Goal: Task Accomplishment & Management: Manage account settings

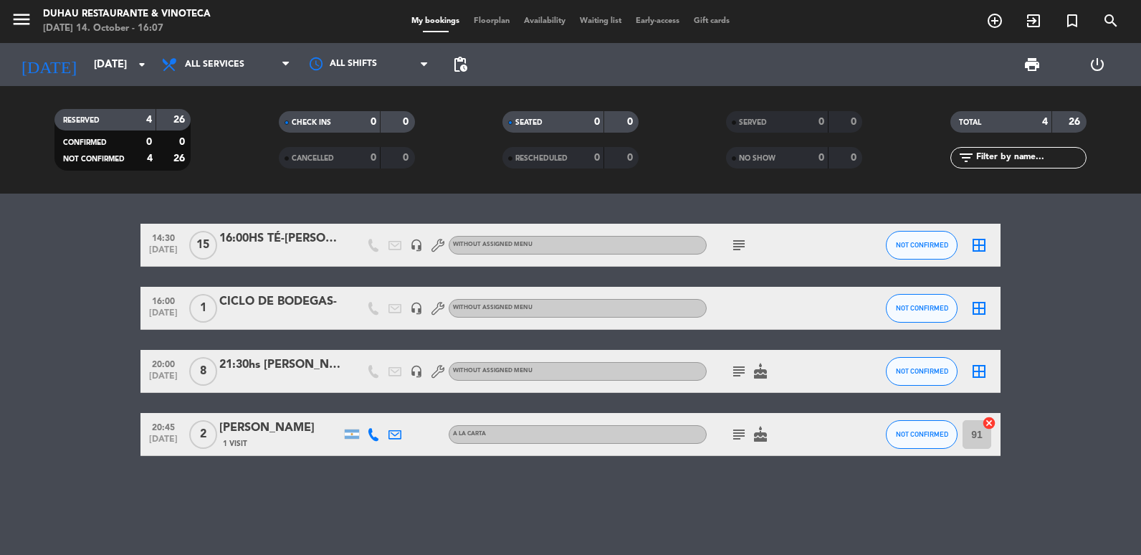
click at [124, 70] on input "[DATE]" at bounding box center [156, 65] width 138 height 27
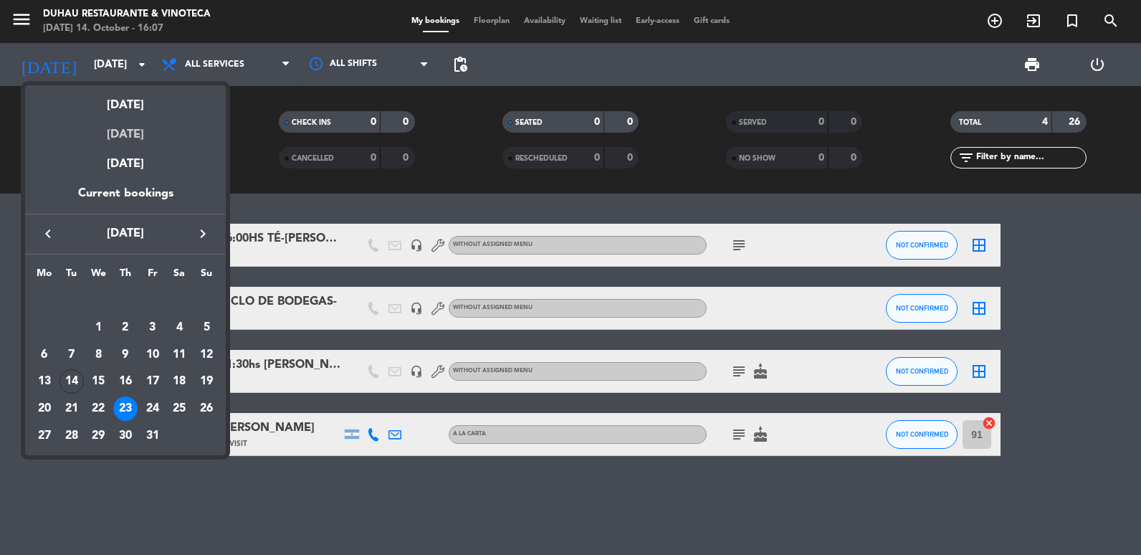
click at [121, 118] on div "[DATE]" at bounding box center [125, 129] width 201 height 29
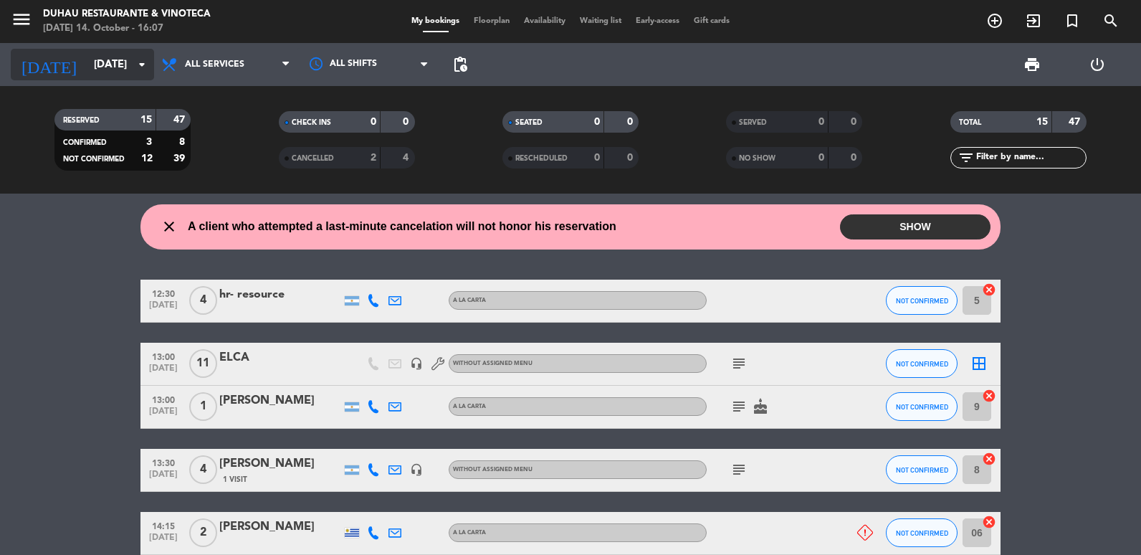
click at [117, 79] on div "[DATE] [DATE] arrow_drop_down" at bounding box center [82, 65] width 143 height 32
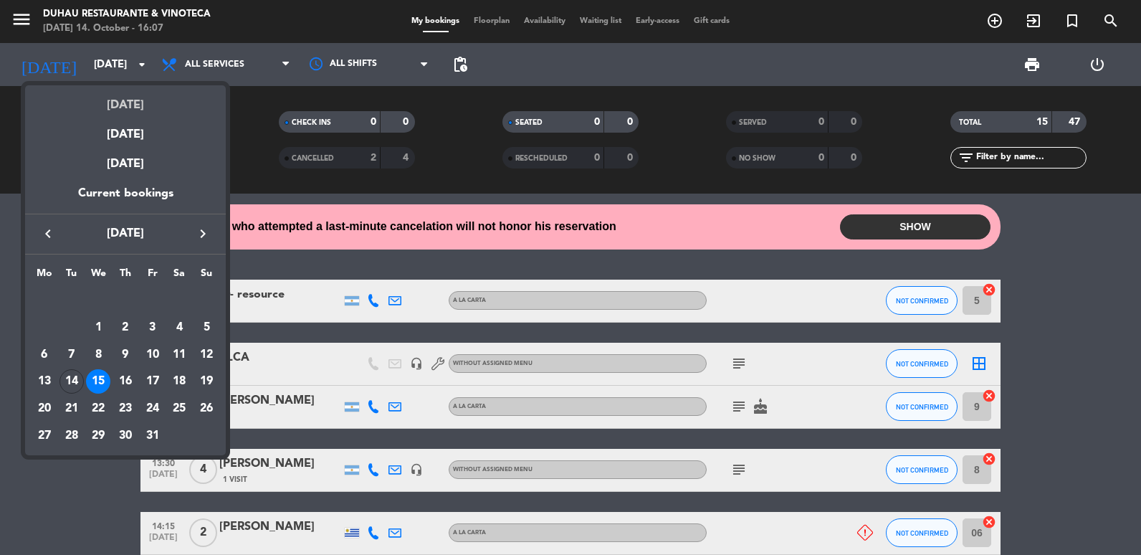
click at [111, 98] on div "[DATE]" at bounding box center [125, 99] width 201 height 29
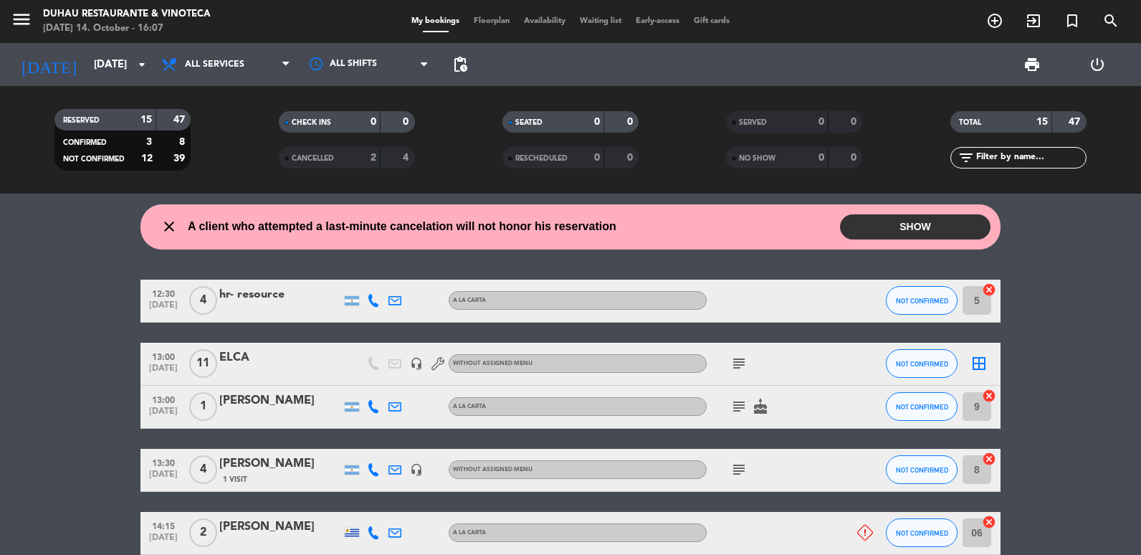
type input "[DATE]"
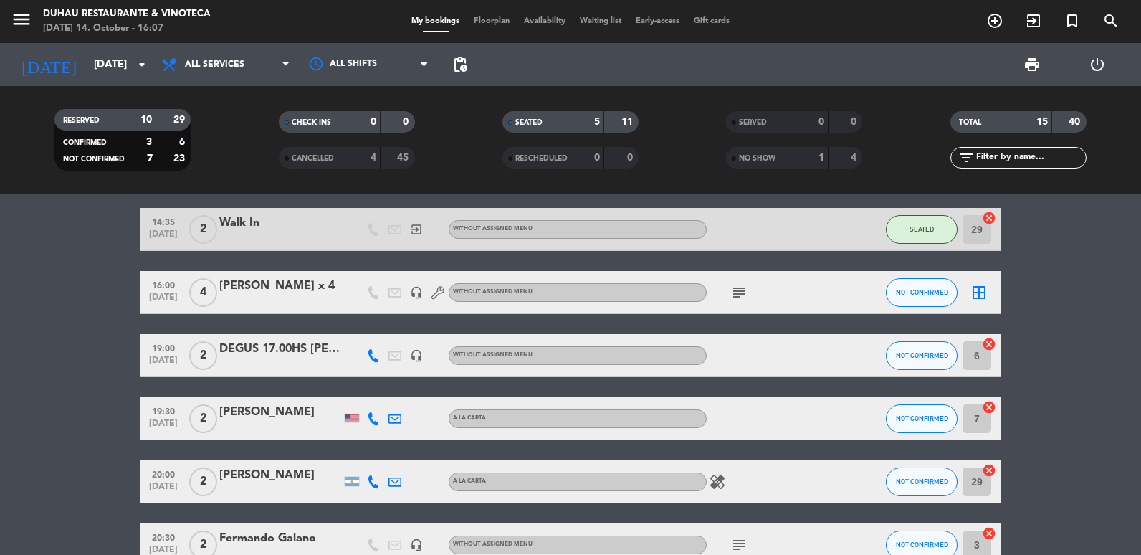
scroll to position [287, 0]
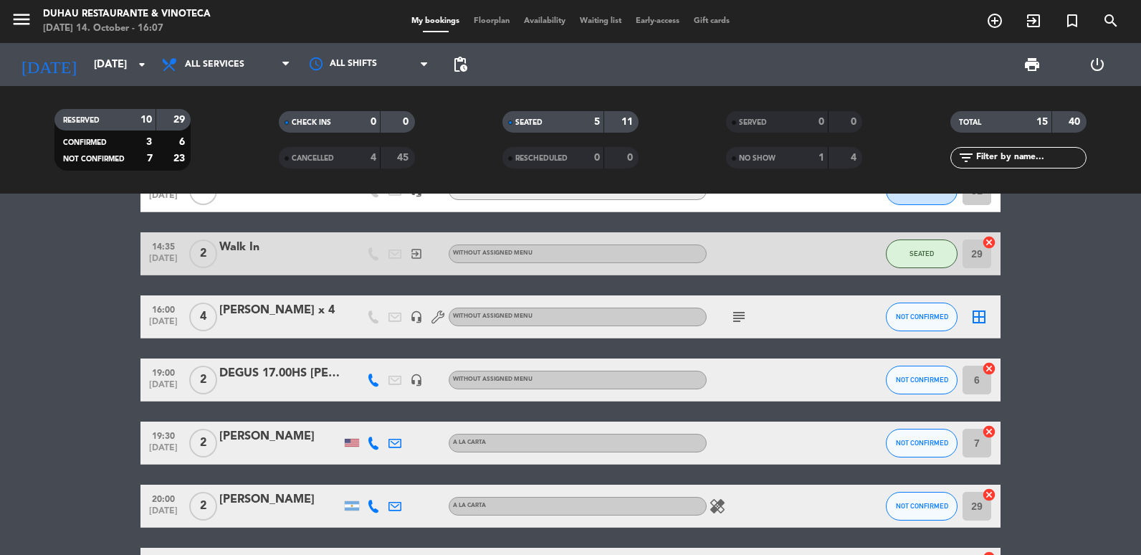
click at [746, 325] on icon "subject" at bounding box center [739, 316] width 17 height 17
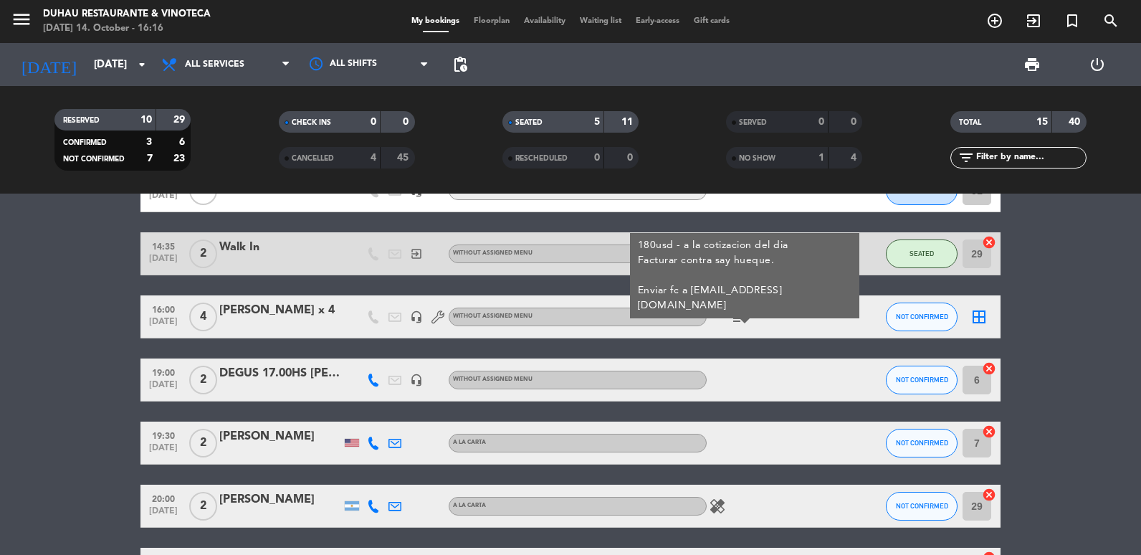
copy div "[PERSON_NAME] x 4"
drag, startPoint x: 354, startPoint y: 316, endPoint x: 213, endPoint y: 320, distance: 141.3
click at [213, 320] on div "16:00 [DATE] 4 [PERSON_NAME] x 4 headset_mic Without assigned menu subject 180u…" at bounding box center [571, 316] width 860 height 43
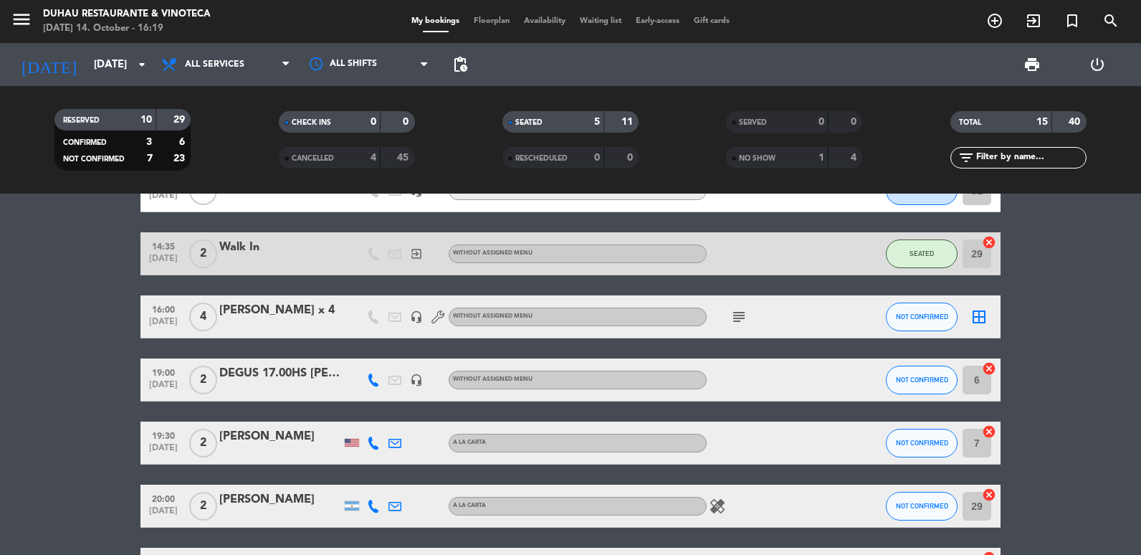
click at [268, 320] on div at bounding box center [280, 325] width 122 height 11
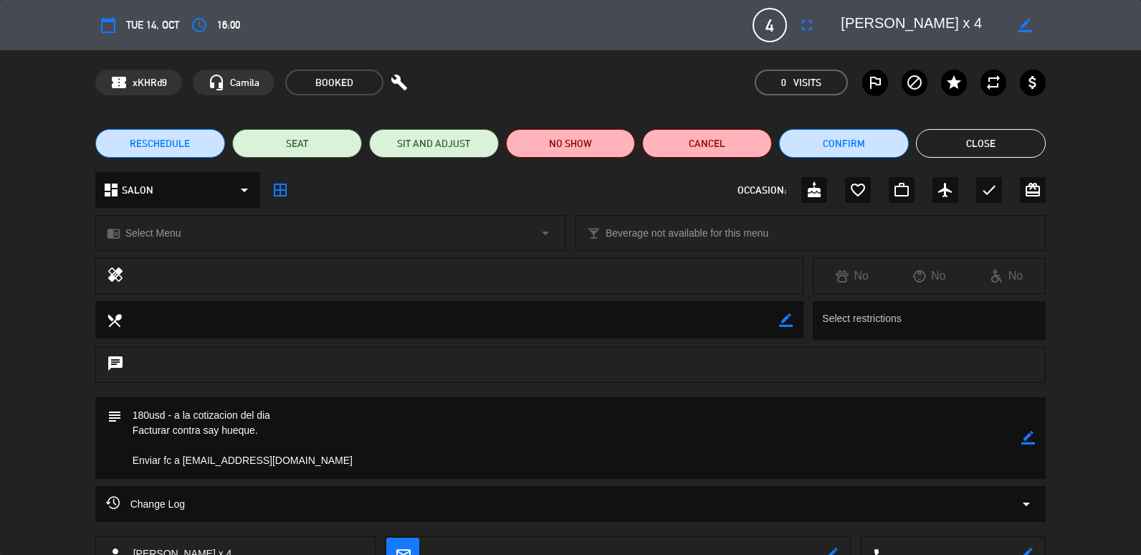
click at [1047, 432] on div "subject border_color" at bounding box center [570, 441] width 1141 height 89
click at [1042, 432] on div "subject border_color" at bounding box center [570, 438] width 951 height 82
click at [335, 408] on textarea at bounding box center [572, 438] width 900 height 82
click at [1024, 436] on icon "border_color" at bounding box center [1029, 438] width 14 height 14
click at [718, 394] on div "chat" at bounding box center [570, 372] width 1141 height 50
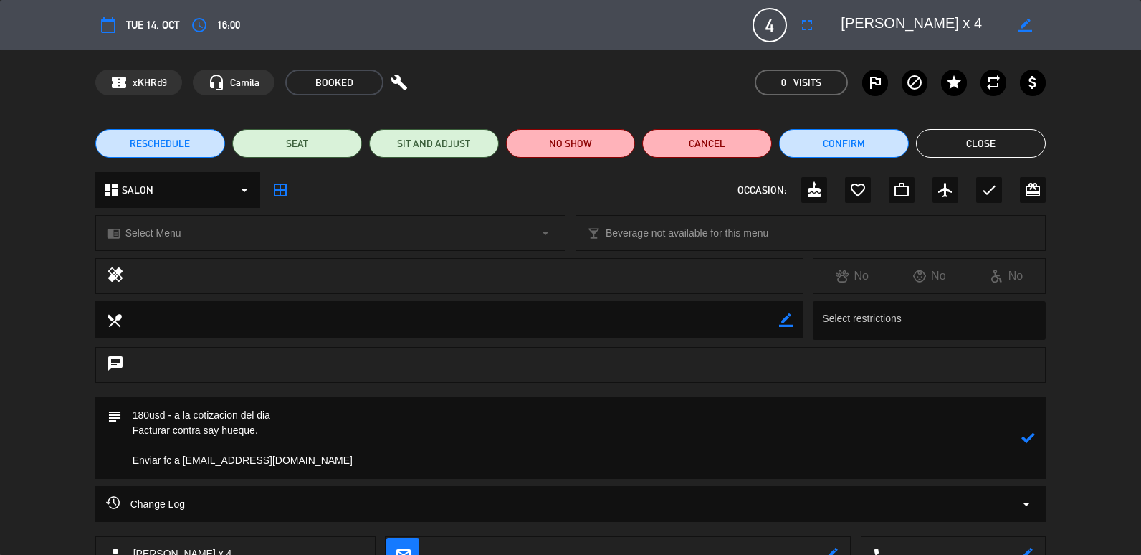
drag, startPoint x: 720, startPoint y: 389, endPoint x: 642, endPoint y: 421, distance: 84.5
click at [719, 391] on div "chat" at bounding box center [570, 372] width 1141 height 50
type textarea "180usd - a la cotizacion del dia// ya fue facturado, no cargar nada Facturar co…"
click at [1030, 439] on icon at bounding box center [1029, 438] width 14 height 14
click at [936, 143] on button "Close" at bounding box center [981, 143] width 130 height 29
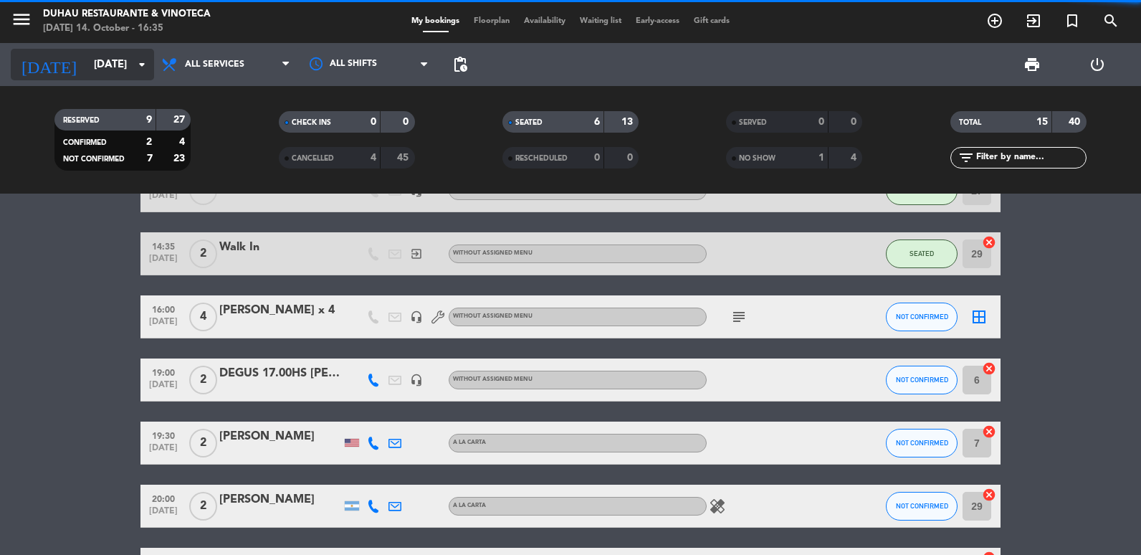
click at [139, 75] on input "[DATE]" at bounding box center [156, 65] width 138 height 27
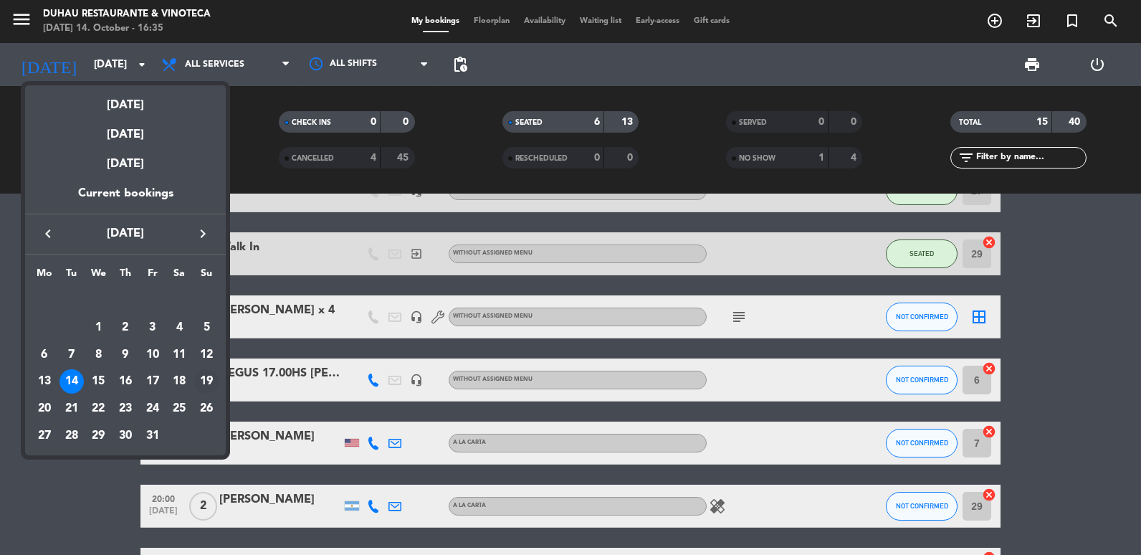
click at [207, 382] on div "19" at bounding box center [206, 381] width 24 height 24
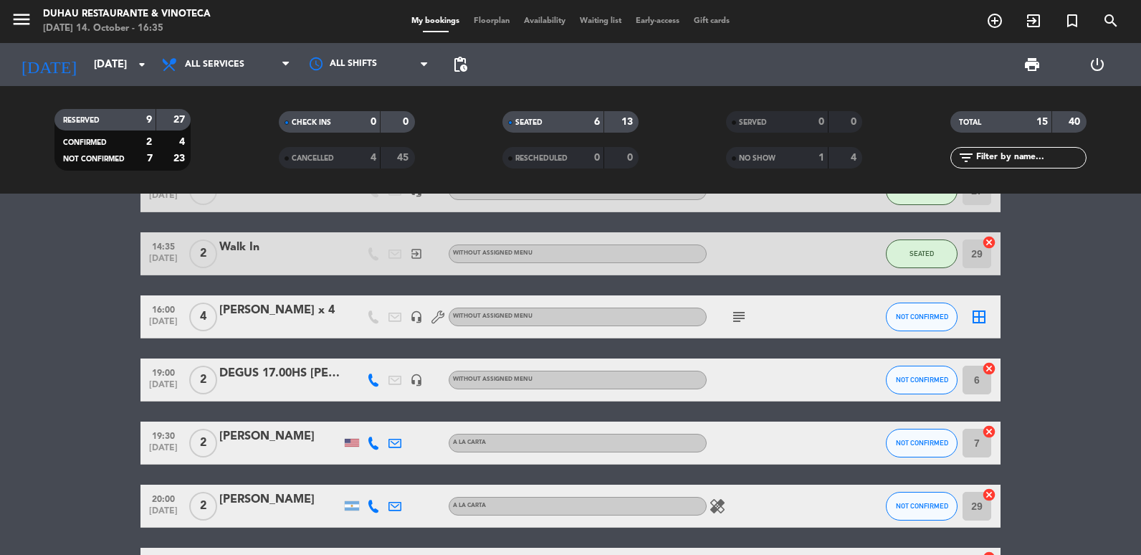
type input "[DATE]"
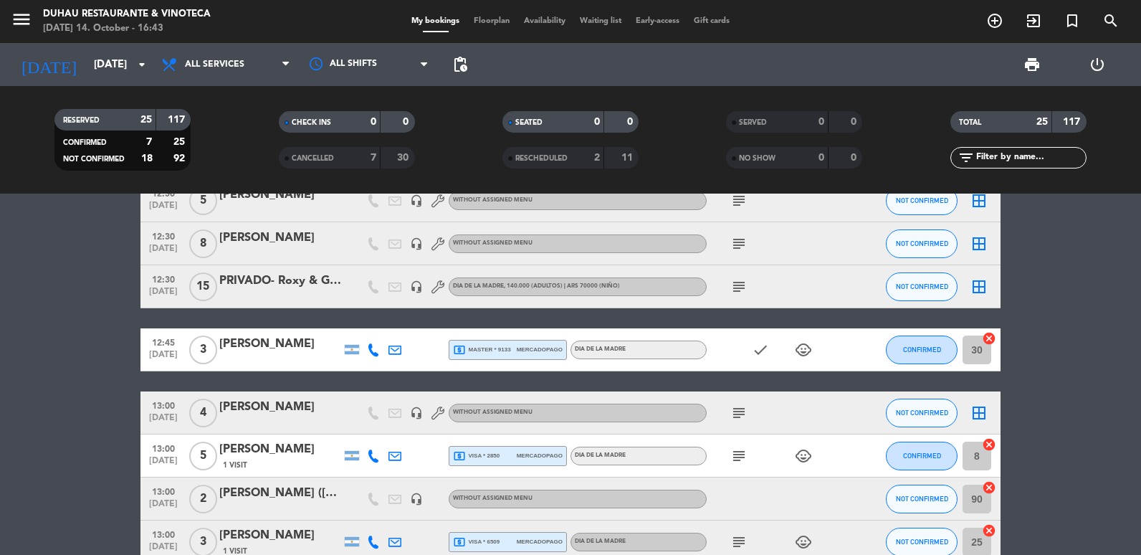
scroll to position [66, 0]
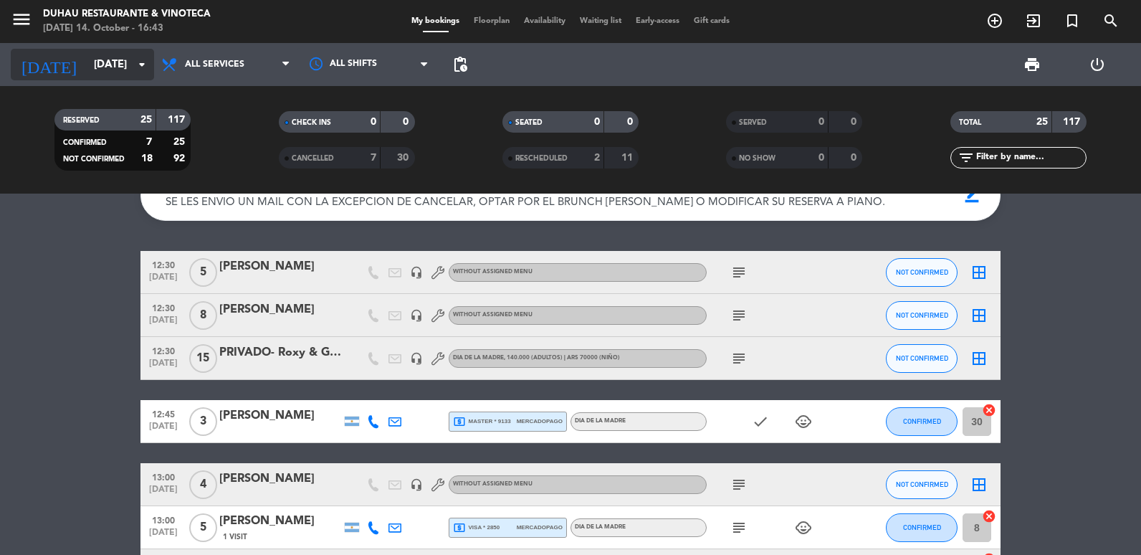
click at [124, 75] on input "[DATE]" at bounding box center [156, 65] width 138 height 27
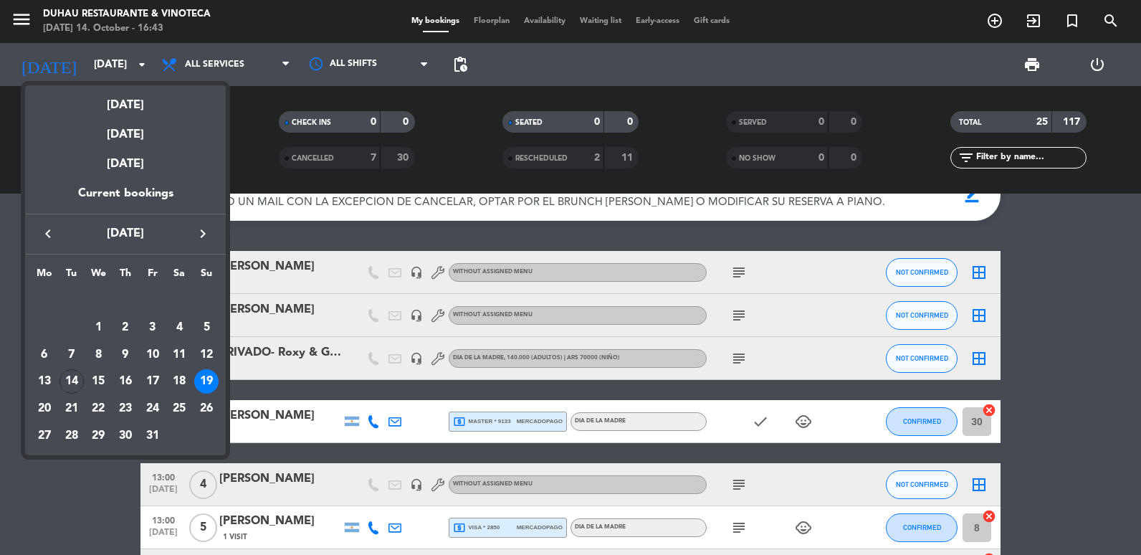
click at [199, 377] on div "19" at bounding box center [206, 381] width 24 height 24
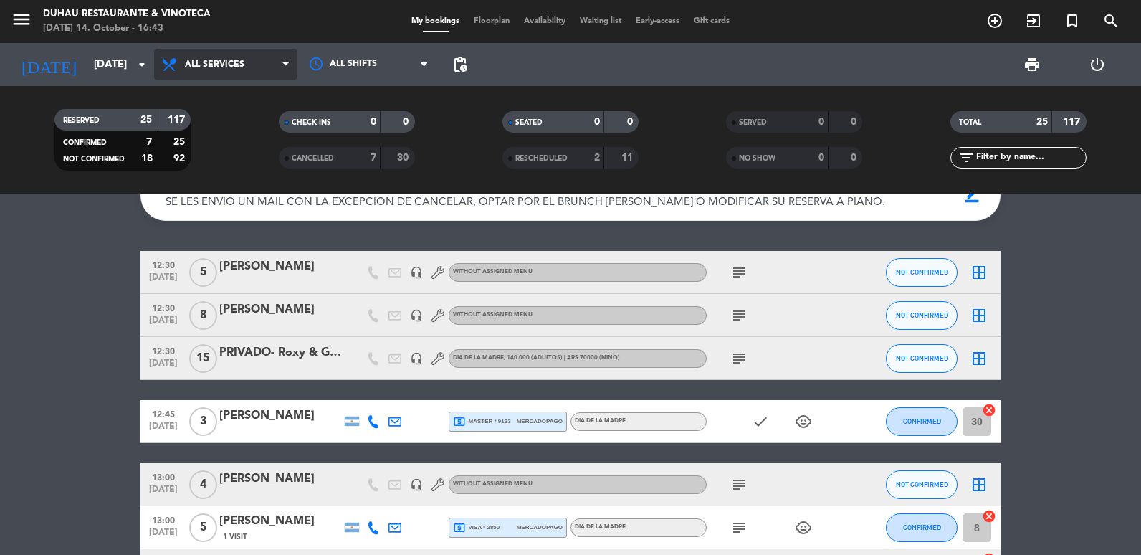
click at [207, 65] on span "All services" at bounding box center [215, 65] width 60 height 10
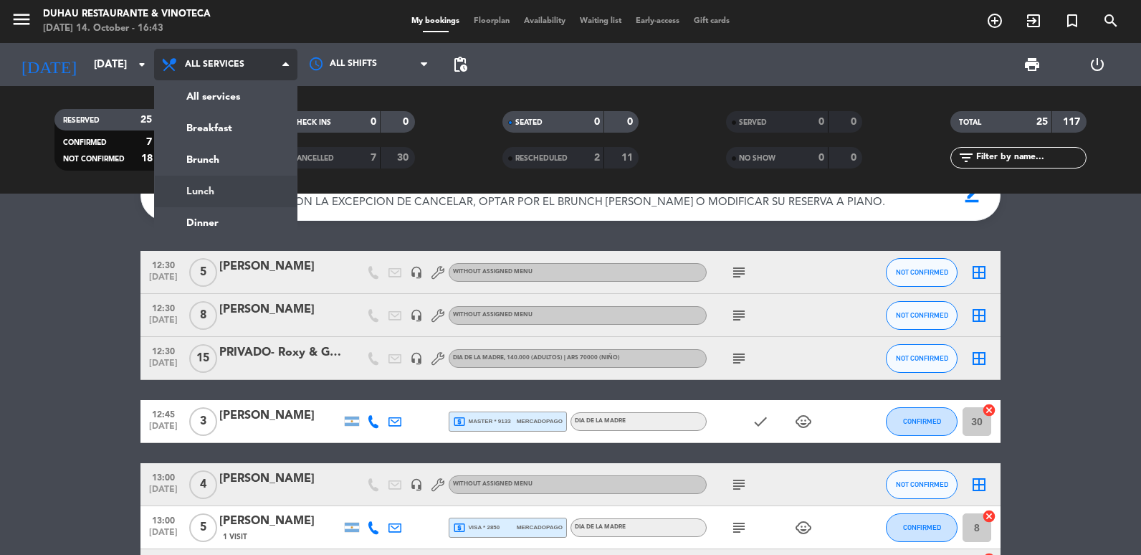
click at [214, 186] on div "menu Duhau Restaurante & Vinoteca [DATE] 14. October - 16:43 My bookings Floorp…" at bounding box center [570, 97] width 1141 height 194
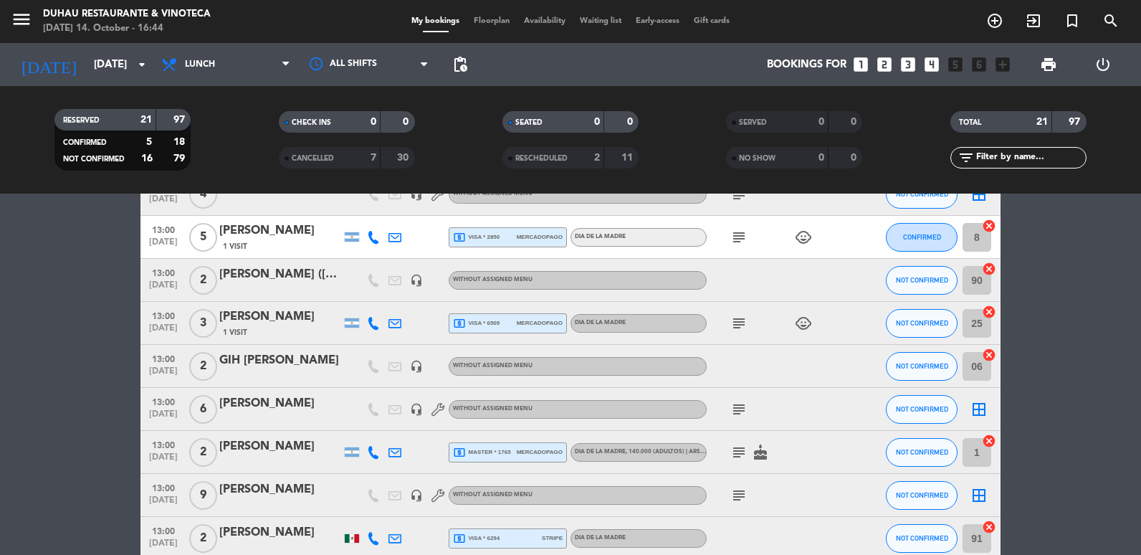
scroll to position [358, 0]
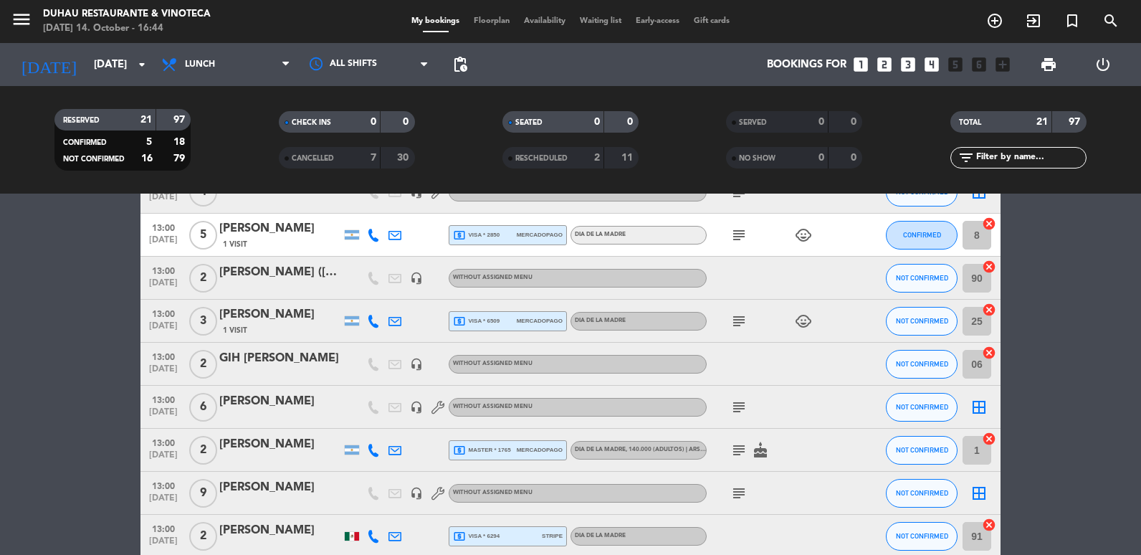
click at [738, 323] on icon "subject" at bounding box center [739, 321] width 17 height 17
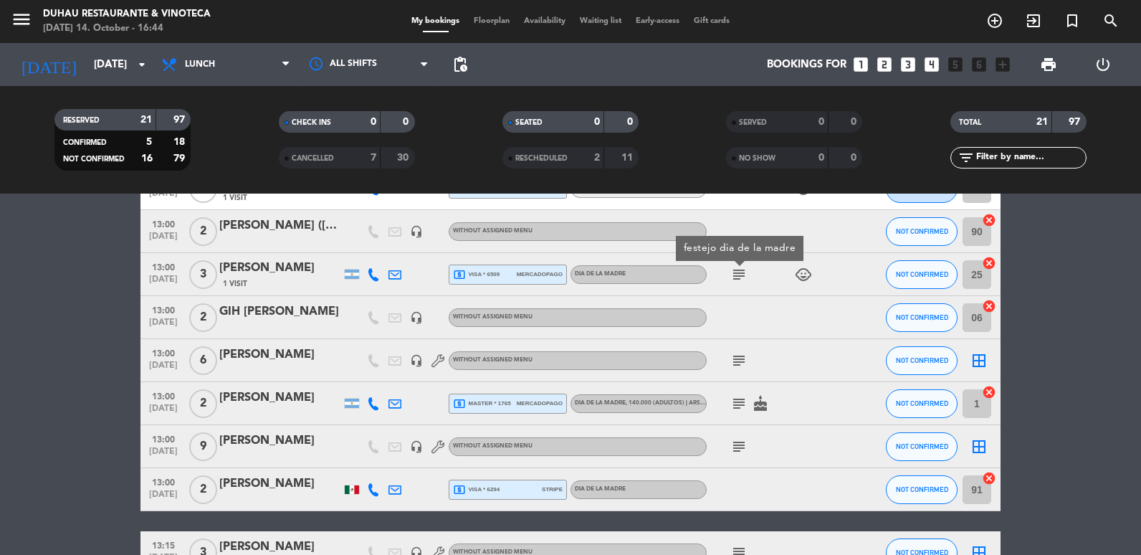
scroll to position [430, 0]
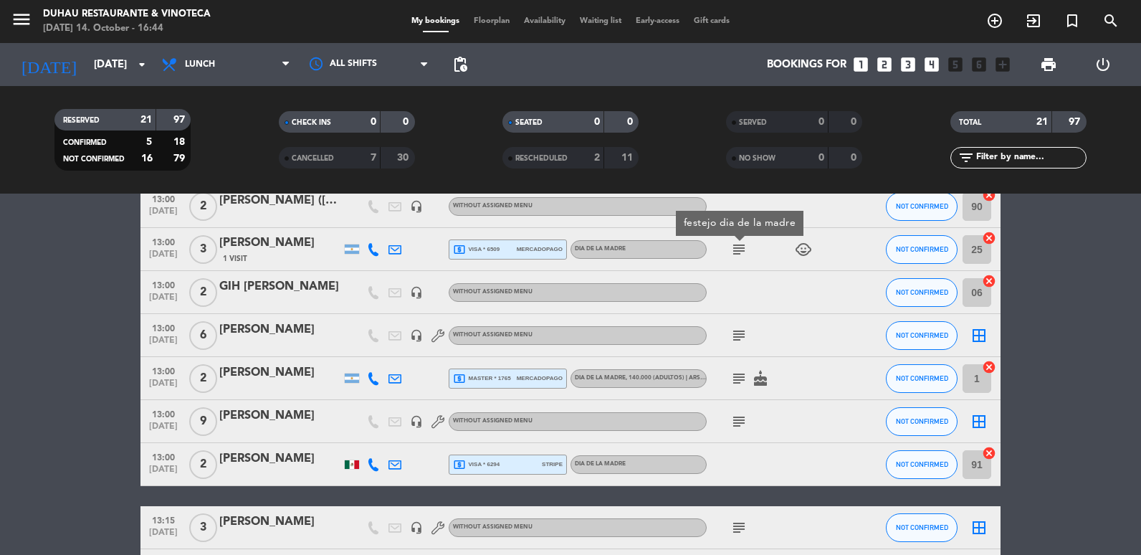
click at [740, 429] on icon "subject" at bounding box center [739, 421] width 17 height 17
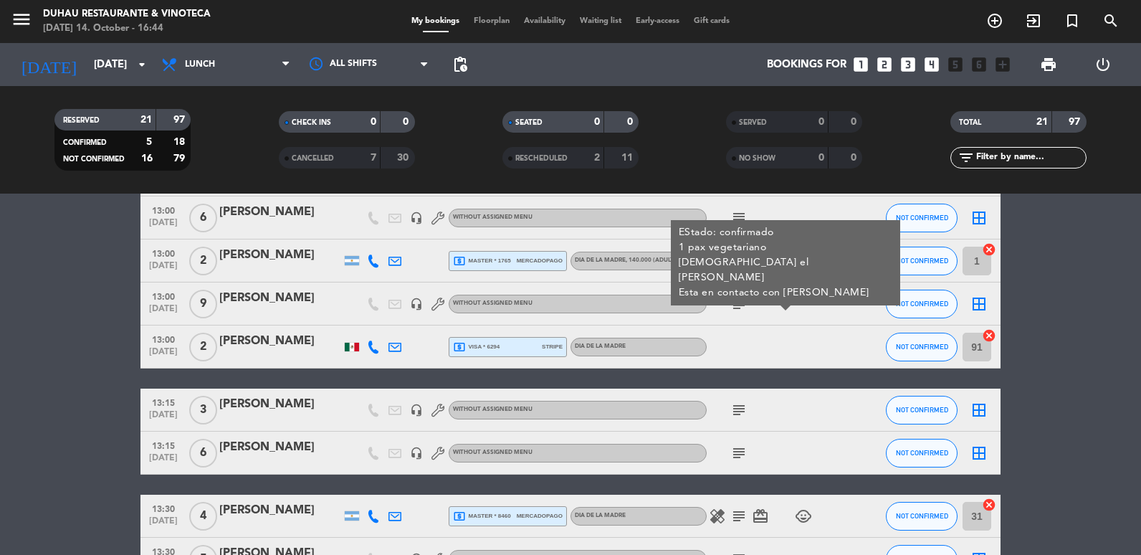
scroll to position [574, 0]
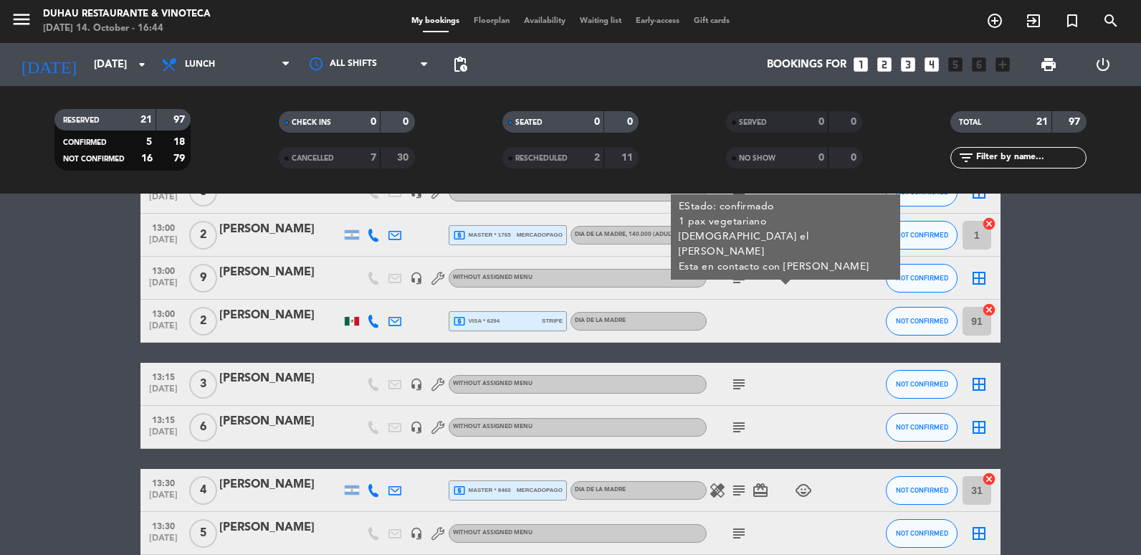
click at [739, 437] on div "subject" at bounding box center [771, 427] width 129 height 42
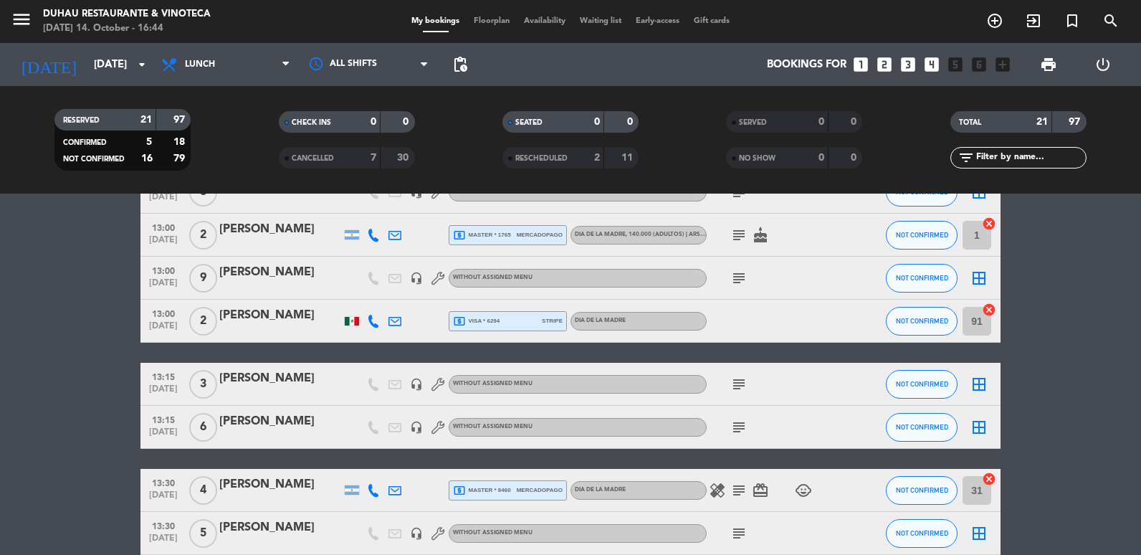
click at [738, 425] on icon "subject" at bounding box center [739, 427] width 17 height 17
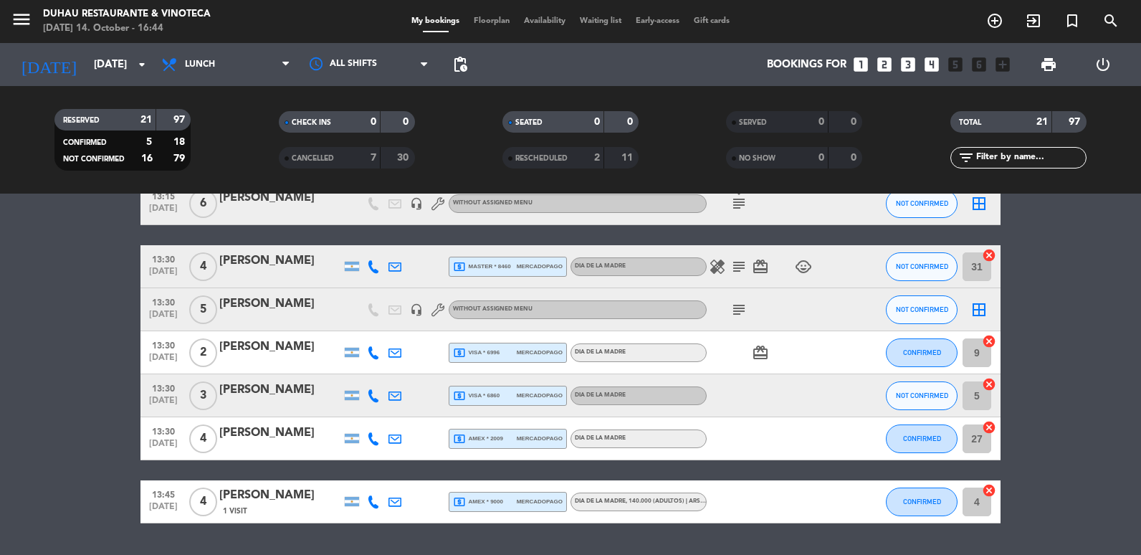
scroll to position [837, 0]
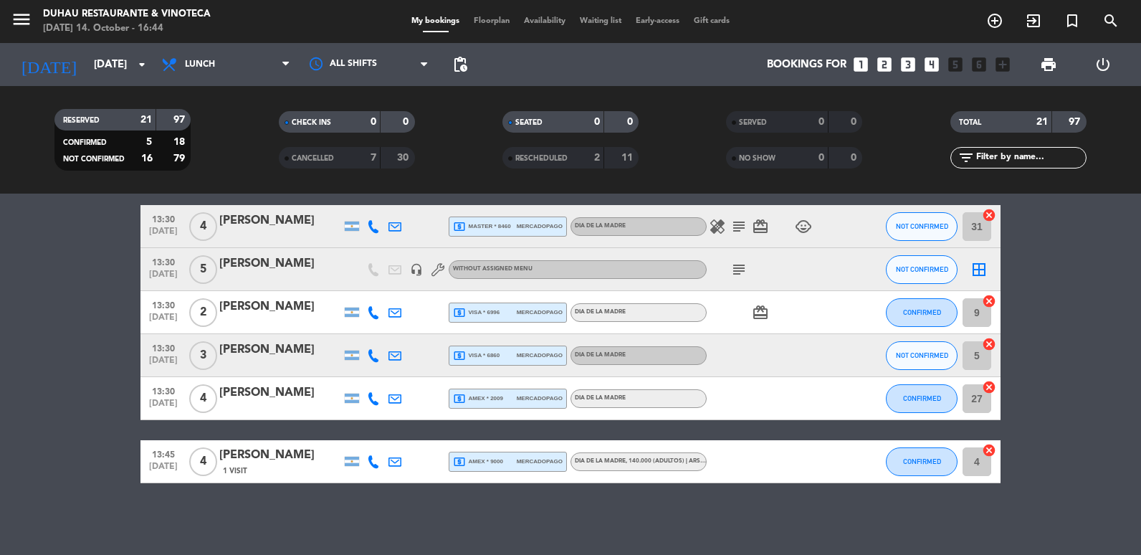
click at [627, 456] on div "DIA DE LA MADRE , 140.000 (Adultos) | ARS 70000 (Niño)" at bounding box center [639, 461] width 136 height 19
click at [308, 510] on div "Hide note Notes for lunch info_outline SE LES ENVIO UN MAIL CON LA EXCEPCION DE…" at bounding box center [570, 374] width 1141 height 361
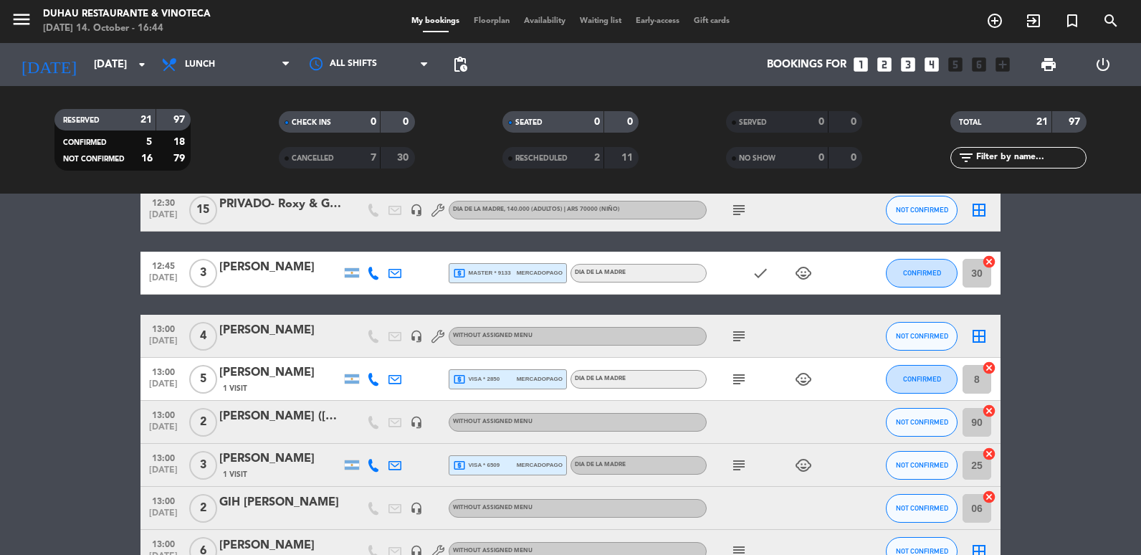
scroll to position [215, 0]
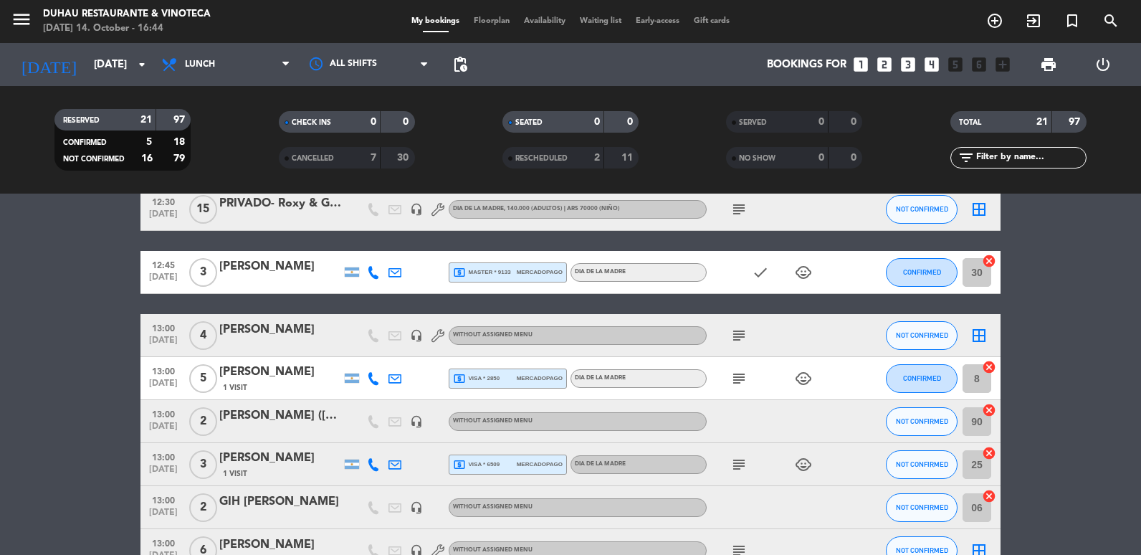
click at [741, 338] on icon "subject" at bounding box center [739, 335] width 17 height 17
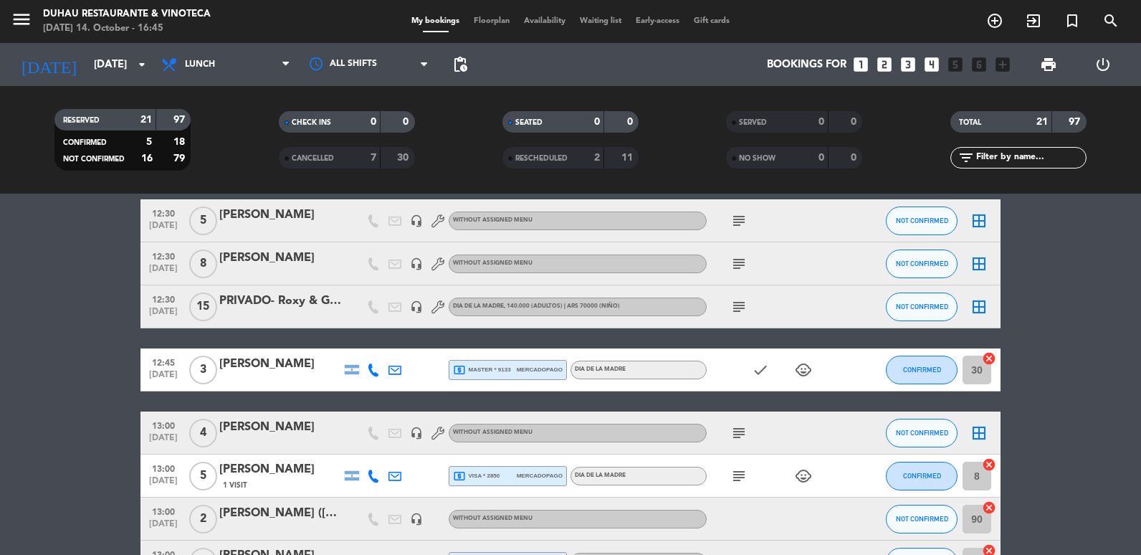
scroll to position [143, 0]
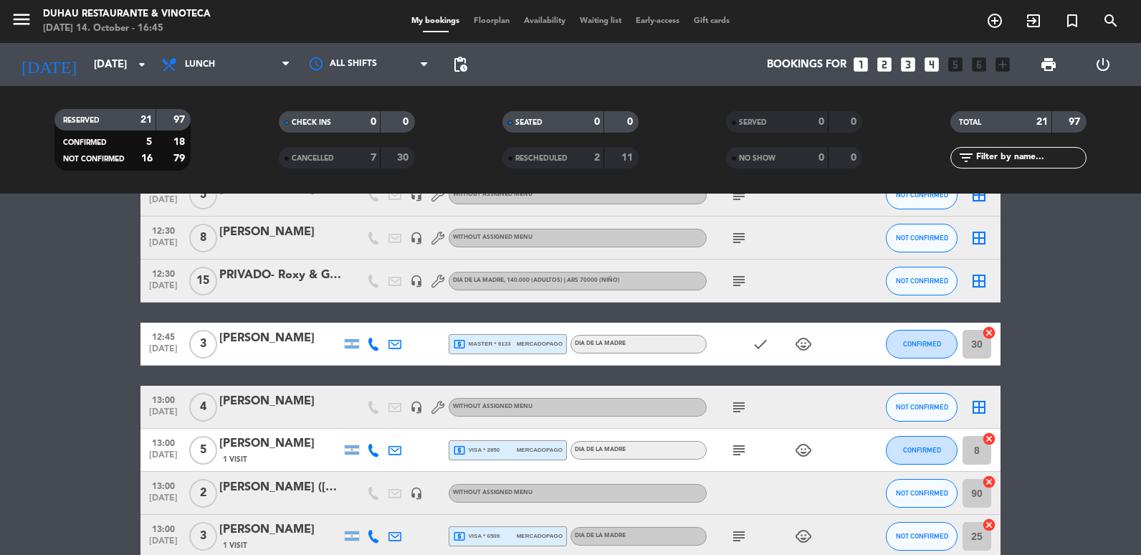
click at [290, 348] on div at bounding box center [280, 353] width 122 height 11
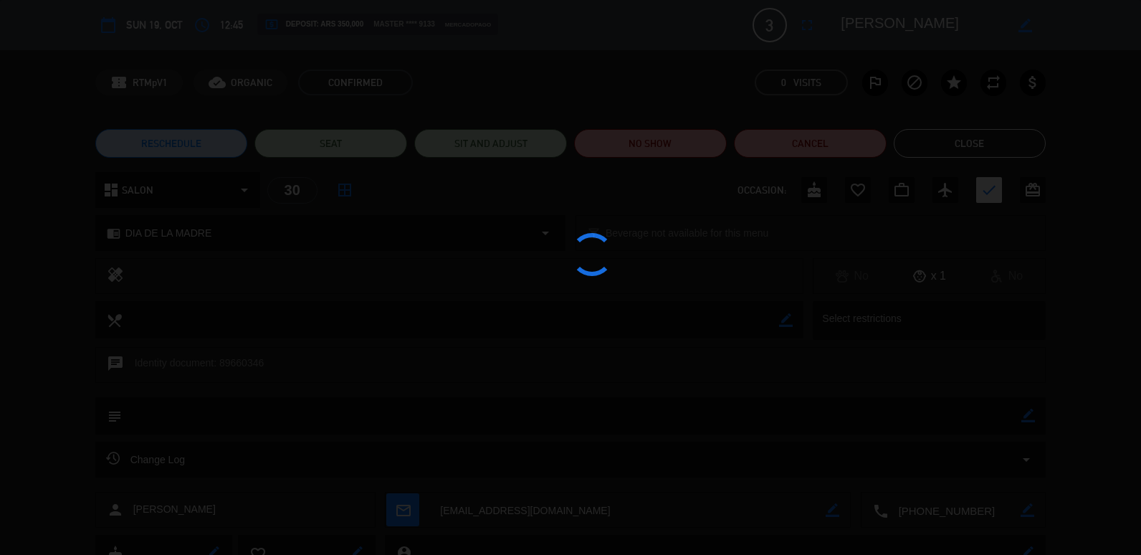
click at [306, 406] on edit-booking-info-modal "calendar_today Sun 19, Oct access_time 12:45 local_atm Deposit: ARS 350,000 mas…" at bounding box center [570, 277] width 1141 height 555
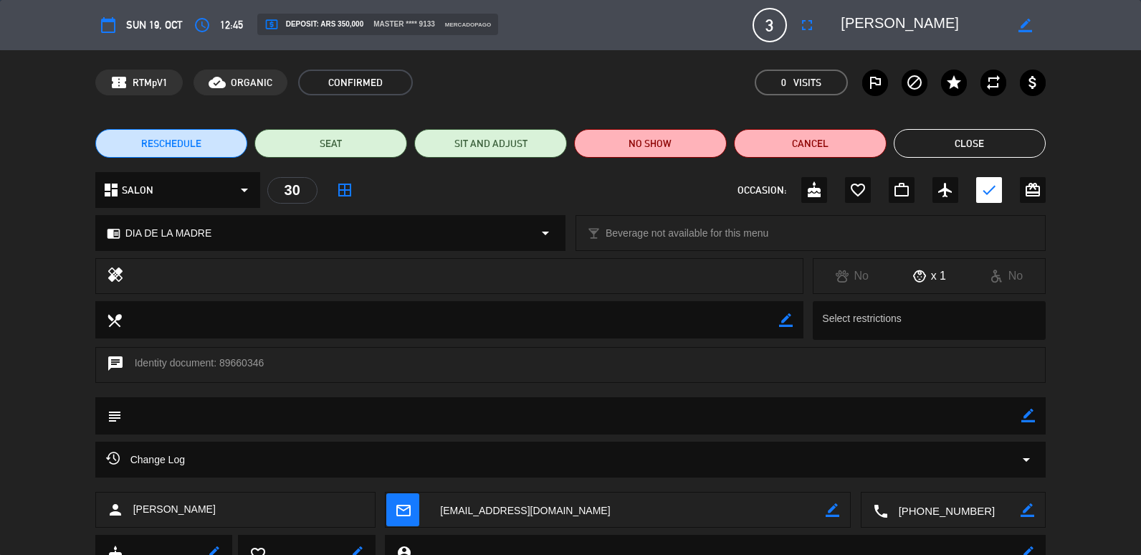
click at [310, 427] on textarea at bounding box center [572, 415] width 900 height 37
click at [319, 417] on textarea at bounding box center [572, 415] width 900 height 37
click at [224, 423] on textarea at bounding box center [572, 415] width 900 height 37
click at [189, 465] on div "Change Log arrow_drop_down" at bounding box center [571, 459] width 930 height 17
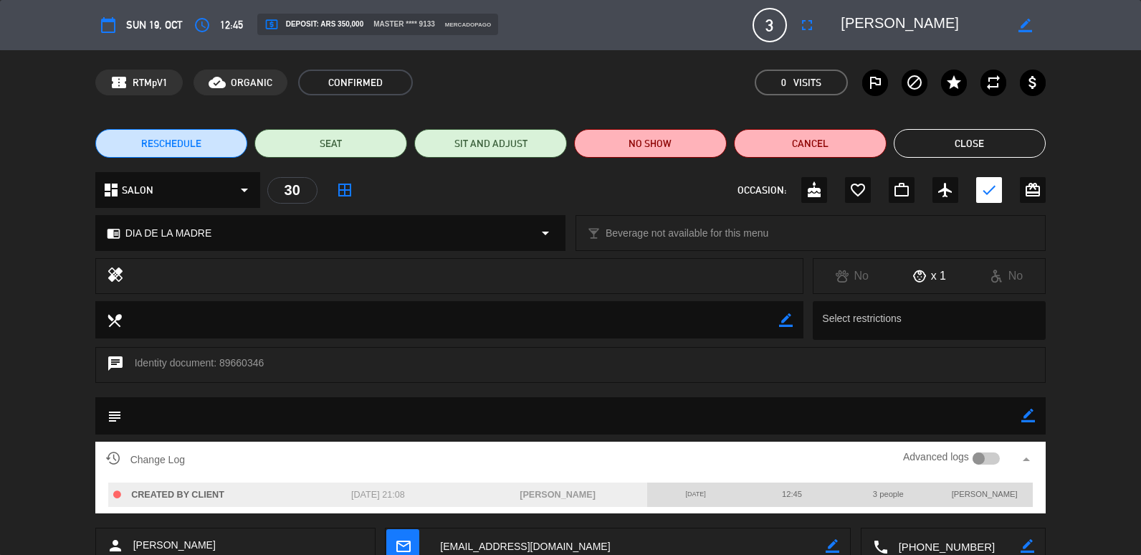
click at [943, 144] on button "Close" at bounding box center [970, 143] width 153 height 29
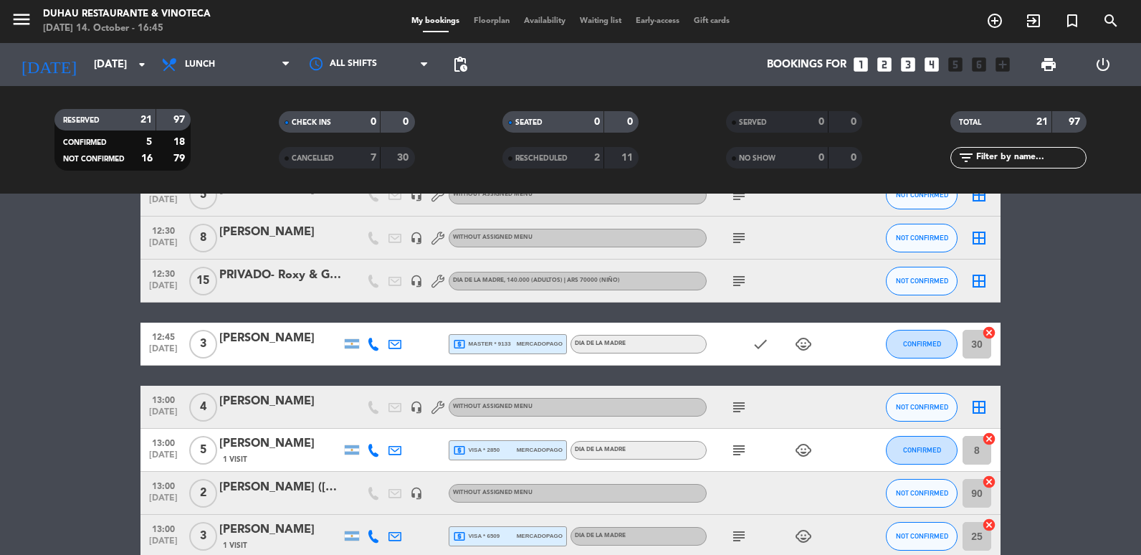
drag, startPoint x: 1121, startPoint y: 378, endPoint x: 840, endPoint y: 6, distance: 466.2
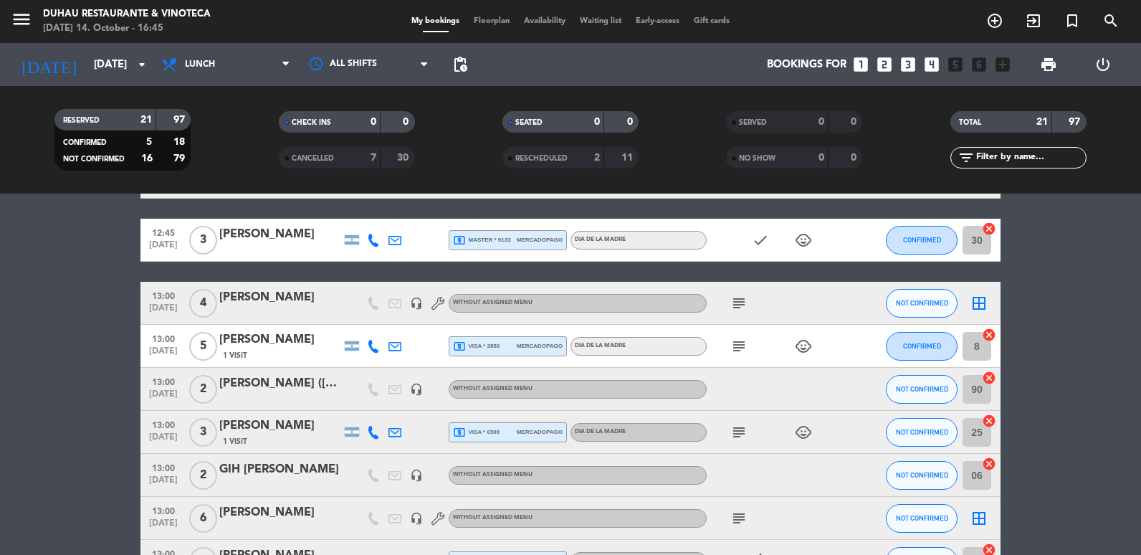
scroll to position [287, 0]
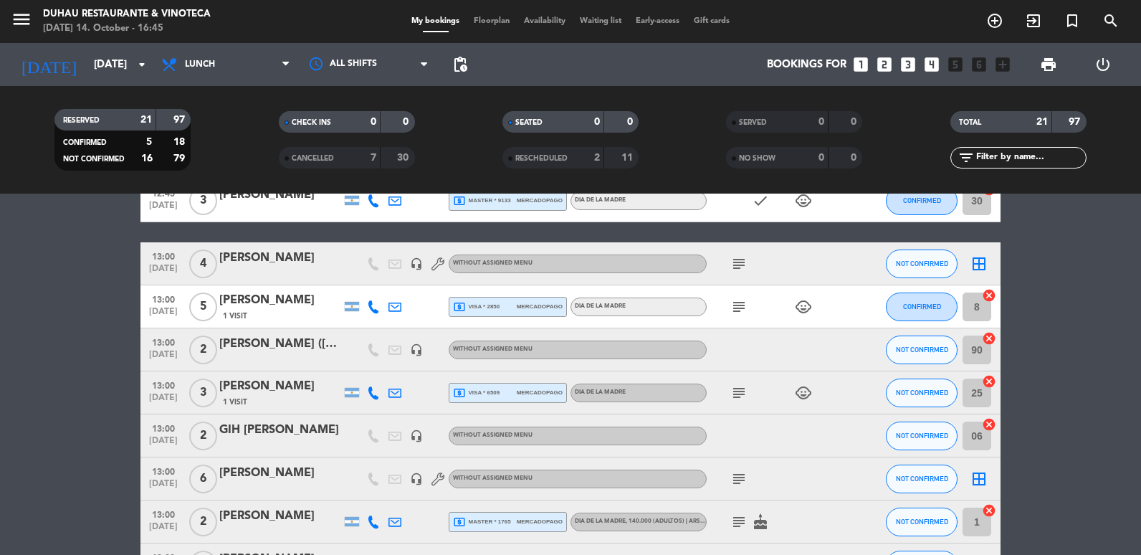
click at [752, 395] on div "subject child_care" at bounding box center [771, 392] width 129 height 42
click at [743, 391] on icon "subject" at bounding box center [739, 392] width 17 height 17
click at [278, 391] on div "[PERSON_NAME]" at bounding box center [280, 386] width 122 height 19
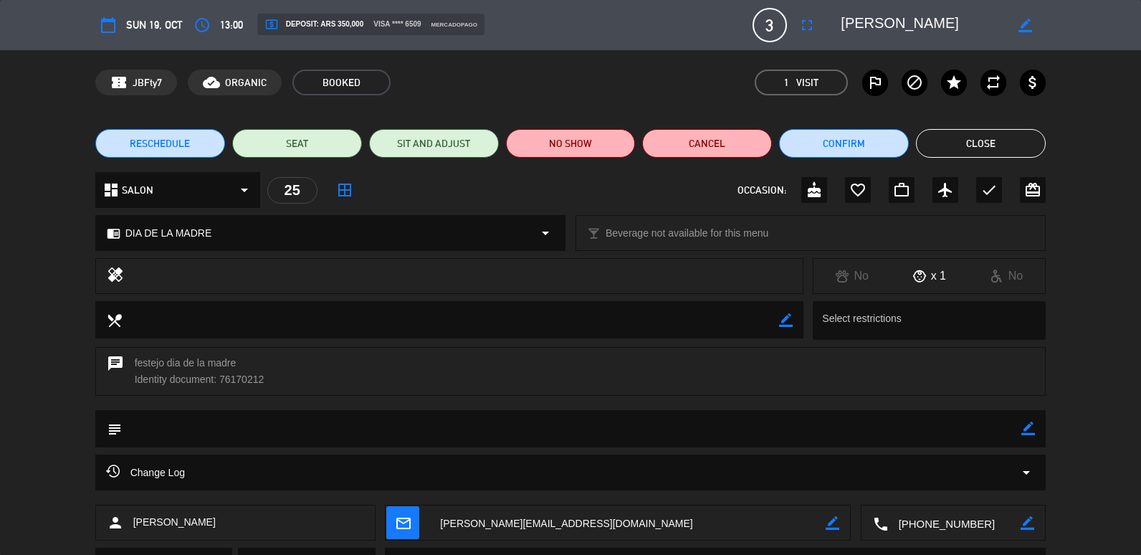
click at [210, 432] on textarea at bounding box center [572, 428] width 900 height 37
click at [201, 481] on div "Change Log arrow_drop_down" at bounding box center [570, 473] width 951 height 36
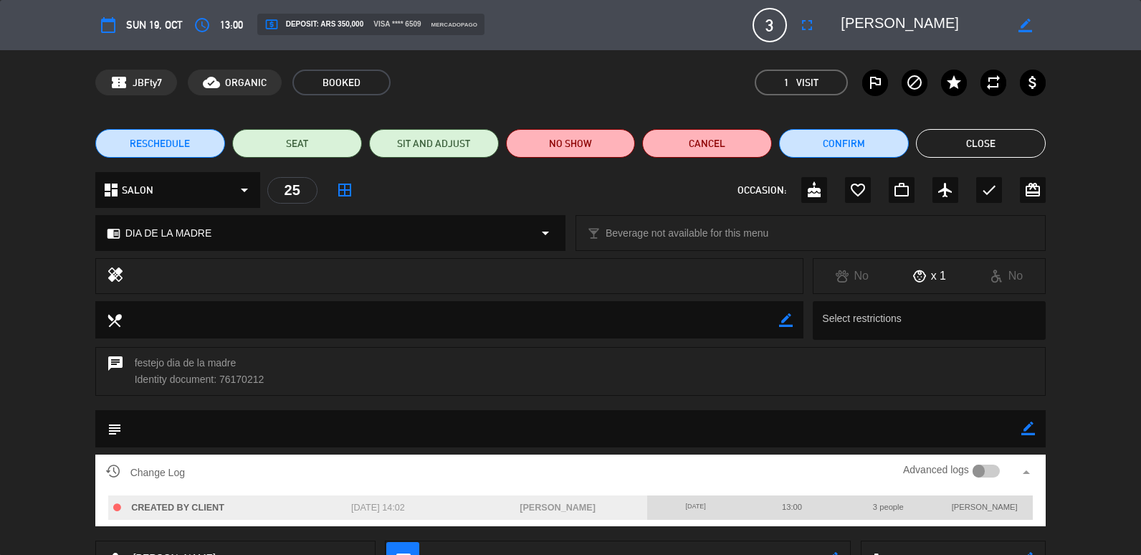
click at [1022, 141] on button "Close" at bounding box center [981, 143] width 130 height 29
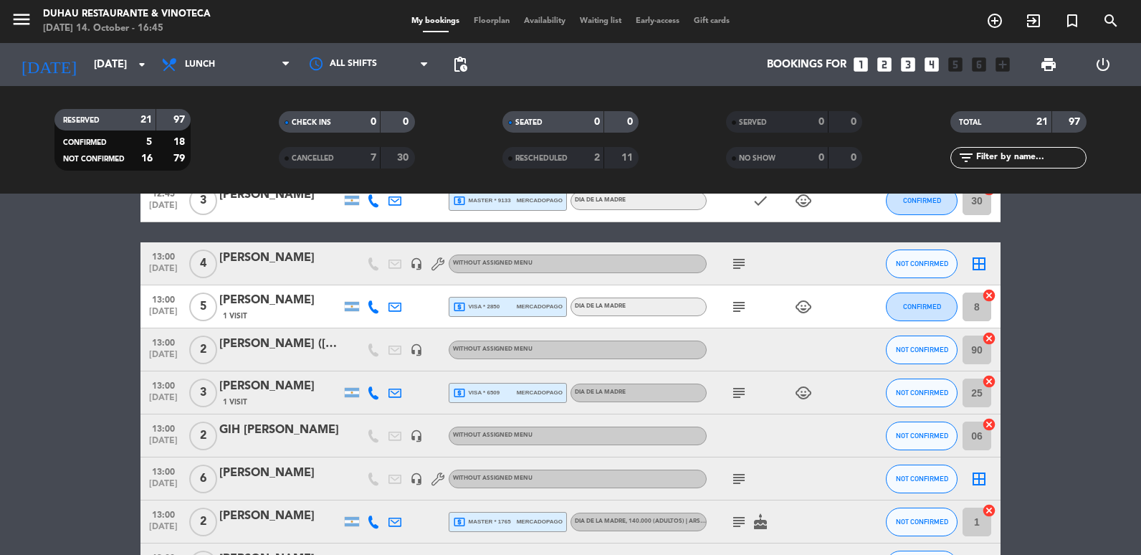
drag, startPoint x: 1082, startPoint y: 318, endPoint x: 1075, endPoint y: 275, distance: 44.2
click at [1083, 310] on bookings-row "12:30 [DATE] 5 [PERSON_NAME] headset_mic Without assigned menu subject NOT CONF…" at bounding box center [570, 532] width 1141 height 1004
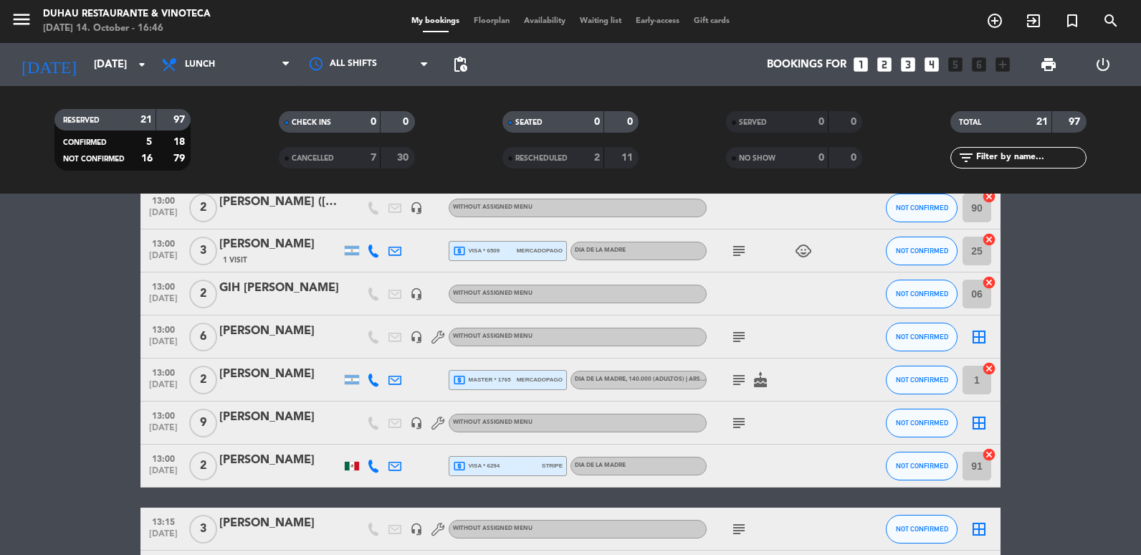
scroll to position [430, 0]
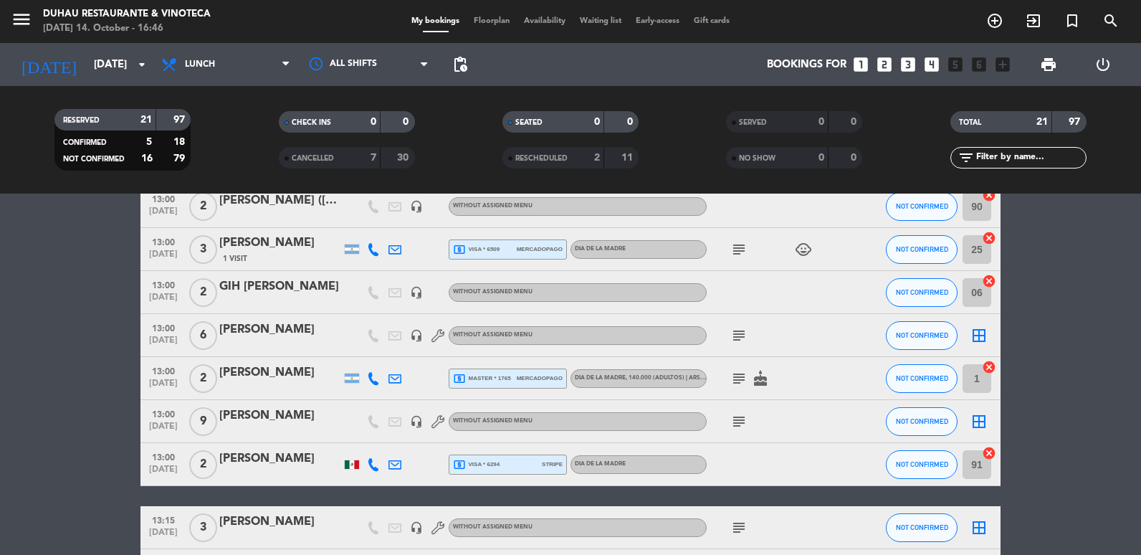
click at [1057, 360] on bookings-row "12:30 [DATE] 5 [PERSON_NAME] headset_mic Without assigned menu subject NOT CONF…" at bounding box center [570, 389] width 1141 height 1004
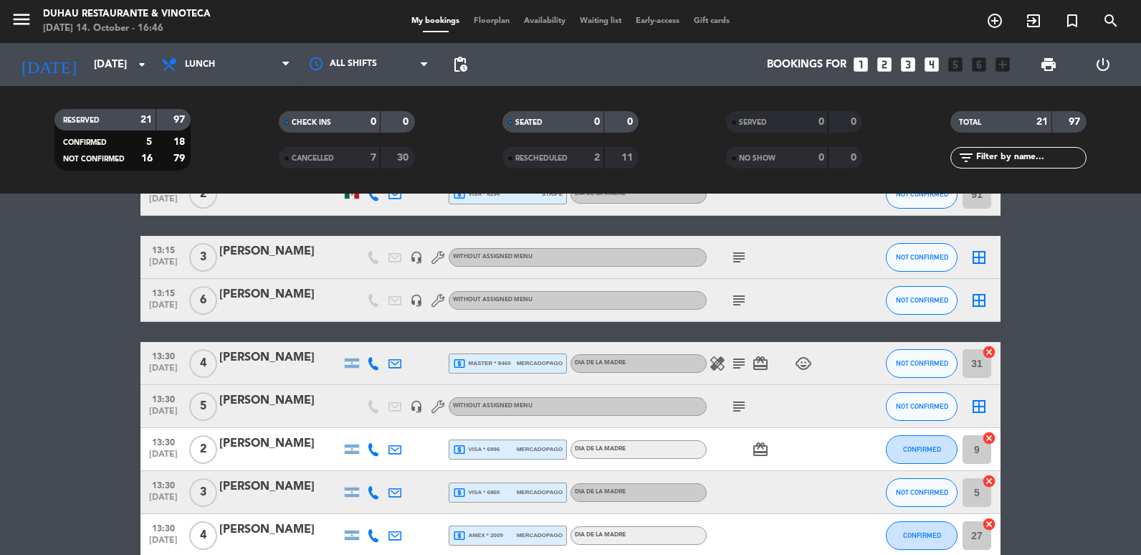
scroll to position [717, 0]
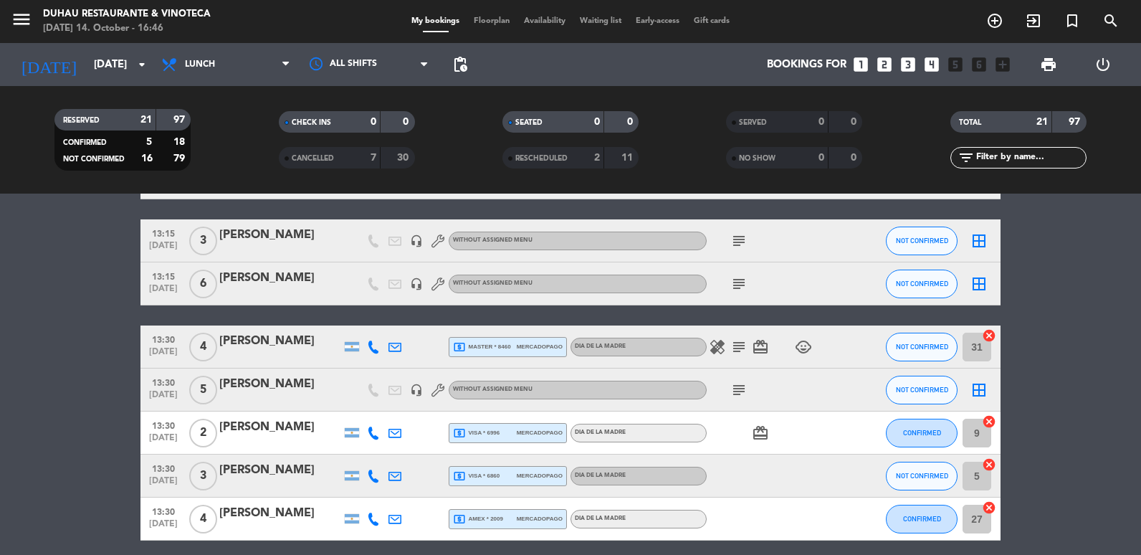
click at [739, 346] on icon "subject" at bounding box center [739, 346] width 17 height 17
click at [1128, 346] on bookings-row "12:30 [DATE] 5 [PERSON_NAME] headset_mic Without assigned menu subject NOT CONF…" at bounding box center [570, 102] width 1141 height 1004
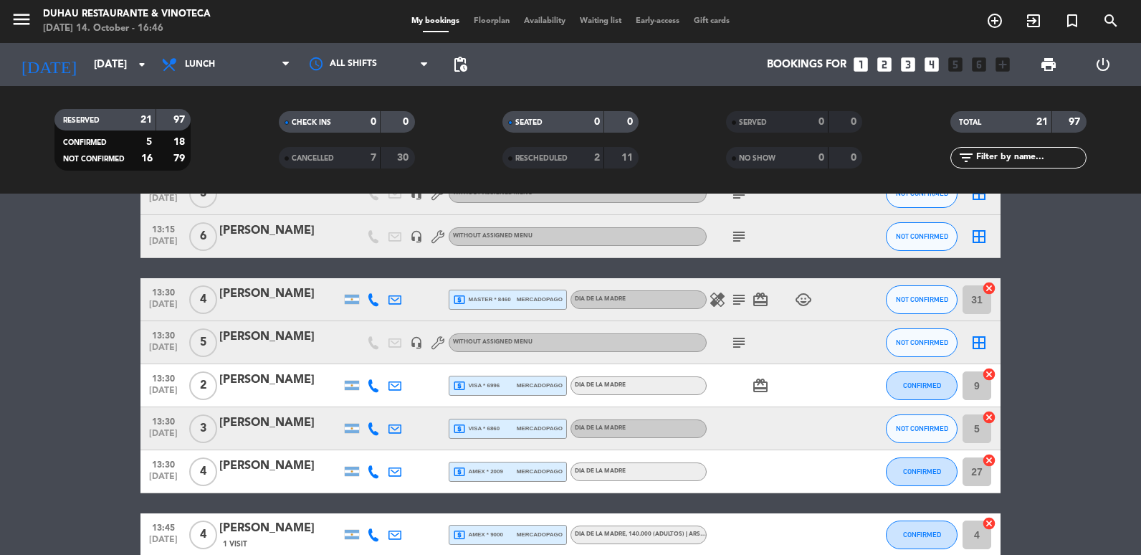
scroll to position [789, 0]
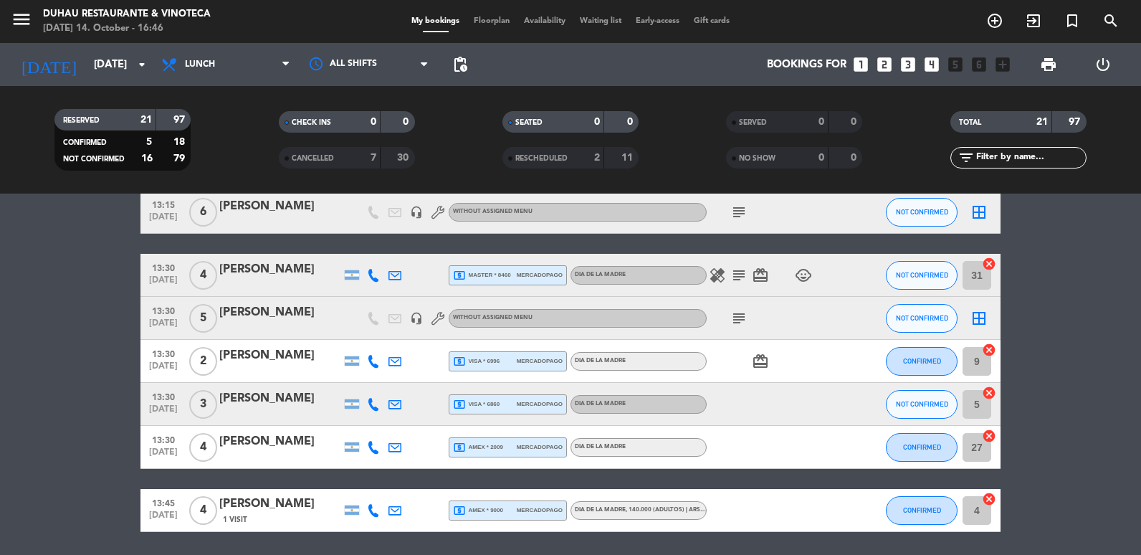
click at [269, 264] on div "[PERSON_NAME]" at bounding box center [280, 269] width 122 height 19
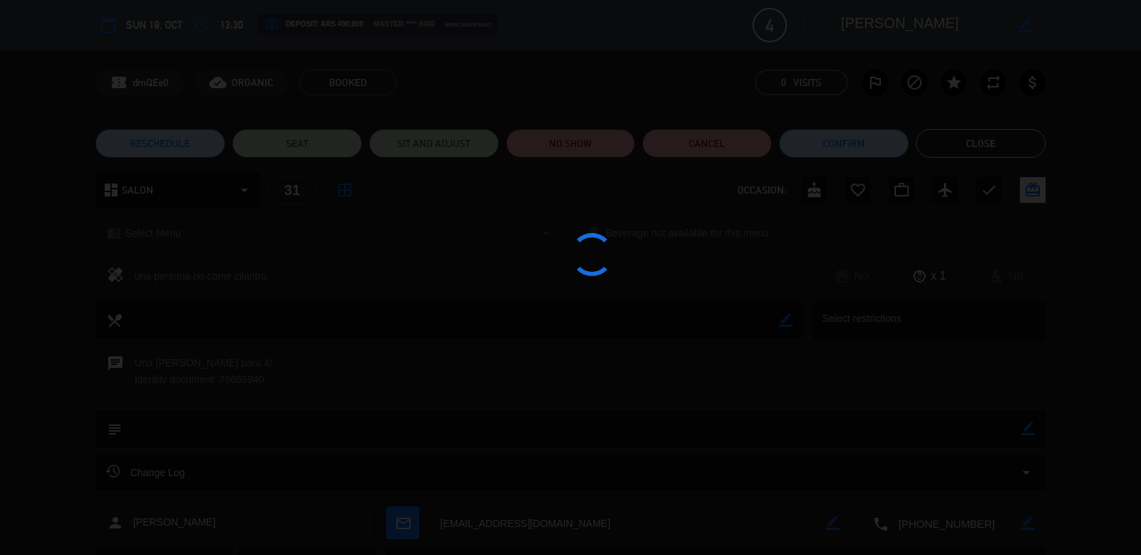
click at [149, 472] on span "Change Log" at bounding box center [145, 472] width 79 height 17
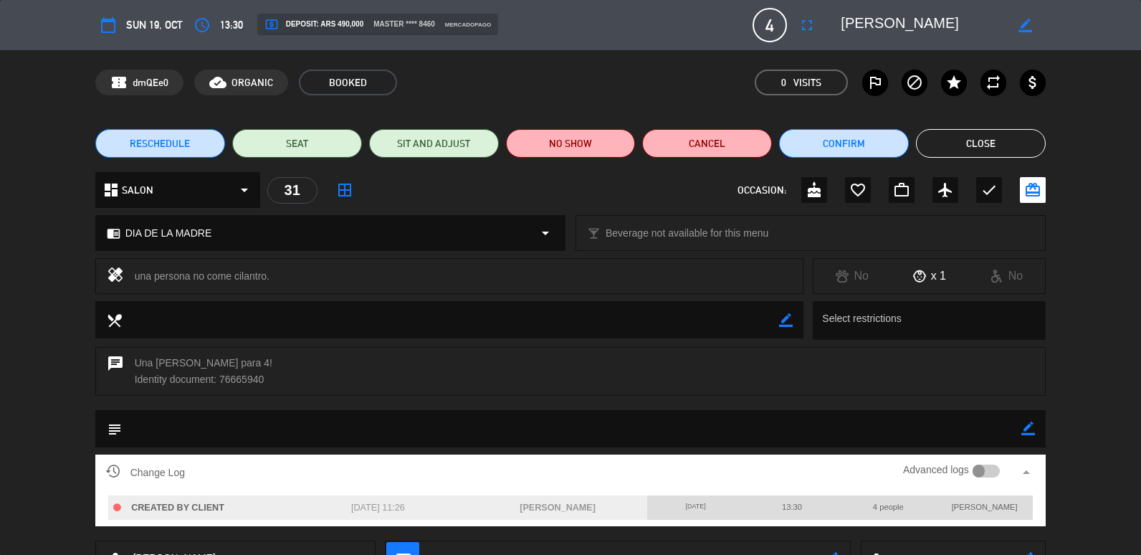
click at [999, 128] on div "RESCHEDULE SEAT SIT AND ADJUST NO SHOW Cancel Confirm Close" at bounding box center [570, 143] width 1141 height 57
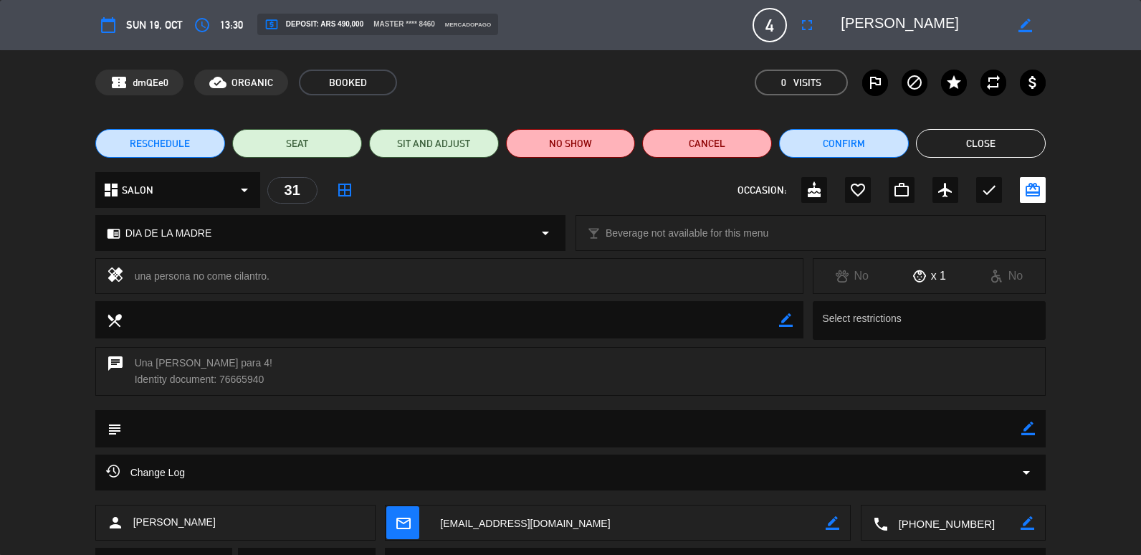
click at [937, 141] on button "Close" at bounding box center [981, 143] width 130 height 29
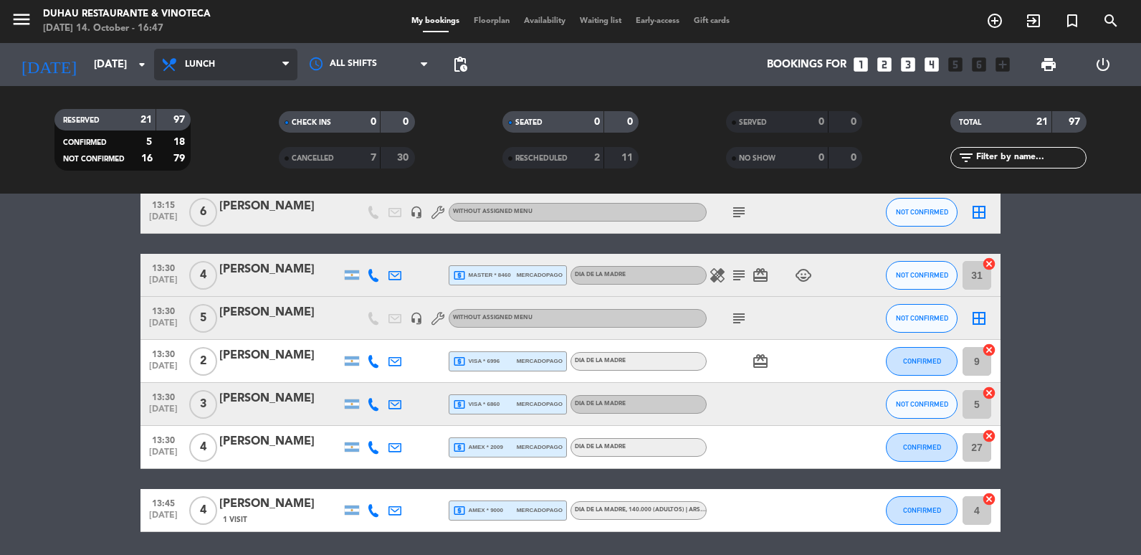
click at [195, 72] on span "Lunch" at bounding box center [225, 65] width 143 height 32
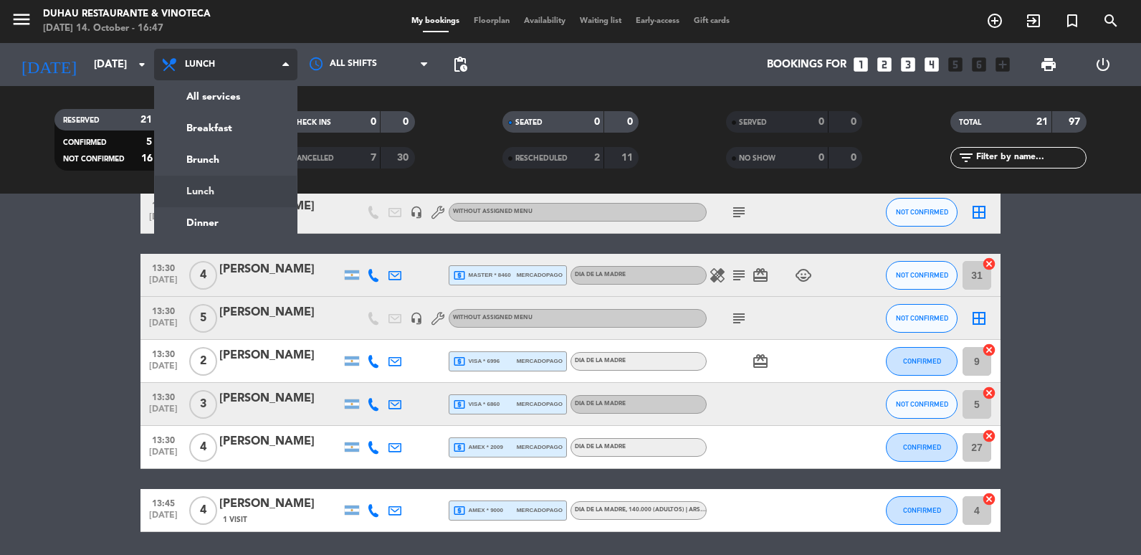
click at [206, 176] on div "menu Duhau Restaurante & Vinoteca [DATE] 14. October - 16:47 My bookings Floorp…" at bounding box center [570, 97] width 1141 height 194
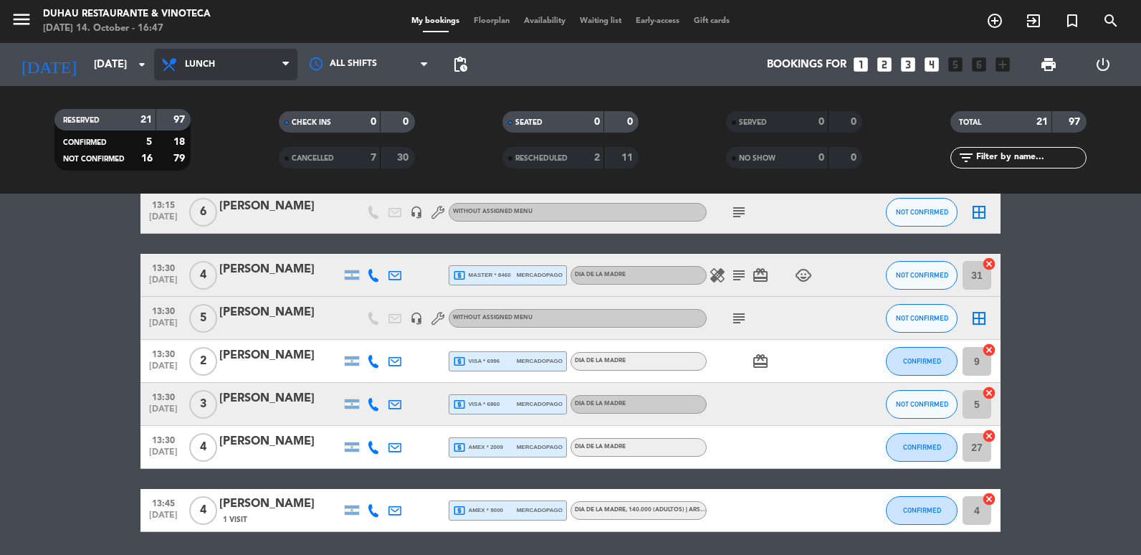
click at [184, 60] on span "Lunch" at bounding box center [225, 65] width 143 height 32
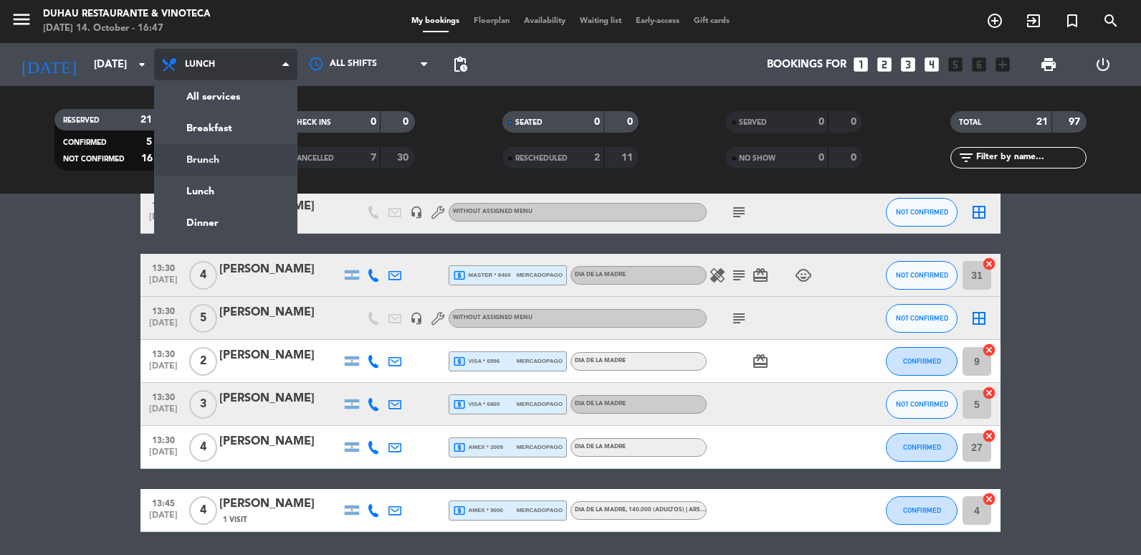
click at [216, 171] on div "menu Duhau Restaurante & Vinoteca [DATE] 14. October - 16:47 My bookings Floorp…" at bounding box center [570, 97] width 1141 height 194
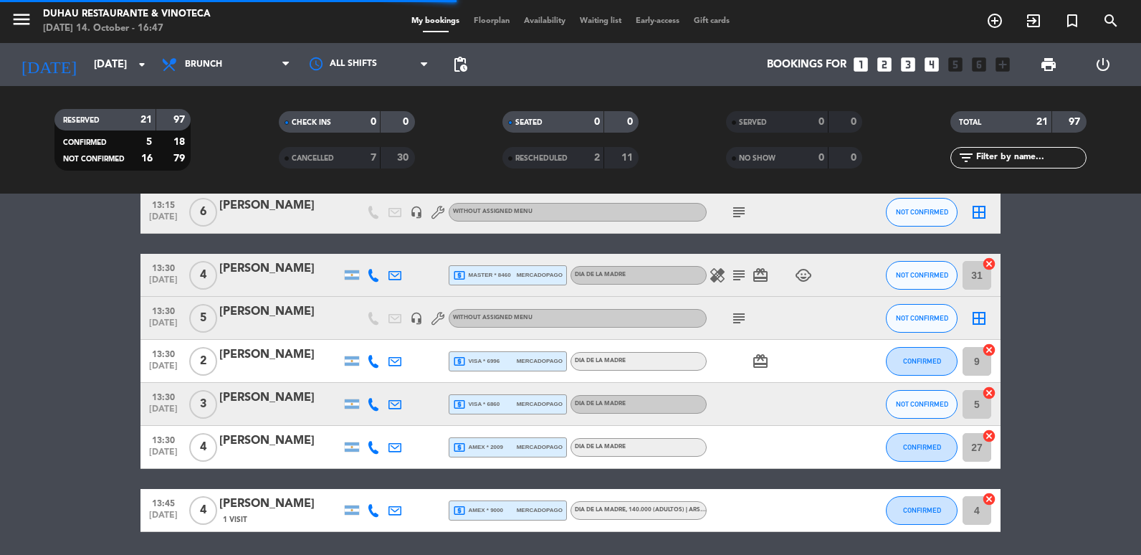
scroll to position [0, 0]
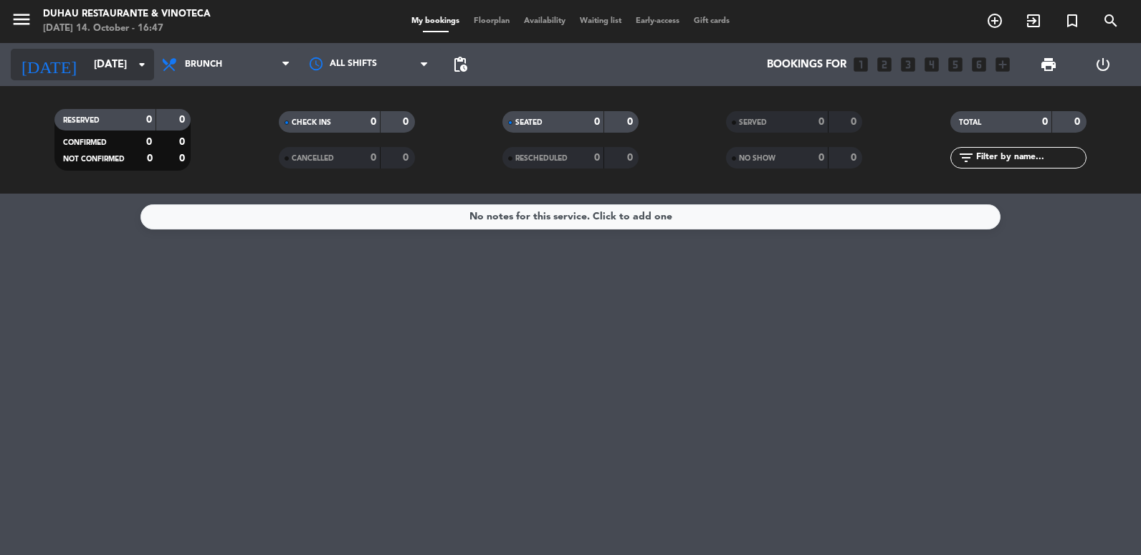
click at [125, 67] on input "[DATE]" at bounding box center [156, 65] width 138 height 27
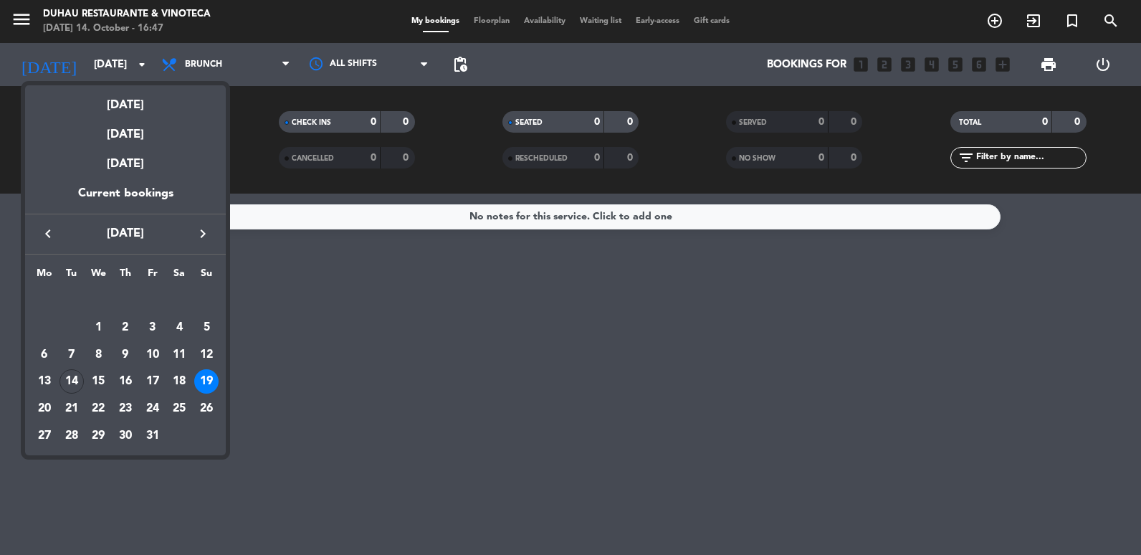
click at [460, 495] on div at bounding box center [570, 277] width 1141 height 555
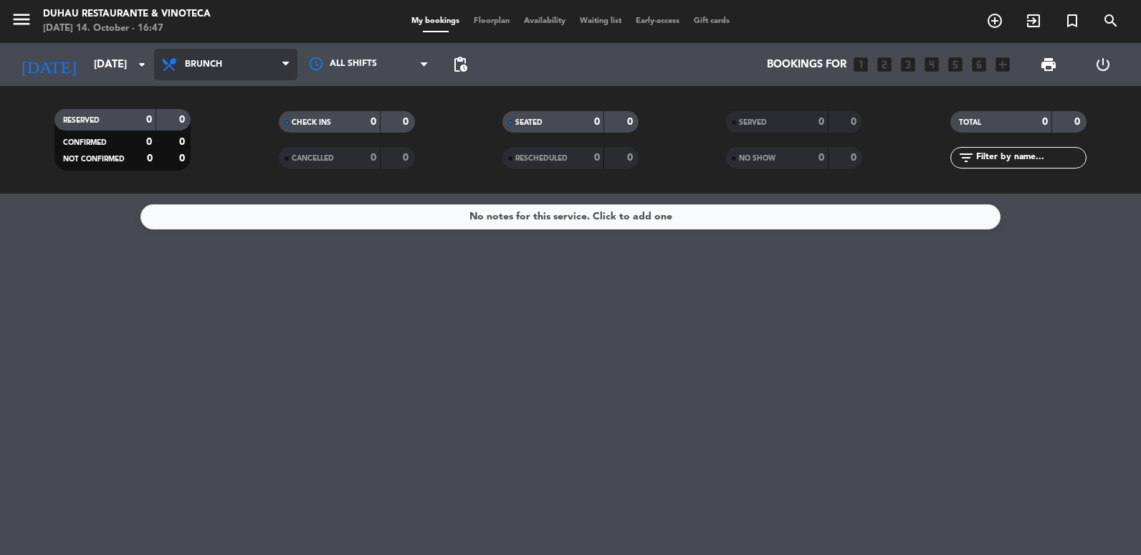
click at [183, 63] on span "Brunch" at bounding box center [225, 65] width 143 height 32
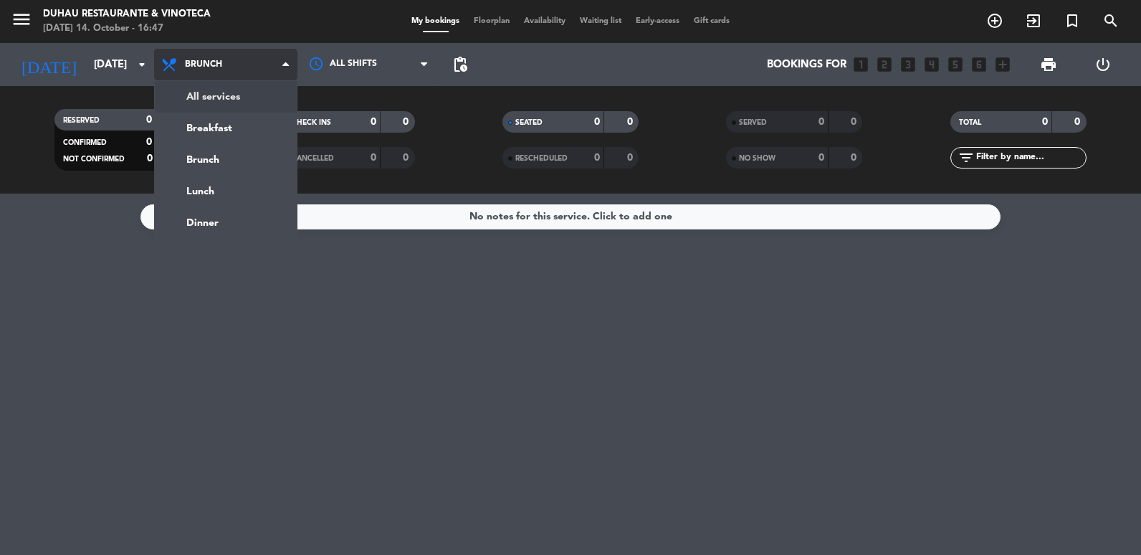
click at [195, 95] on div "menu Duhau Restaurante & Vinoteca [DATE] 14. October - 16:47 My bookings Floorp…" at bounding box center [570, 97] width 1141 height 194
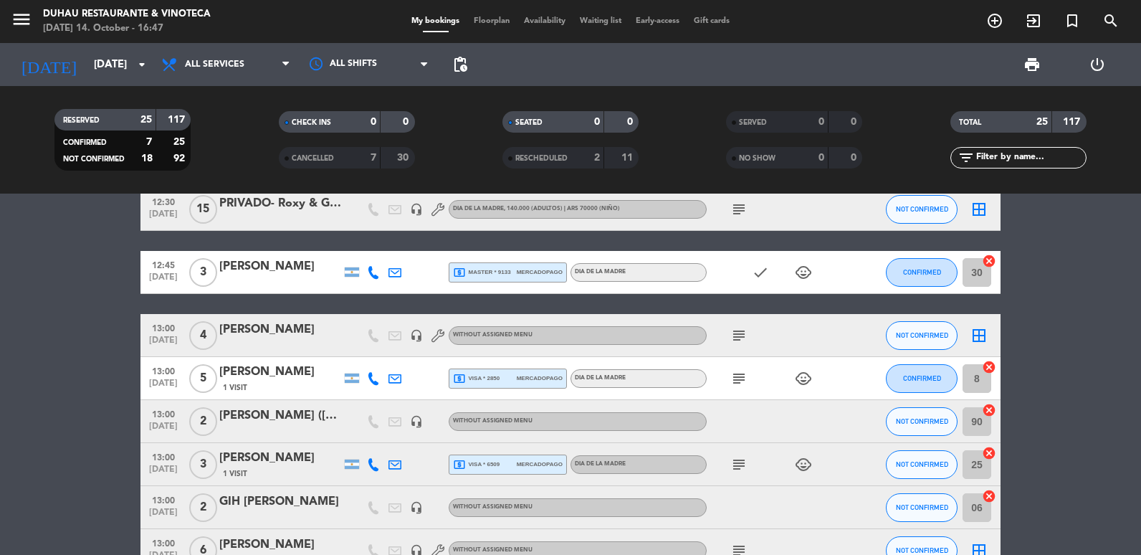
scroll to position [287, 0]
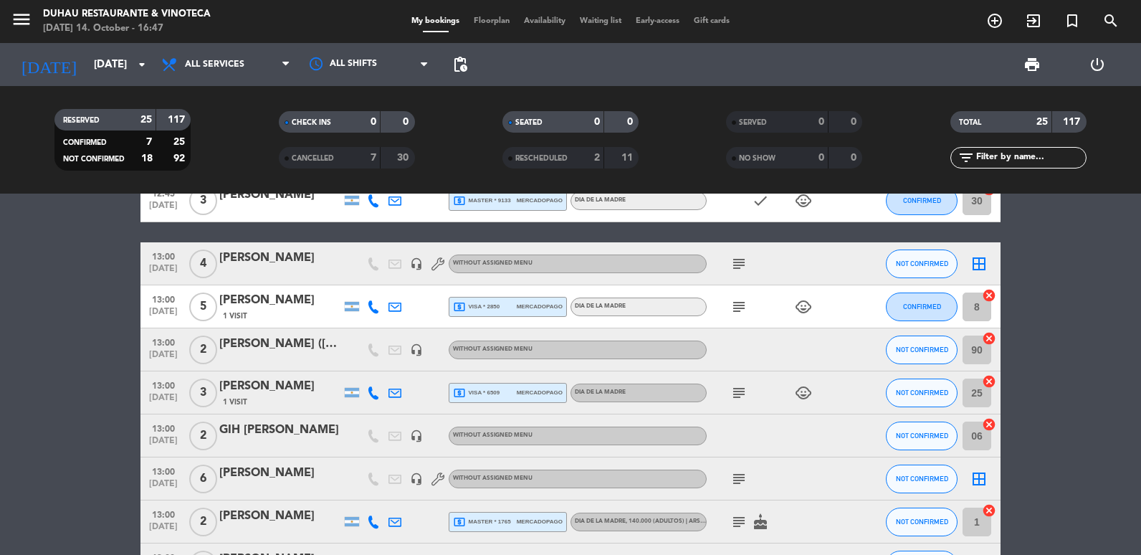
click at [508, 431] on div "Without assigned menu" at bounding box center [493, 435] width 80 height 9
click at [492, 478] on span "Without assigned menu" at bounding box center [493, 478] width 80 height 6
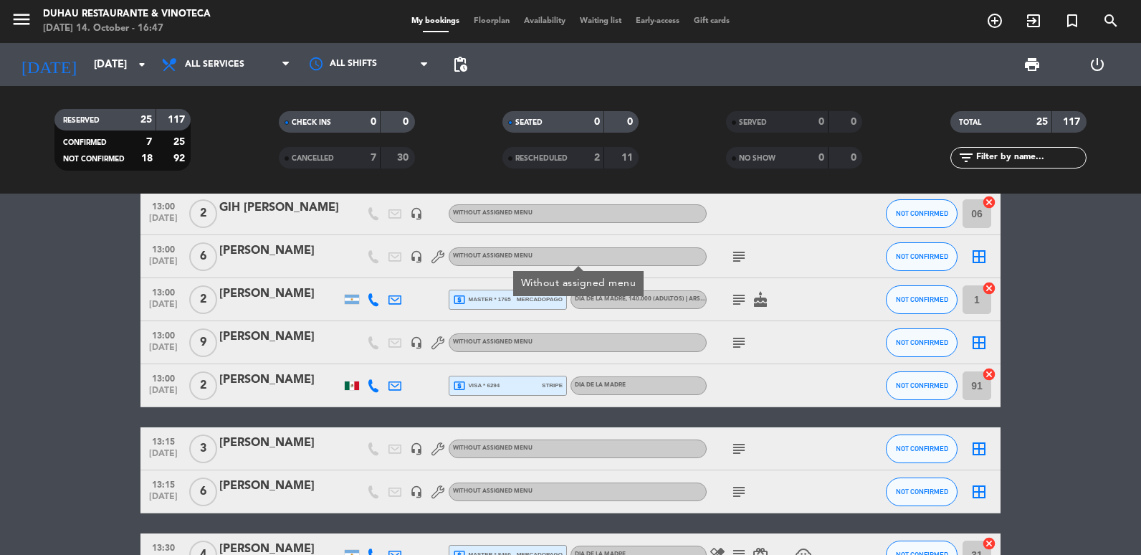
scroll to position [430, 0]
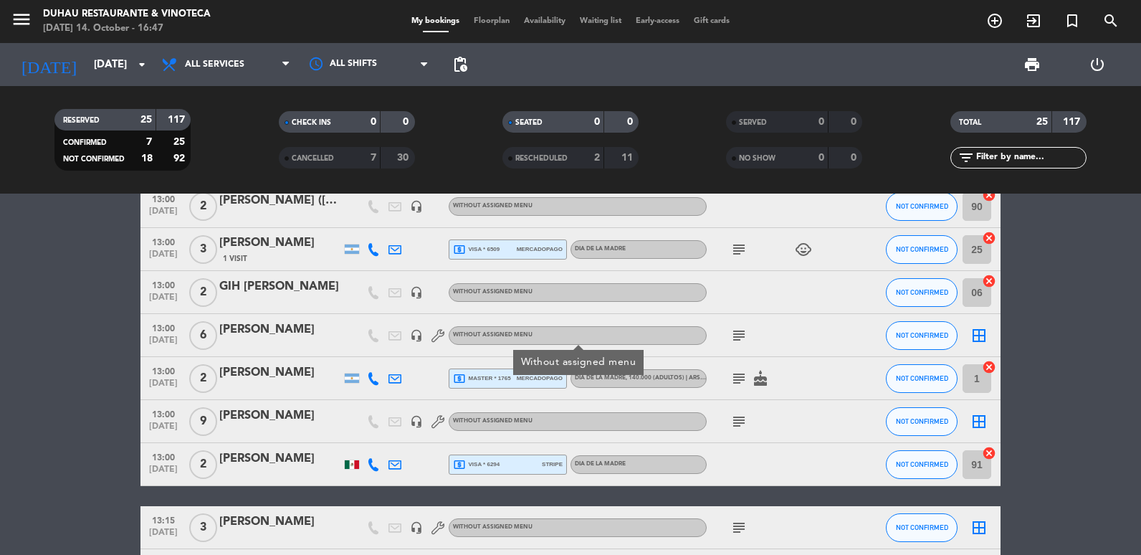
click at [53, 348] on bookings-row "12:30 [DATE] 5 [PERSON_NAME] headset_mic DIA DE LA MADRE , 140.000 (Adultos) | …" at bounding box center [570, 505] width 1141 height 1236
click at [556, 336] on div "Without assigned menu" at bounding box center [578, 335] width 258 height 19
click at [739, 336] on icon "subject" at bounding box center [739, 335] width 17 height 17
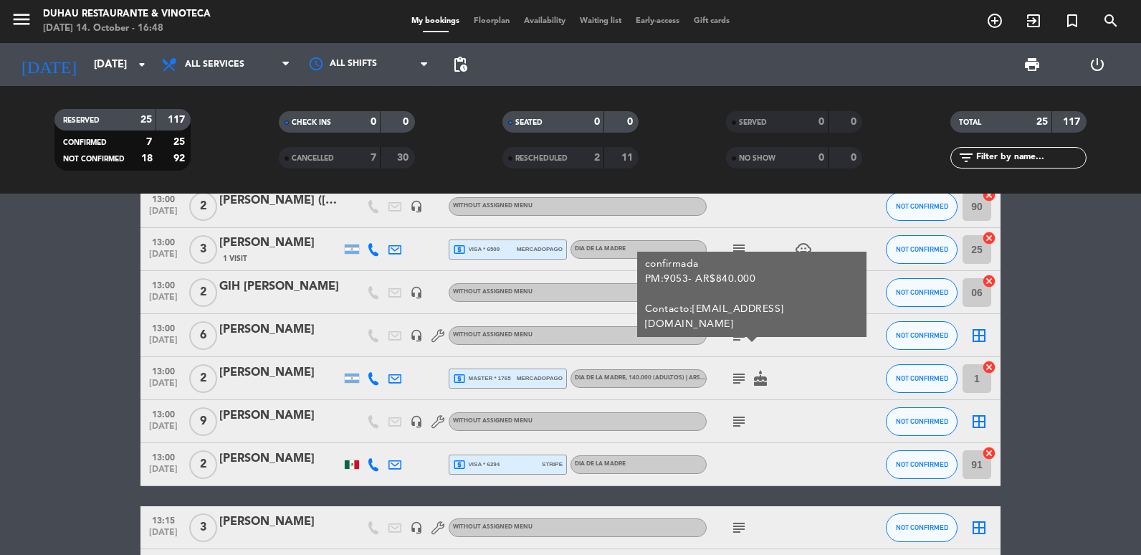
click at [111, 404] on bookings-row "12:30 [DATE] 5 [PERSON_NAME] headset_mic DIA DE LA MADRE , 140.000 (Adultos) | …" at bounding box center [570, 505] width 1141 height 1236
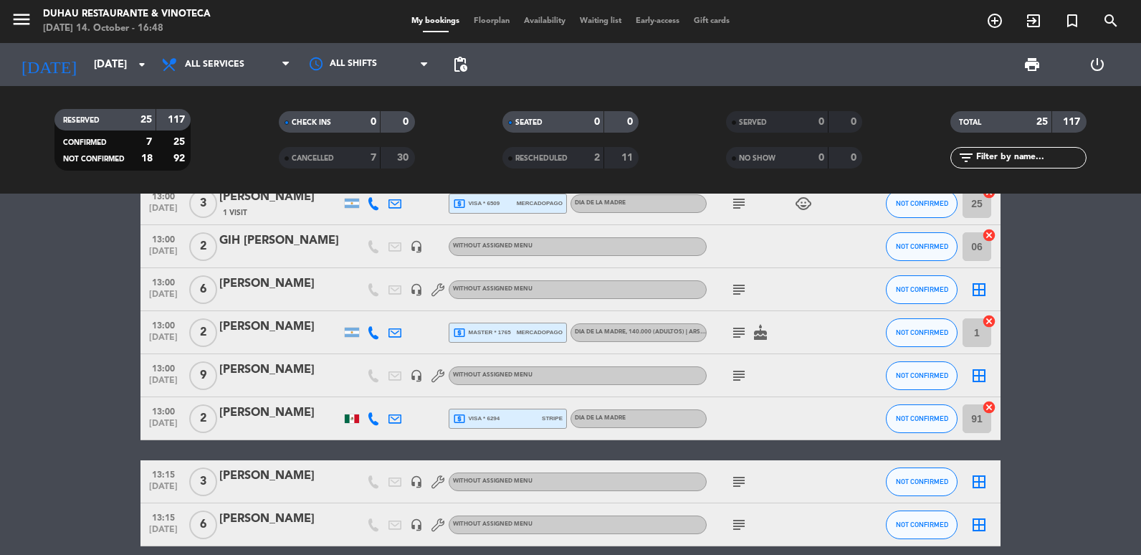
scroll to position [502, 0]
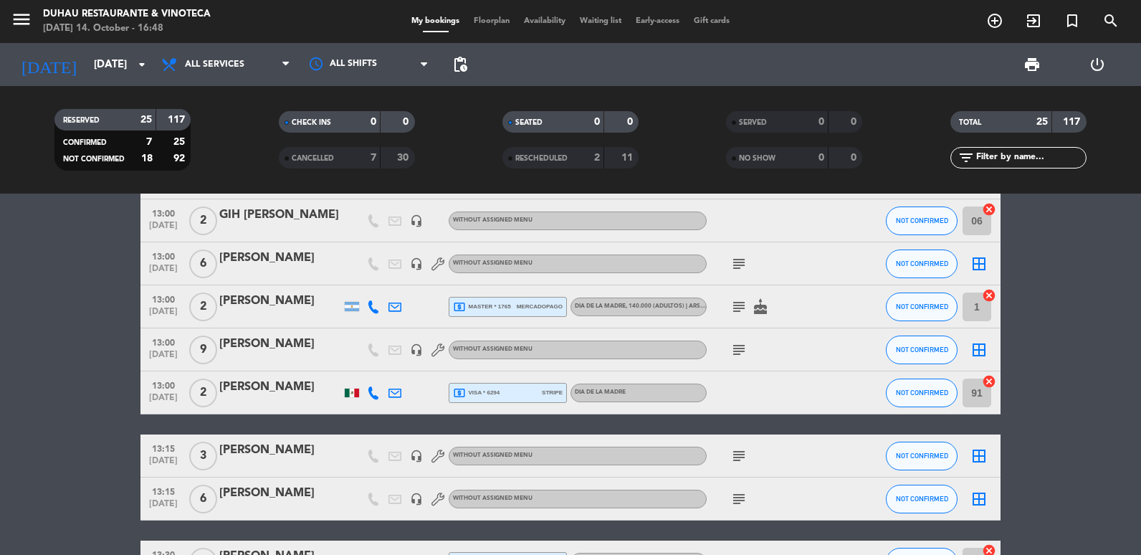
click at [584, 266] on div "Without assigned menu" at bounding box center [578, 264] width 258 height 19
click at [340, 273] on div at bounding box center [280, 272] width 122 height 11
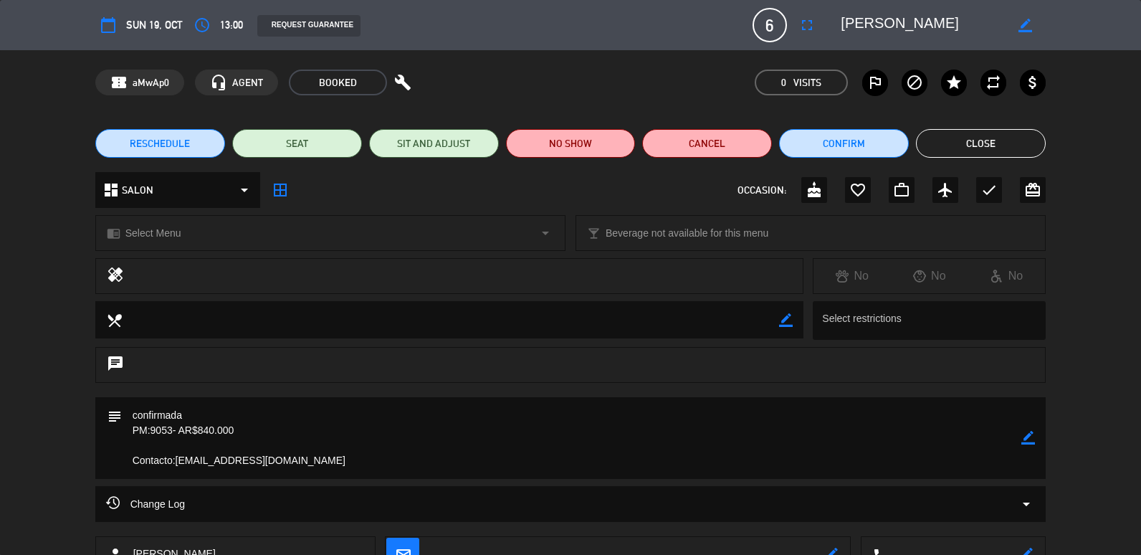
click at [263, 240] on div "chrome_reader_mode Select Menu arrow_drop_down" at bounding box center [330, 233] width 469 height 34
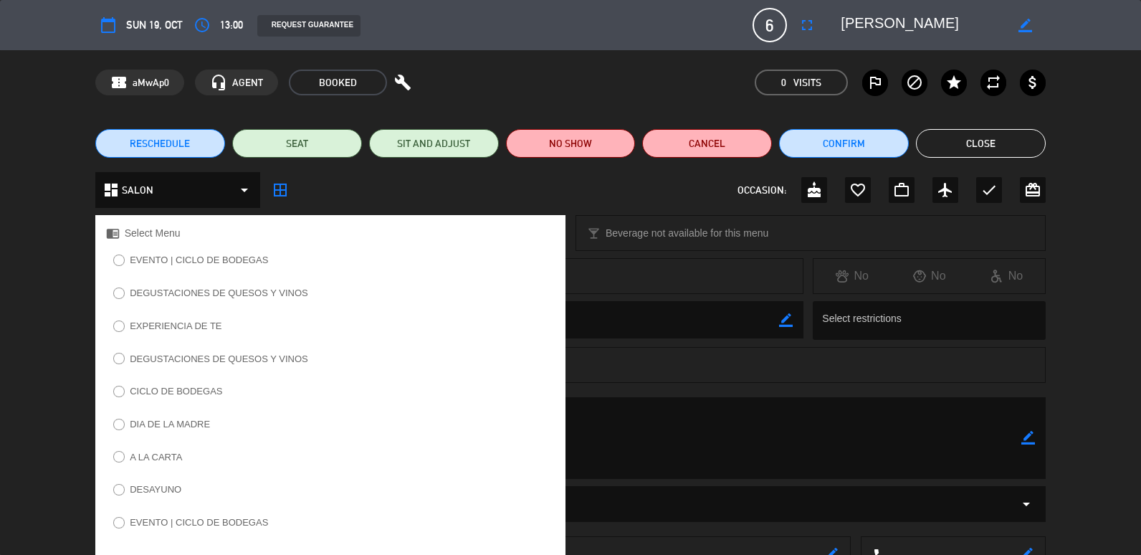
click at [121, 417] on label "DIA DE LA MADRE" at bounding box center [162, 426] width 112 height 23
click at [960, 140] on button "Close" at bounding box center [981, 143] width 130 height 29
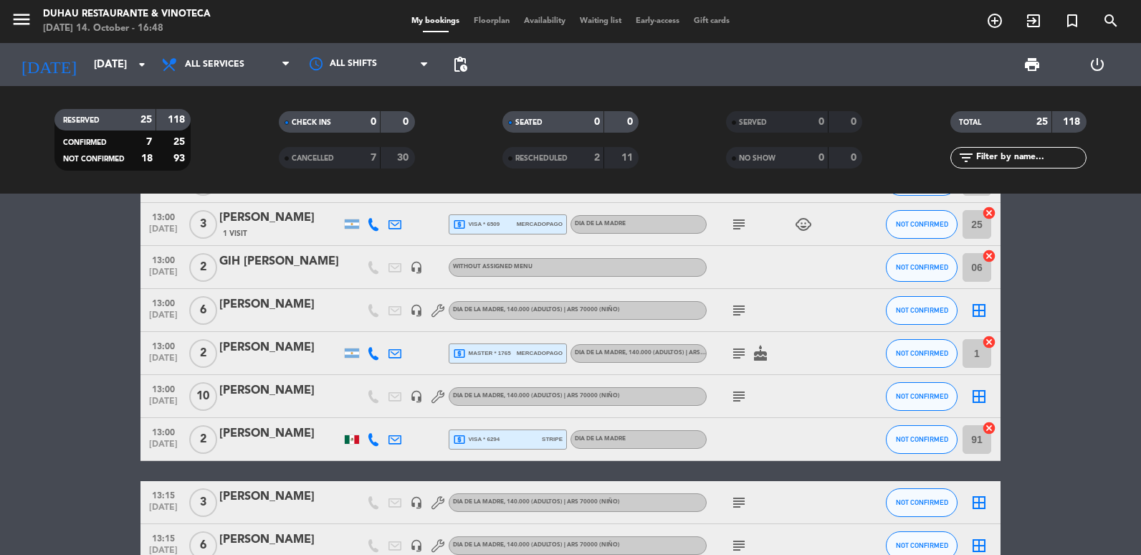
scroll to position [430, 0]
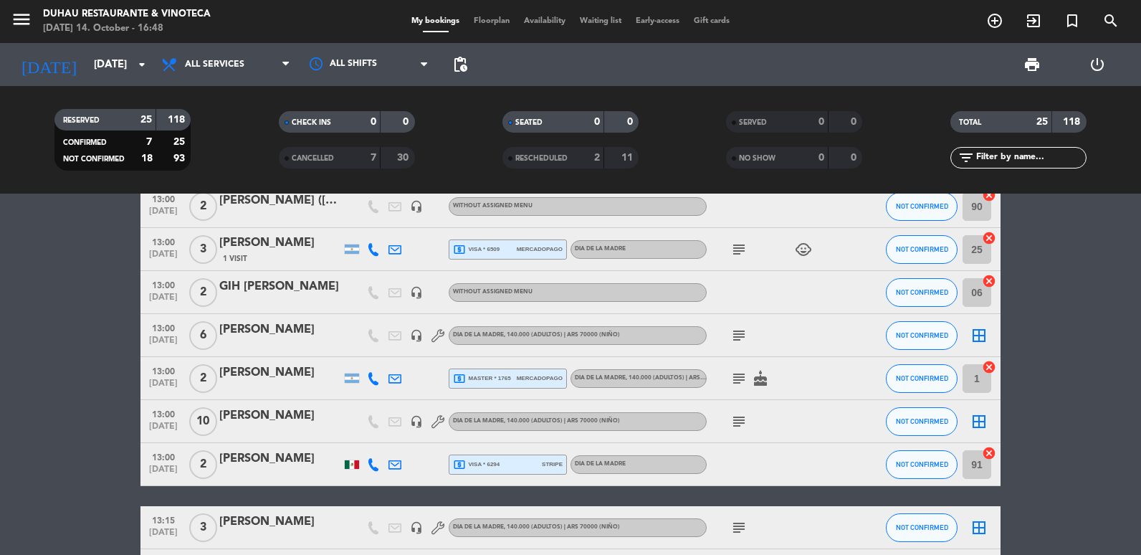
click at [543, 295] on div "Without assigned menu" at bounding box center [578, 292] width 258 height 19
click at [0, 300] on html "close × Duhau Restaurante & Vinoteca × chrome_reader_mode List of Reservations …" at bounding box center [570, 277] width 1141 height 555
click at [1, 295] on bookings-row "12:30 [DATE] 5 [PERSON_NAME] headset_mic DIA DE LA MADRE , 140.000 (Adultos) | …" at bounding box center [570, 505] width 1141 height 1236
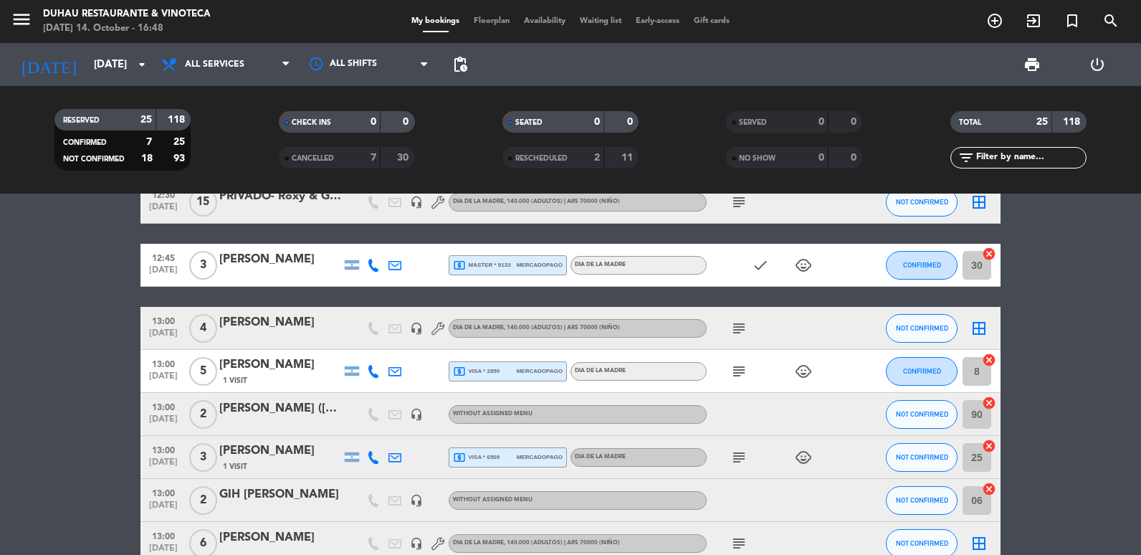
scroll to position [215, 0]
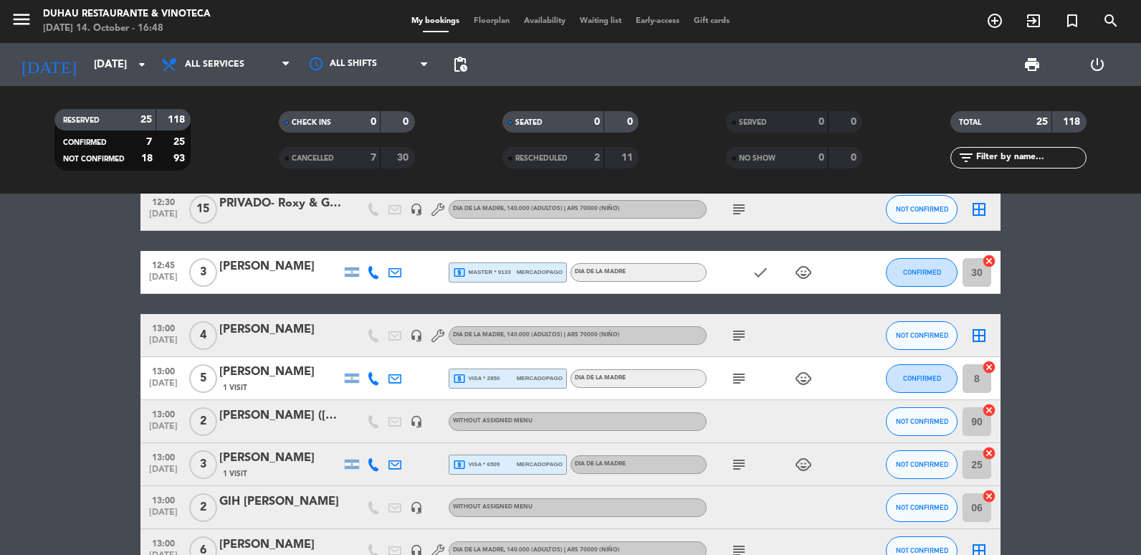
click at [504, 338] on span "DIA DE LA MADRE , 140.000 (Adultos) | ARS 70000 (Niño)" at bounding box center [536, 335] width 167 height 6
click at [265, 342] on div at bounding box center [280, 344] width 122 height 11
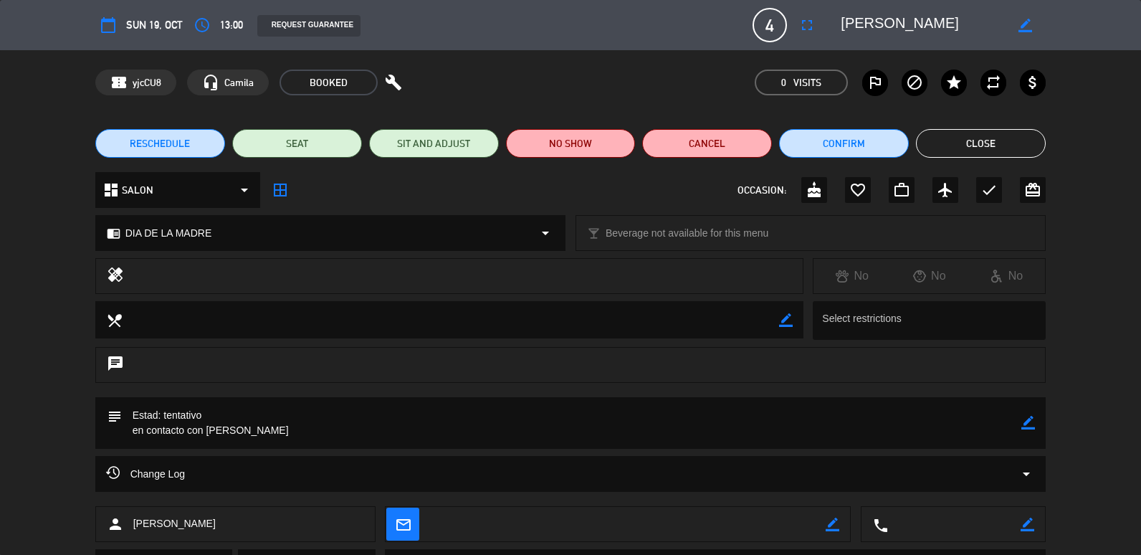
click at [173, 232] on span "DIA DE LA MADRE" at bounding box center [168, 233] width 87 height 16
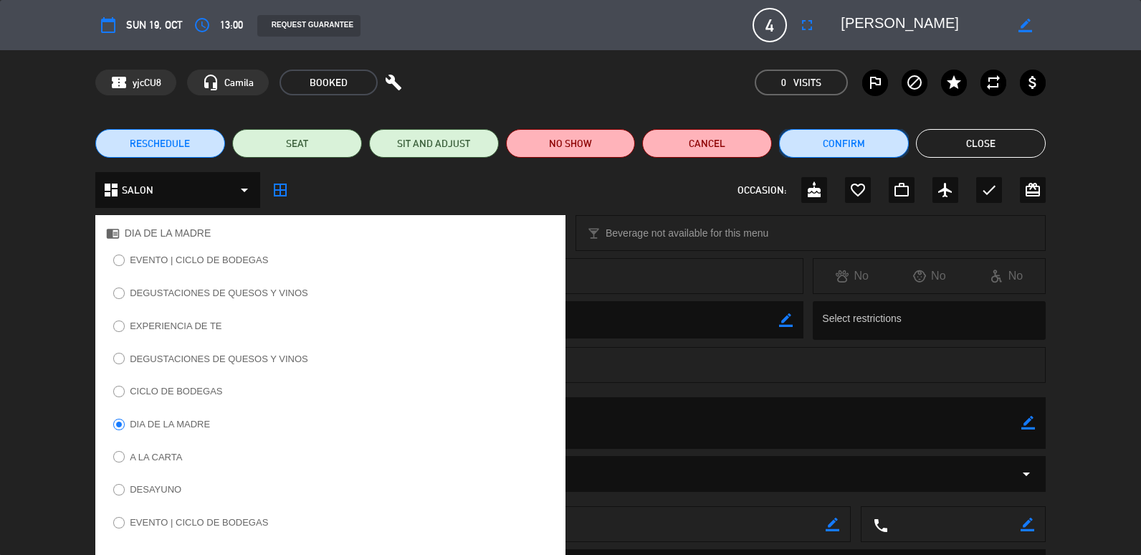
click at [898, 133] on button "Confirm" at bounding box center [844, 143] width 130 height 29
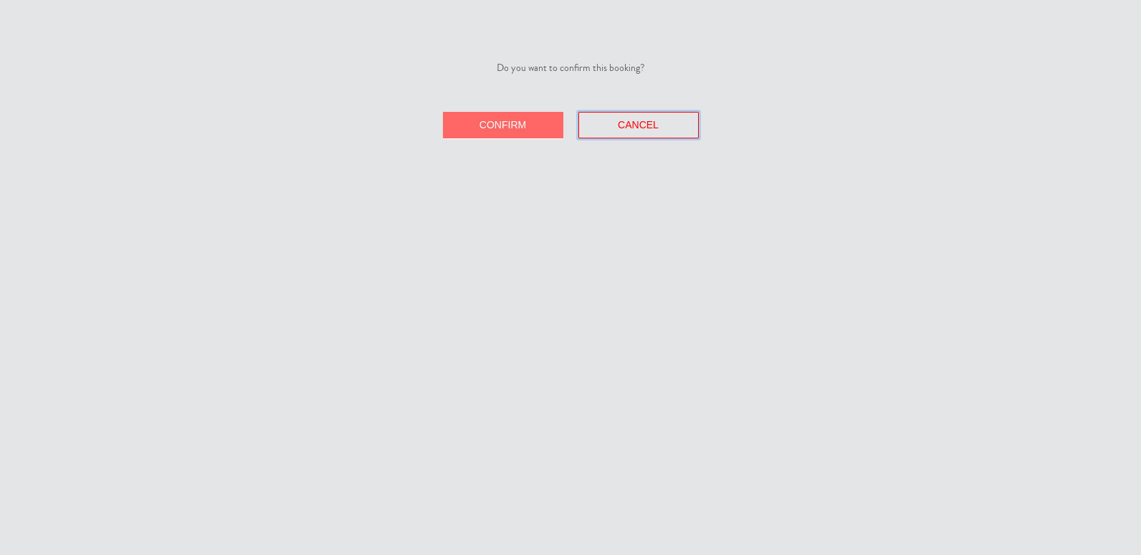
click at [680, 125] on button "Cancel" at bounding box center [639, 125] width 120 height 27
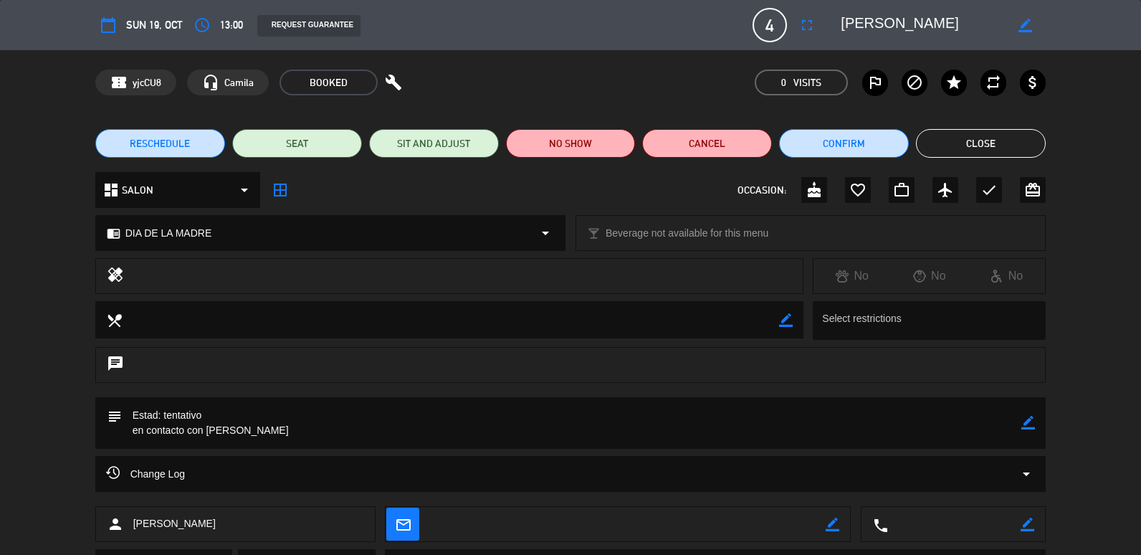
click at [1025, 153] on button "Close" at bounding box center [981, 143] width 130 height 29
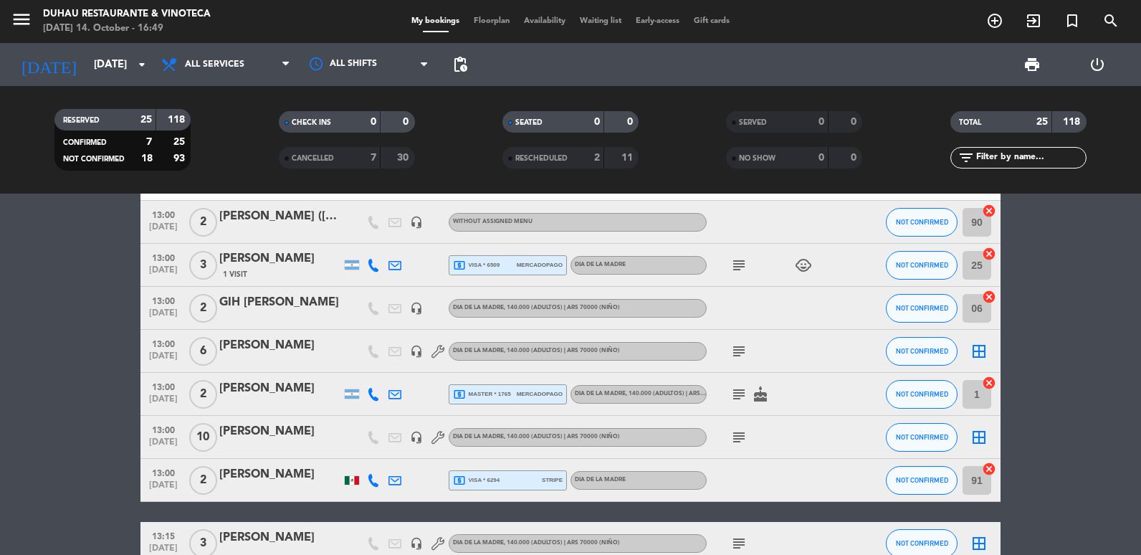
scroll to position [430, 0]
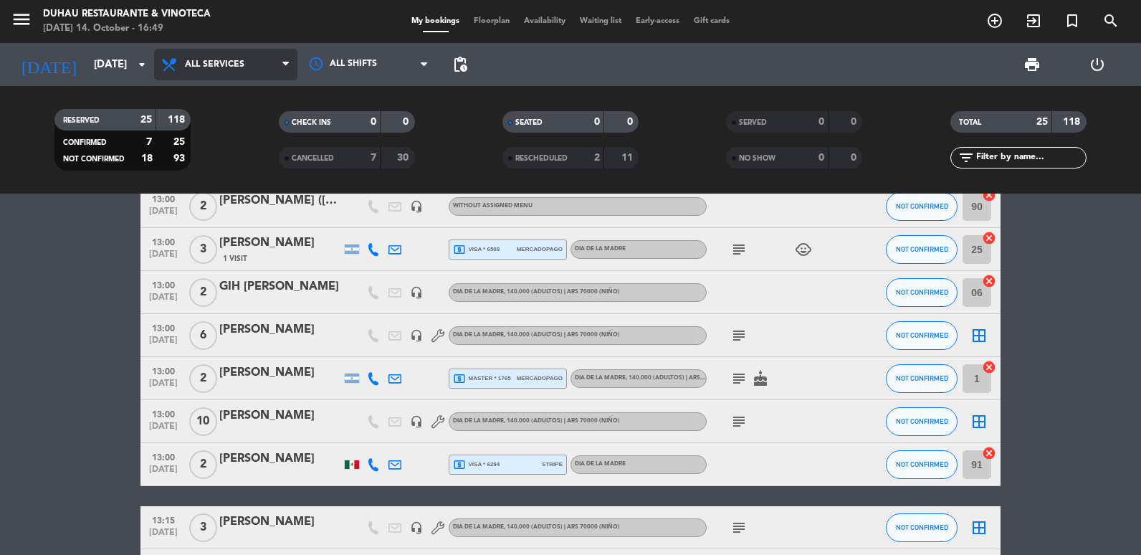
click at [205, 65] on span "All services" at bounding box center [215, 65] width 60 height 10
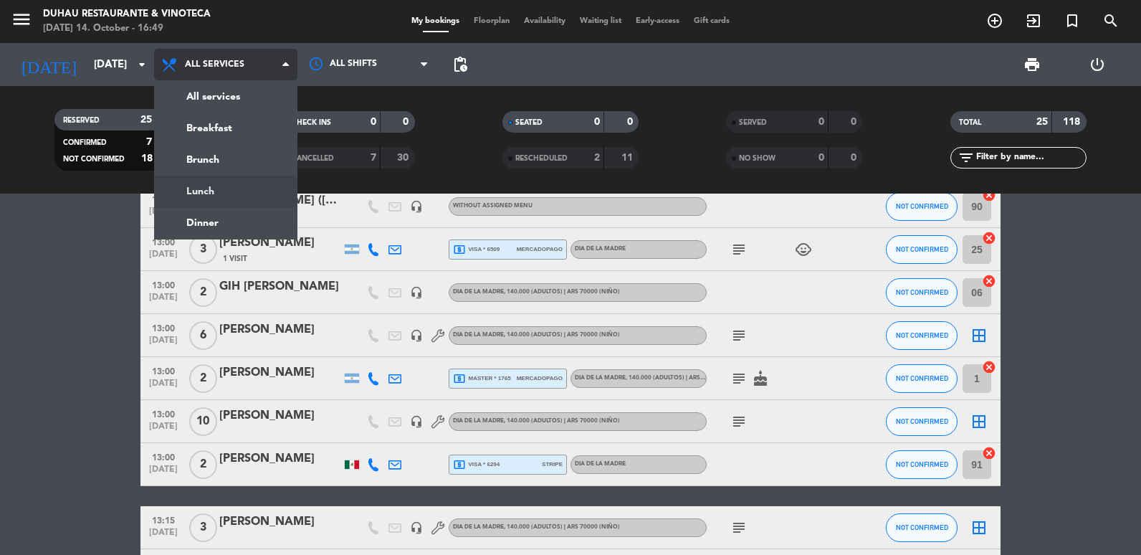
click at [214, 187] on div "menu Duhau Restaurante & Vinoteca [DATE] 14. October - 16:49 My bookings Floorp…" at bounding box center [570, 97] width 1141 height 194
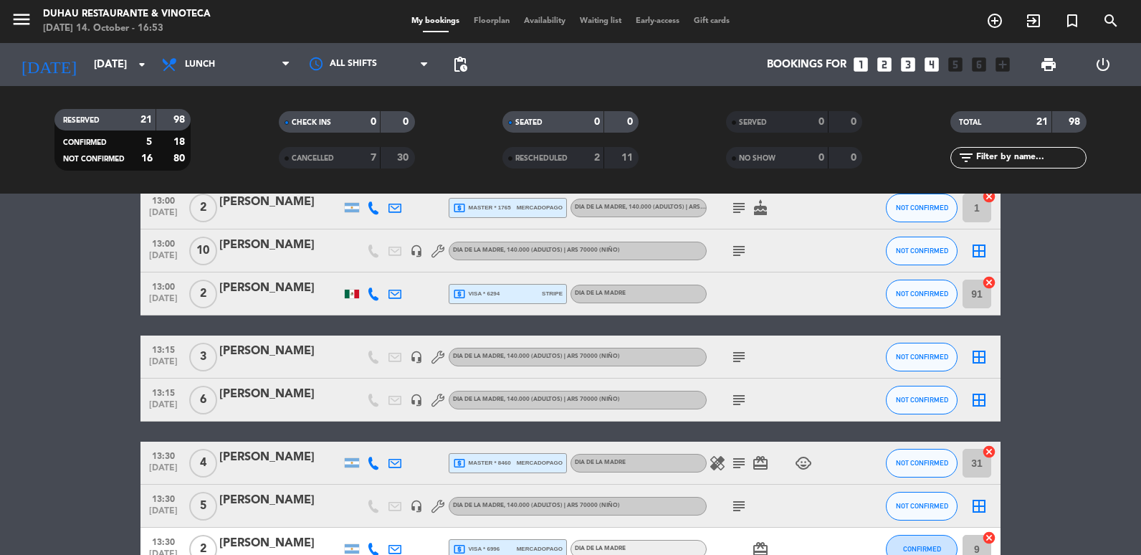
scroll to position [622, 0]
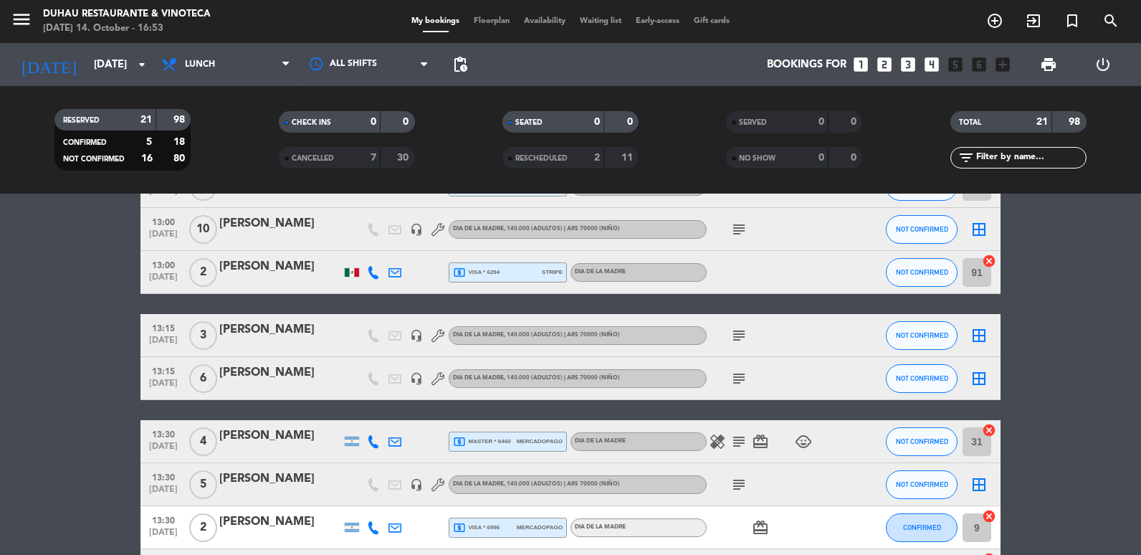
click at [259, 227] on div "[PERSON_NAME]" at bounding box center [280, 223] width 122 height 19
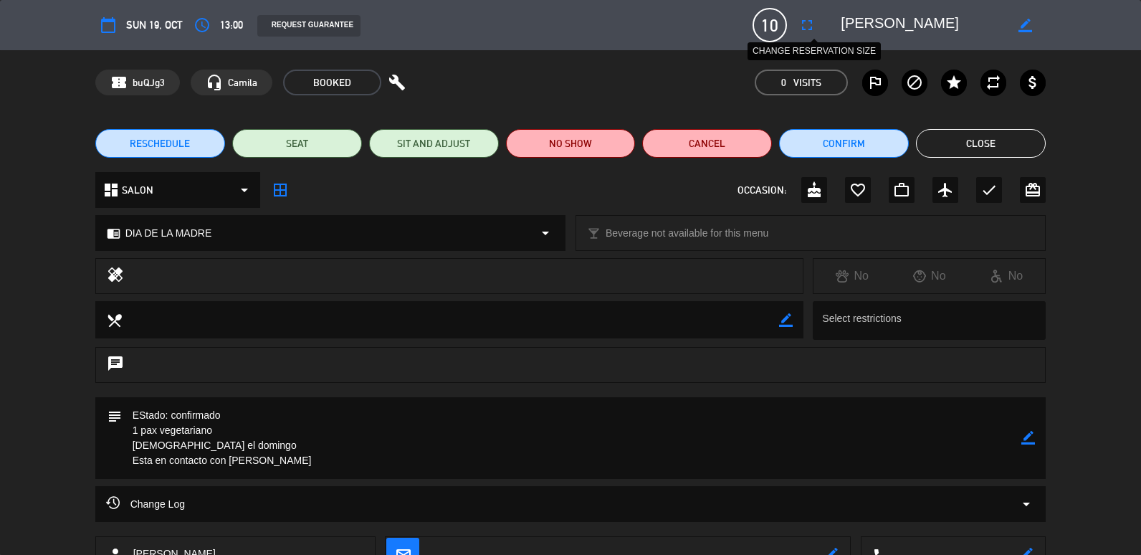
click at [817, 24] on button "fullscreen" at bounding box center [807, 25] width 26 height 26
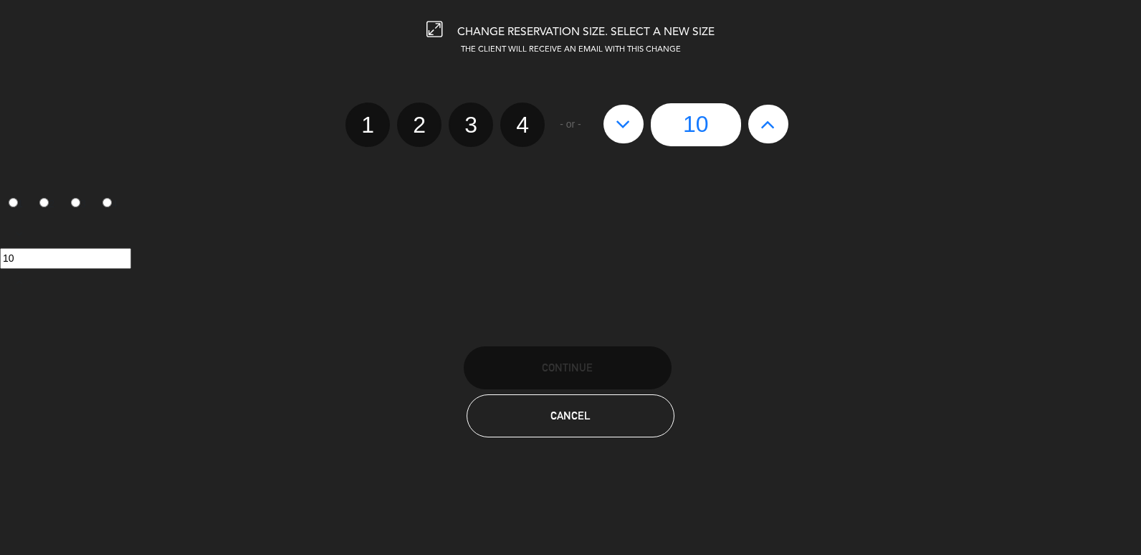
click at [641, 116] on button at bounding box center [624, 124] width 40 height 39
type input "9"
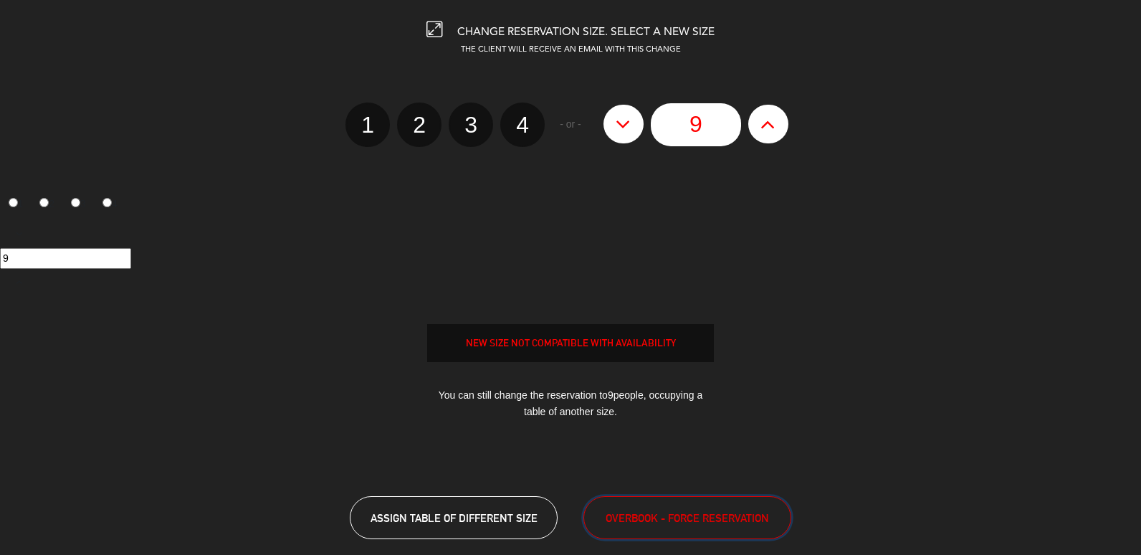
click at [738, 528] on button "OVERBOOK - FORCE RESERVATION" at bounding box center [688, 517] width 208 height 43
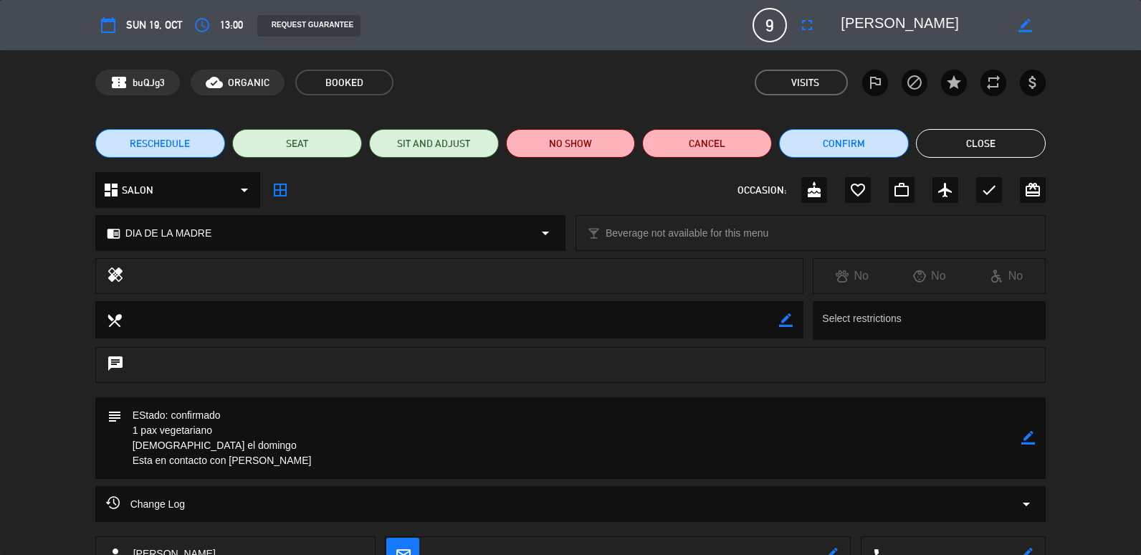
click at [1037, 146] on button "Close" at bounding box center [981, 143] width 130 height 29
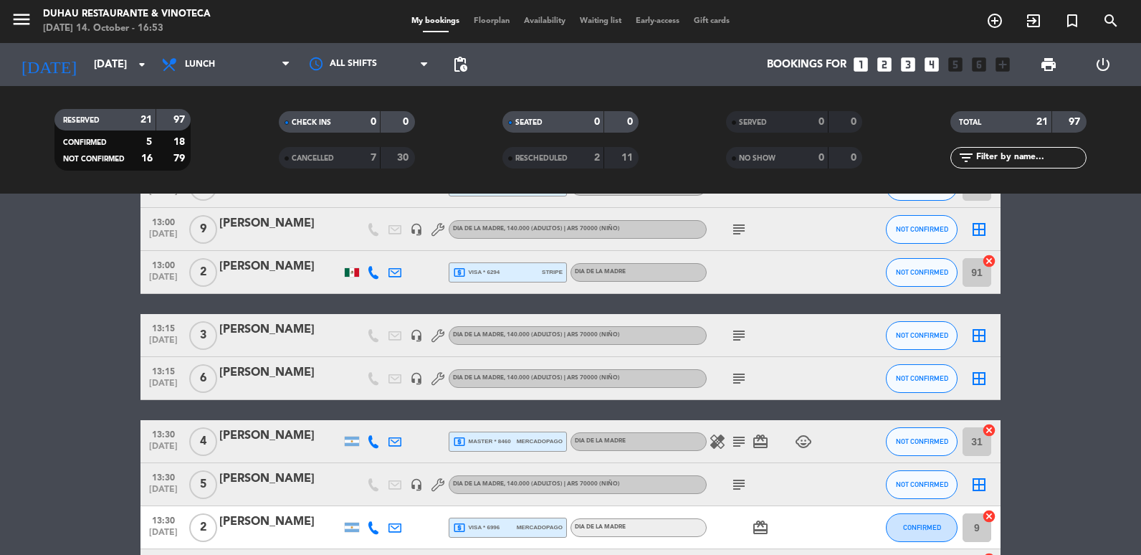
click at [520, 272] on div "local_atm visa * 6294 stripe" at bounding box center [508, 272] width 110 height 19
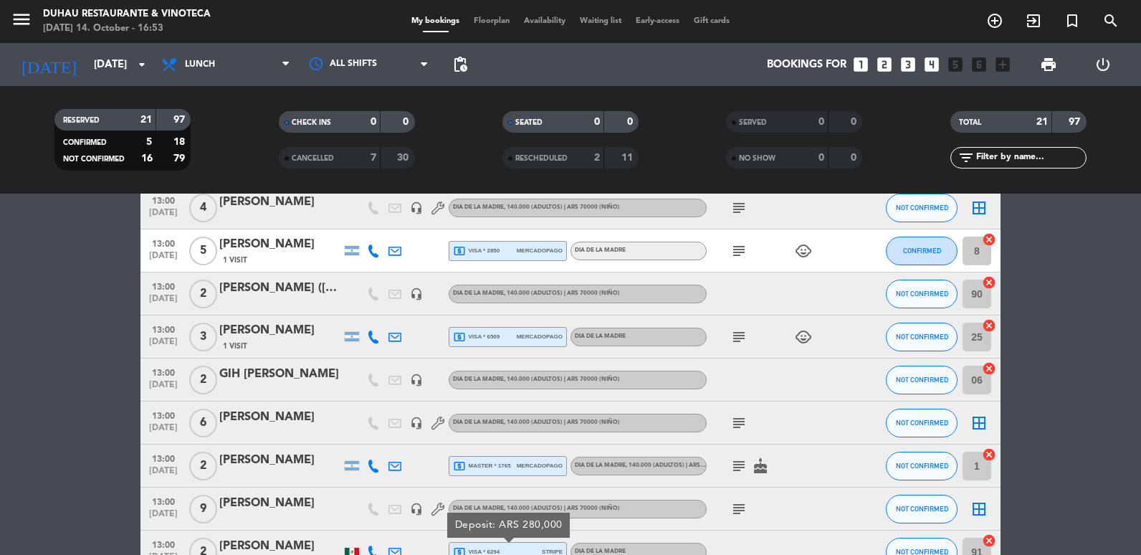
scroll to position [336, 0]
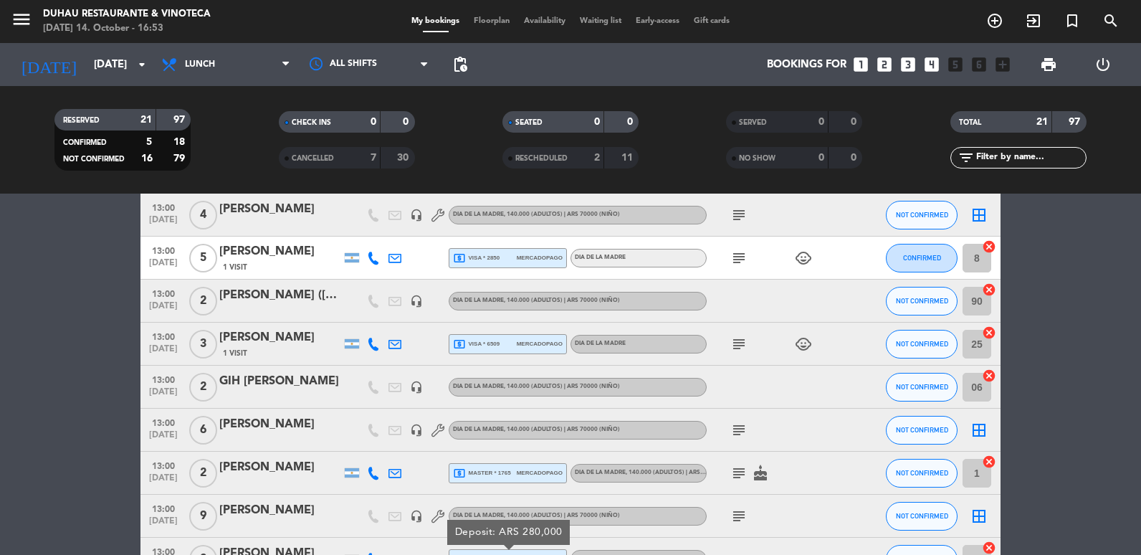
click at [0, 377] on html "close × Duhau Restaurante & Vinoteca × chrome_reader_mode List of Reservations …" at bounding box center [570, 277] width 1141 height 555
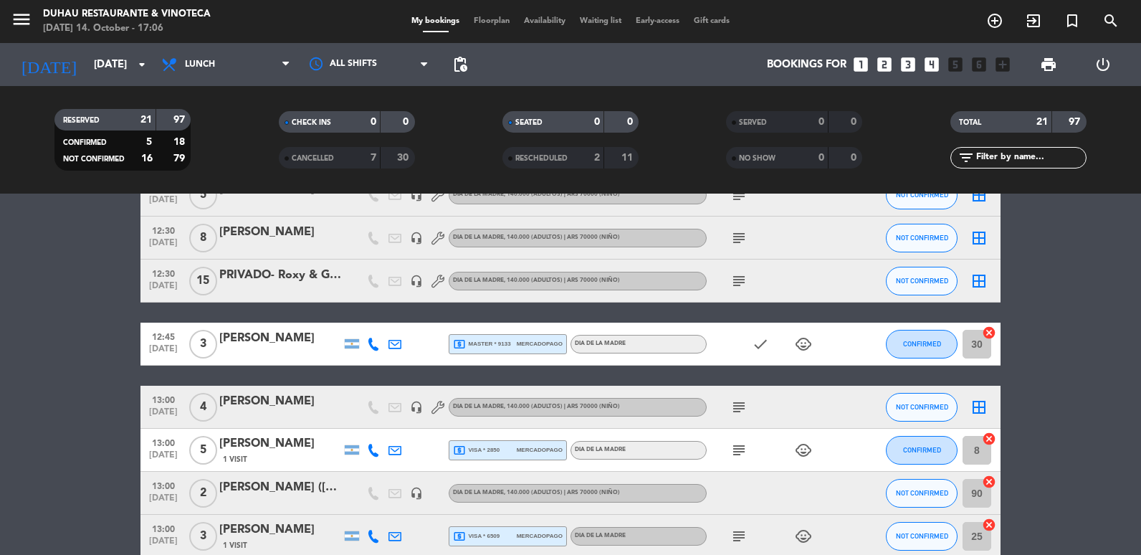
scroll to position [215, 0]
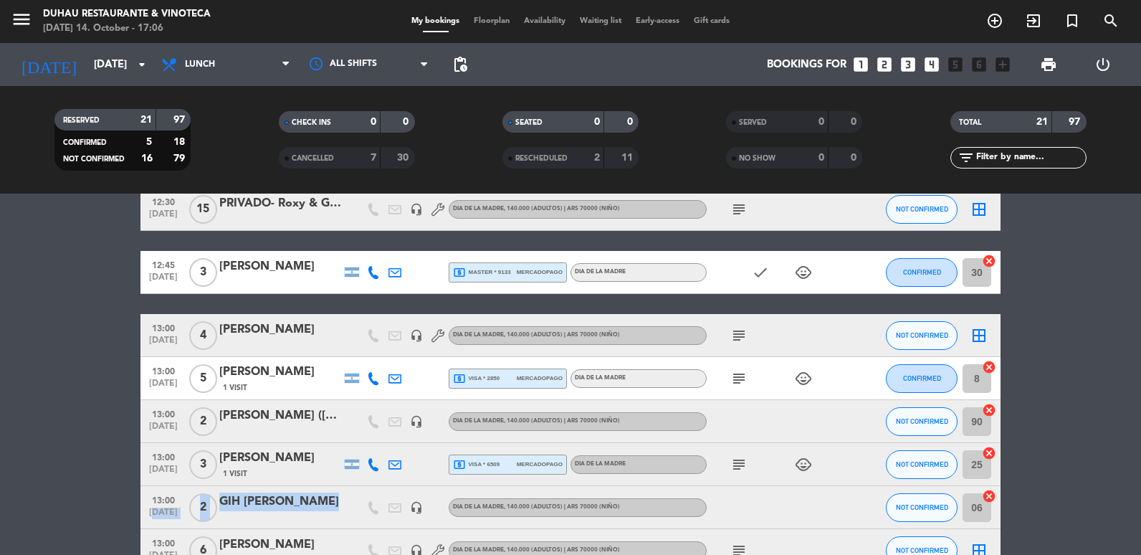
drag, startPoint x: 369, startPoint y: 500, endPoint x: 141, endPoint y: 515, distance: 228.4
click at [141, 515] on div "13:00 [DATE] 2 GIH [PERSON_NAME] headset_mic DIA DE LA MADRE , 140.000 (Adultos…" at bounding box center [571, 507] width 860 height 43
drag, startPoint x: 141, startPoint y: 515, endPoint x: 85, endPoint y: 469, distance: 72.9
click at [525, 504] on span ", 140.000 (Adultos) | ARS 70000 (Niño)" at bounding box center [562, 507] width 116 height 6
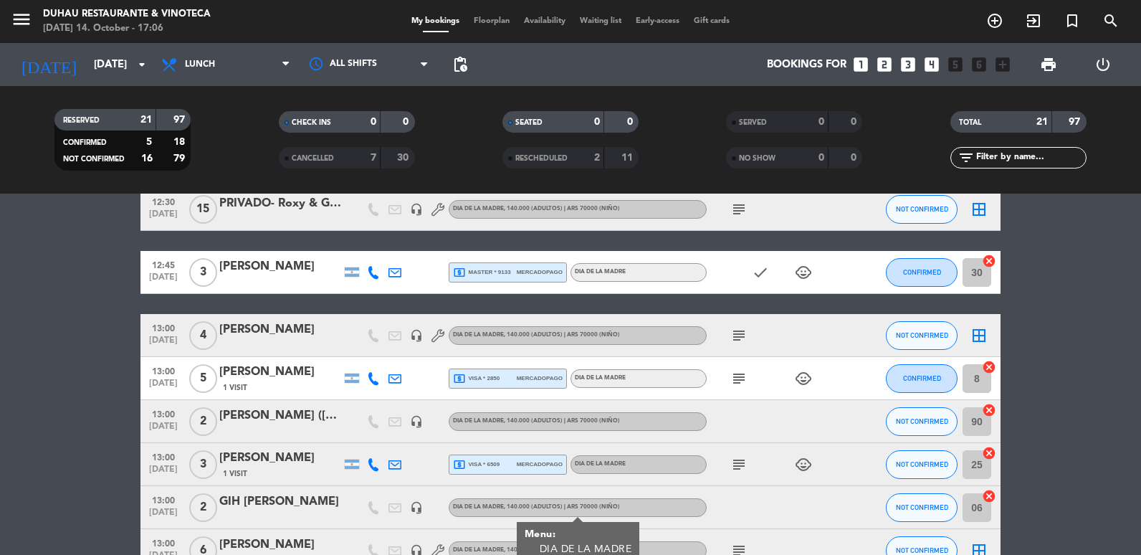
scroll to position [358, 0]
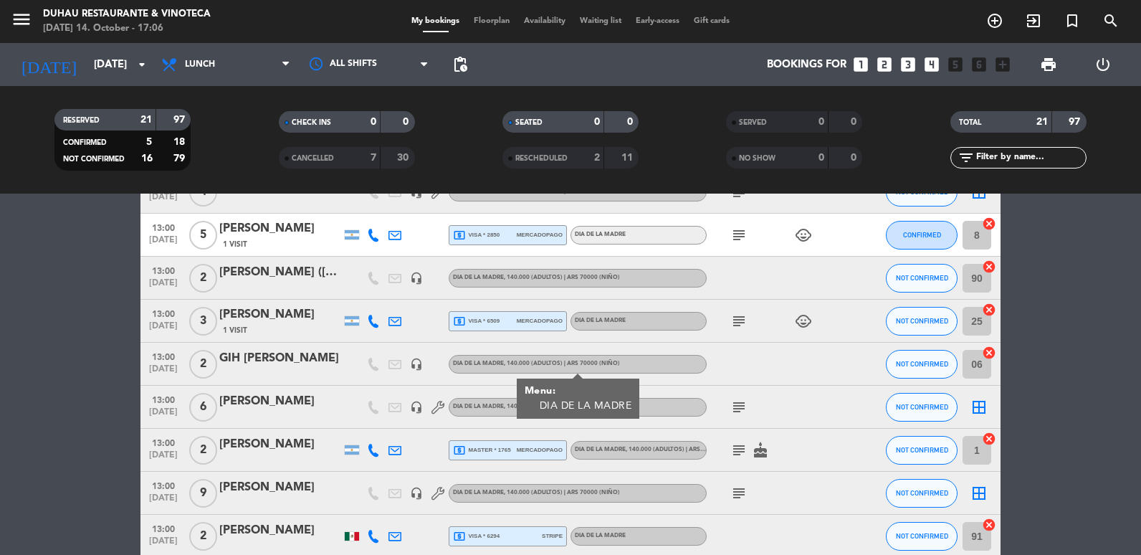
click at [421, 361] on icon "headset_mic" at bounding box center [416, 364] width 13 height 13
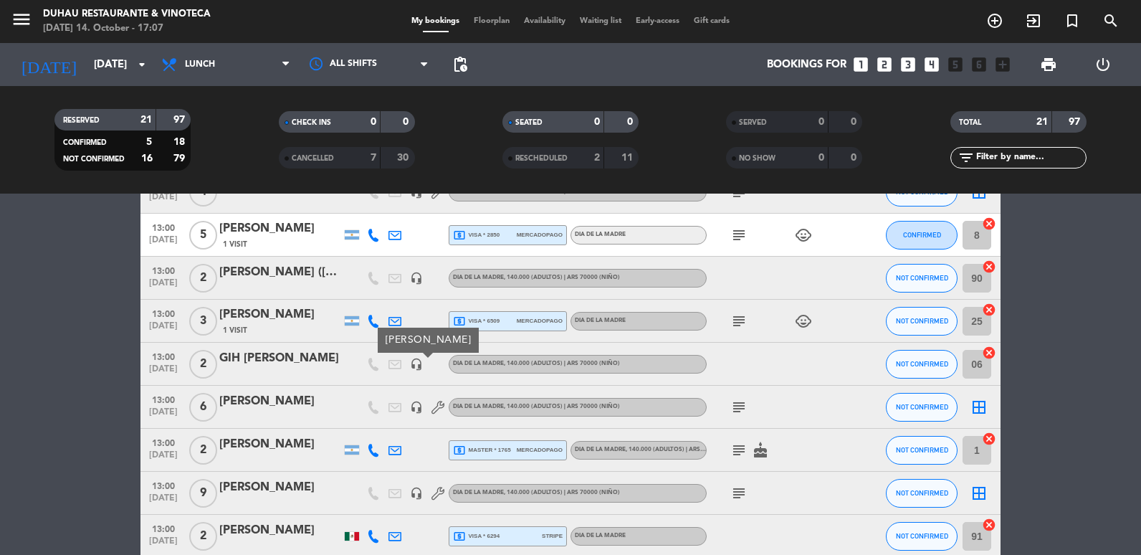
click at [49, 392] on bookings-row "12:30 [DATE] 5 [PERSON_NAME] headset_mic DIA DE LA MADRE , 140.000 (Adultos) | …" at bounding box center [570, 460] width 1141 height 1004
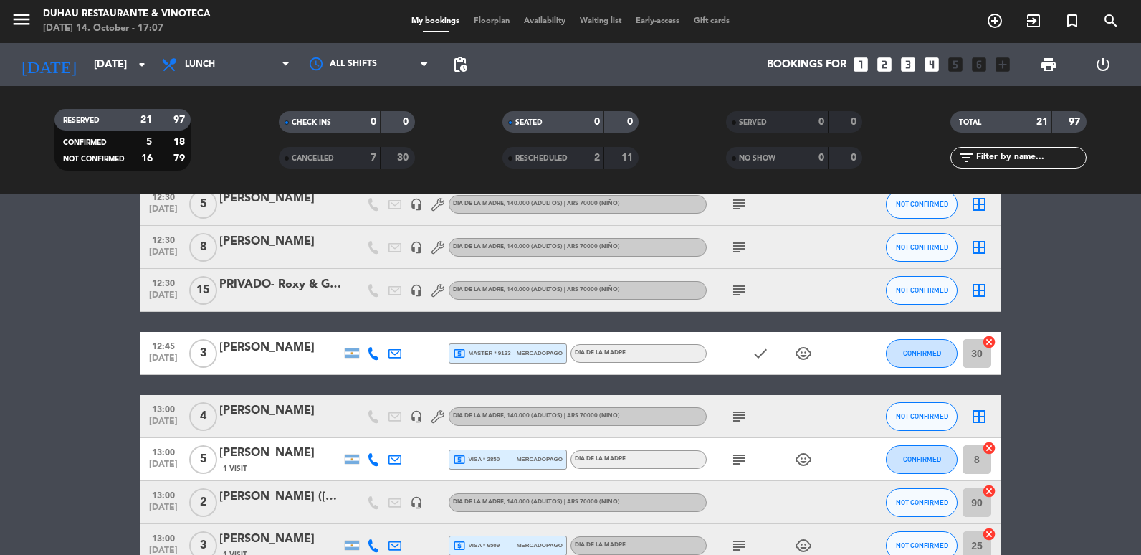
scroll to position [215, 0]
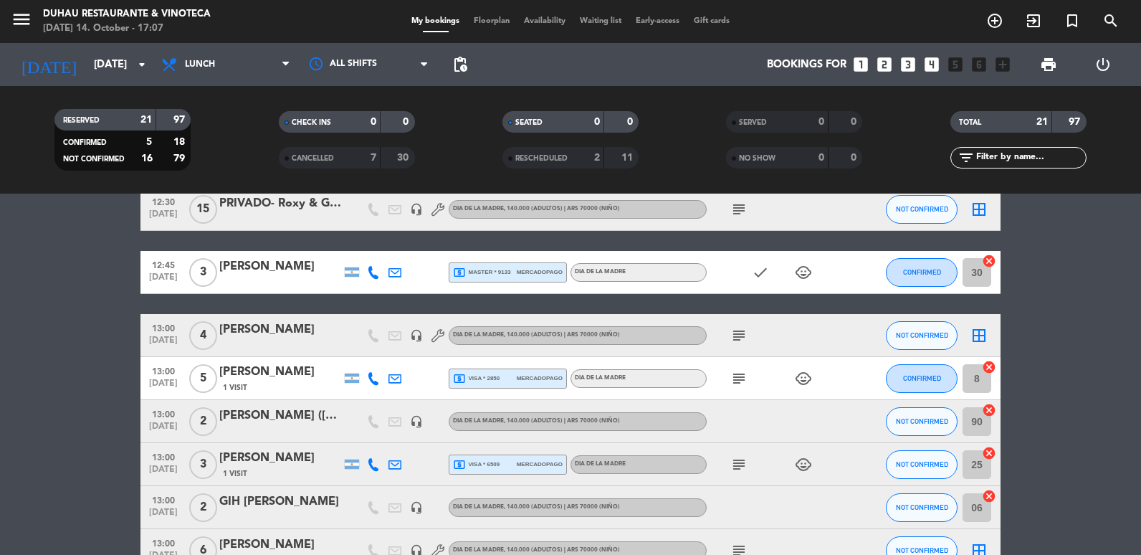
click at [260, 452] on div "[PERSON_NAME]" at bounding box center [280, 458] width 122 height 19
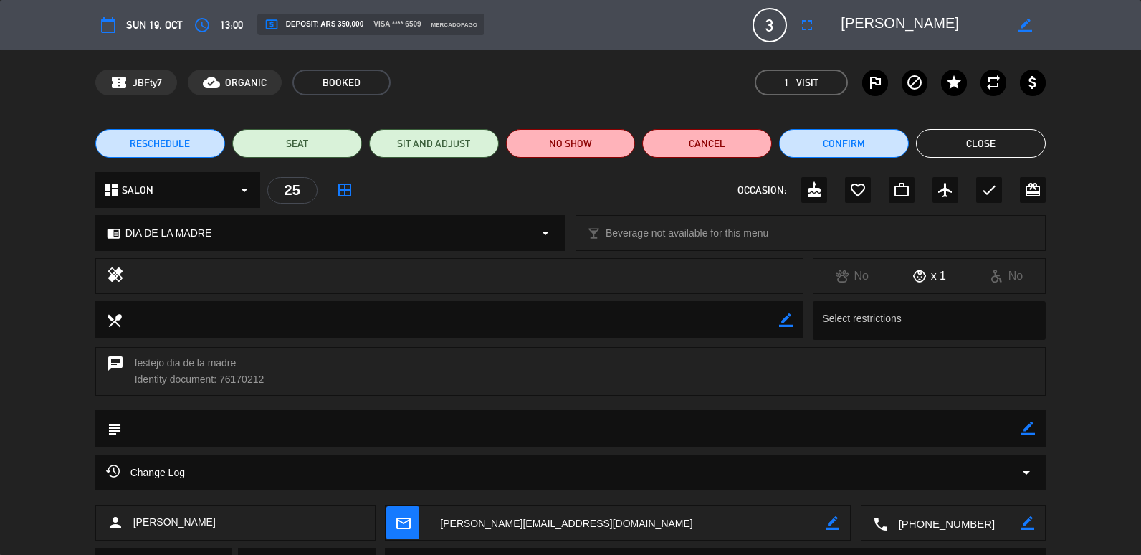
click at [164, 459] on div "Change Log arrow_drop_down" at bounding box center [570, 473] width 951 height 36
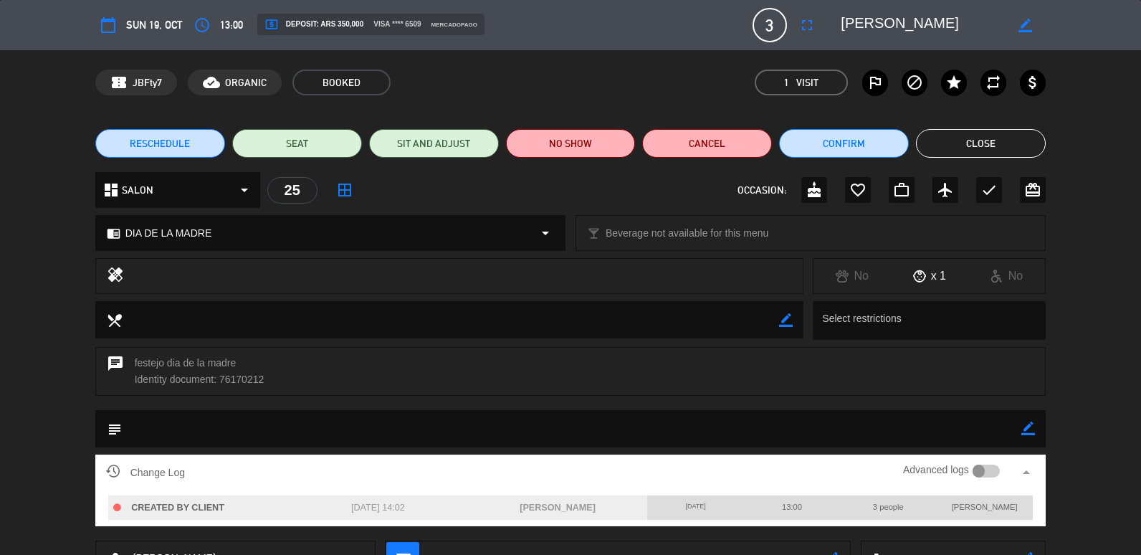
drag, startPoint x: 308, startPoint y: 500, endPoint x: 394, endPoint y: 509, distance: 87.2
click at [394, 509] on div "[DATE] 14:02" at bounding box center [378, 507] width 180 height 25
click at [959, 150] on button "Close" at bounding box center [981, 143] width 130 height 29
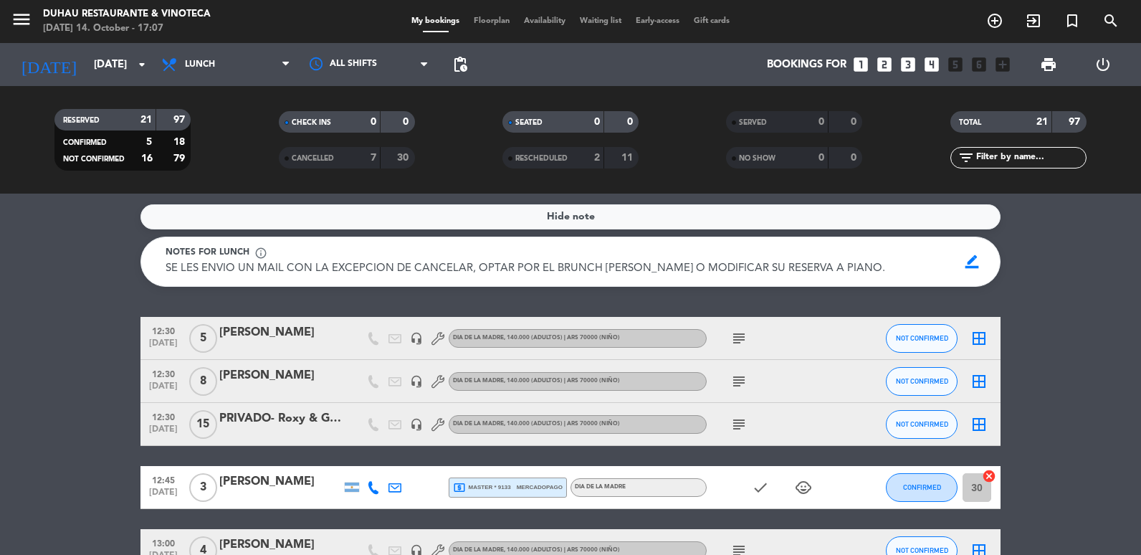
scroll to position [287, 0]
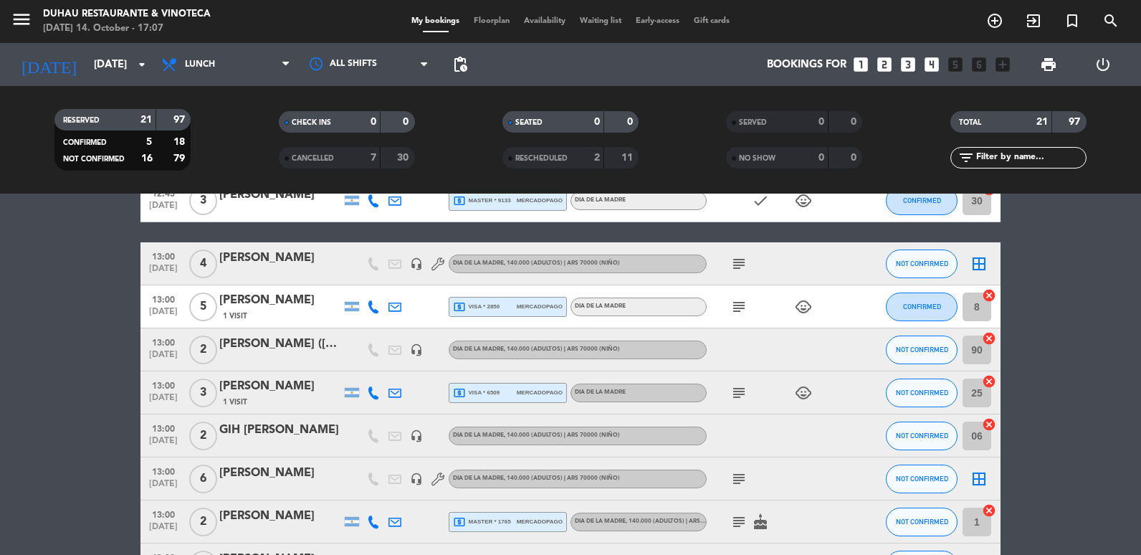
drag, startPoint x: 222, startPoint y: 426, endPoint x: 331, endPoint y: 437, distance: 109.5
click at [331, 437] on div "GIH [PERSON_NAME]" at bounding box center [280, 430] width 122 height 19
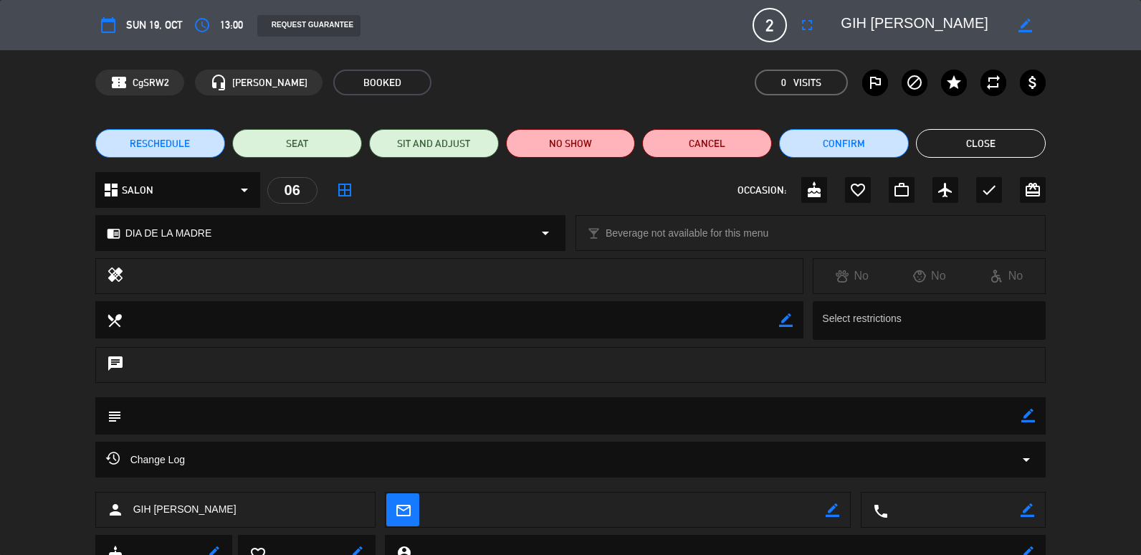
click at [969, 151] on button "Close" at bounding box center [981, 143] width 130 height 29
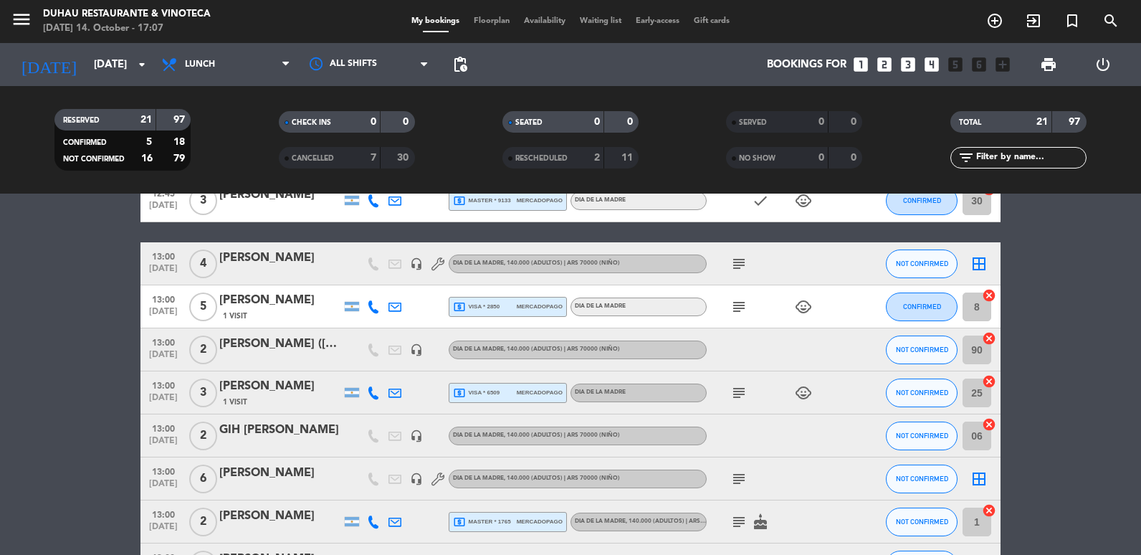
click at [13, 371] on bookings-row "12:30 [DATE] 5 [PERSON_NAME] headset_mic DIA DE LA MADRE , 140.000 (Adultos) | …" at bounding box center [570, 532] width 1141 height 1004
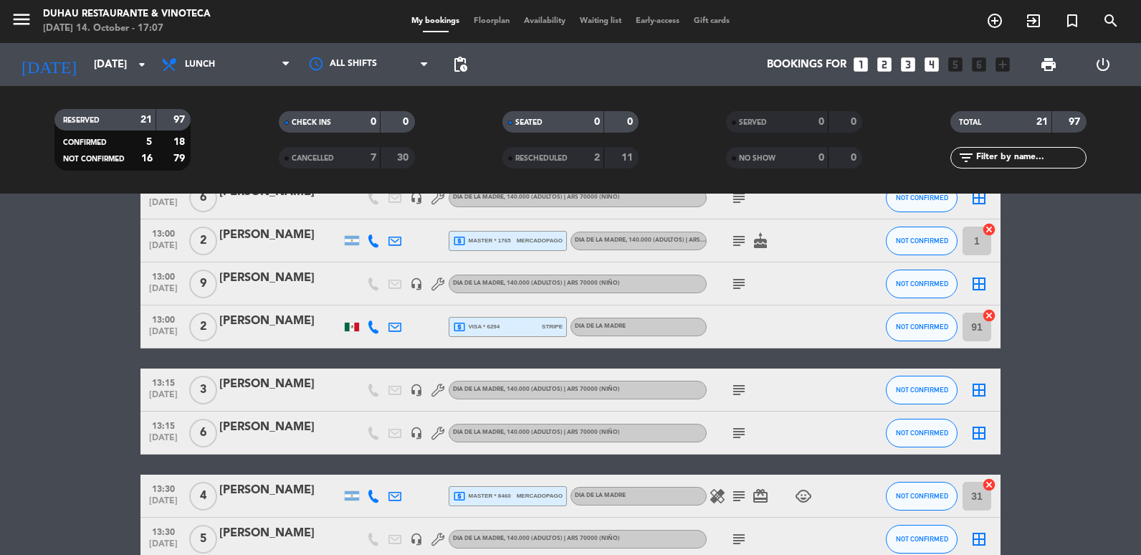
scroll to position [574, 0]
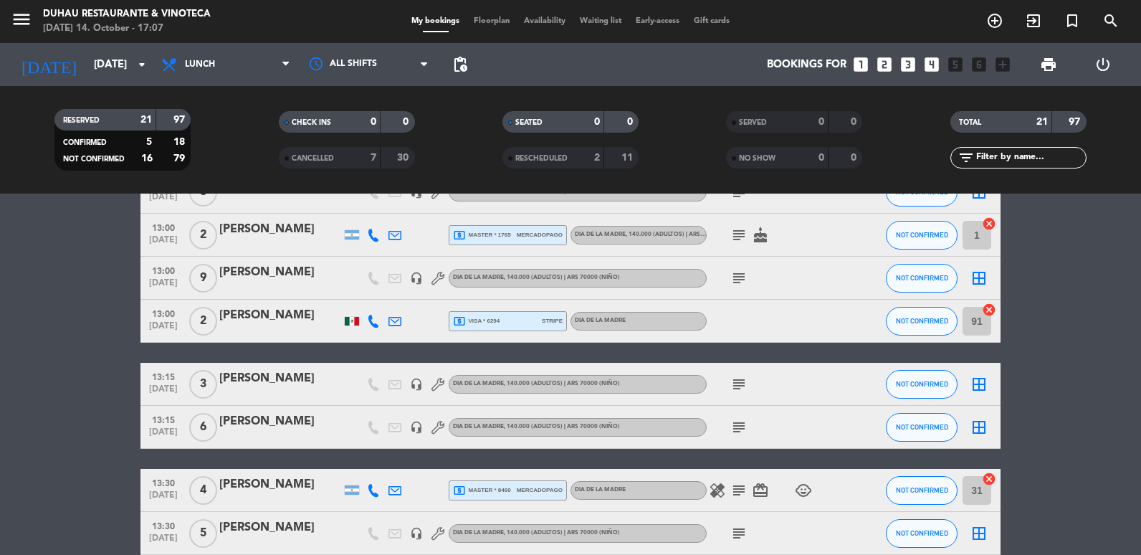
drag, startPoint x: 331, startPoint y: 490, endPoint x: 258, endPoint y: 485, distance: 73.3
click at [258, 485] on div "[PERSON_NAME]" at bounding box center [280, 484] width 122 height 19
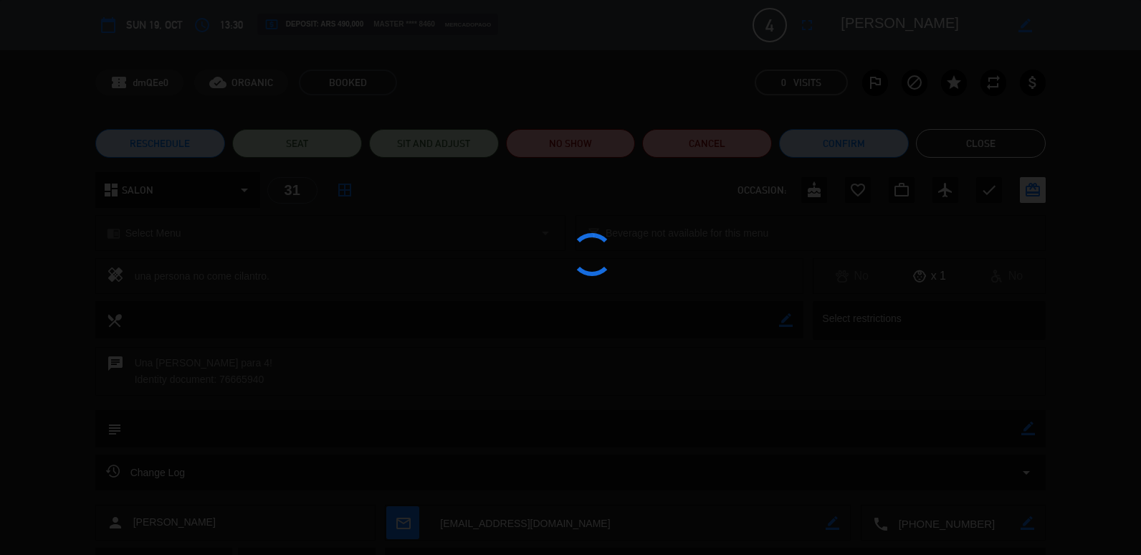
click at [927, 163] on div "RESCHEDULE SEAT SIT AND ADJUST NO SHOW Cancel Confirm Close" at bounding box center [570, 143] width 1141 height 57
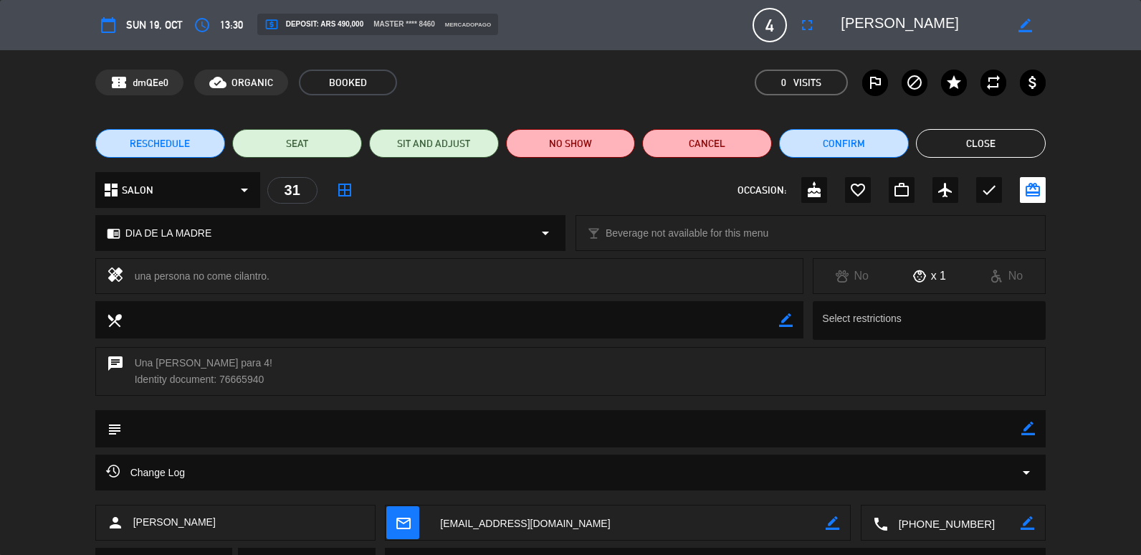
click at [947, 146] on button "Close" at bounding box center [981, 143] width 130 height 29
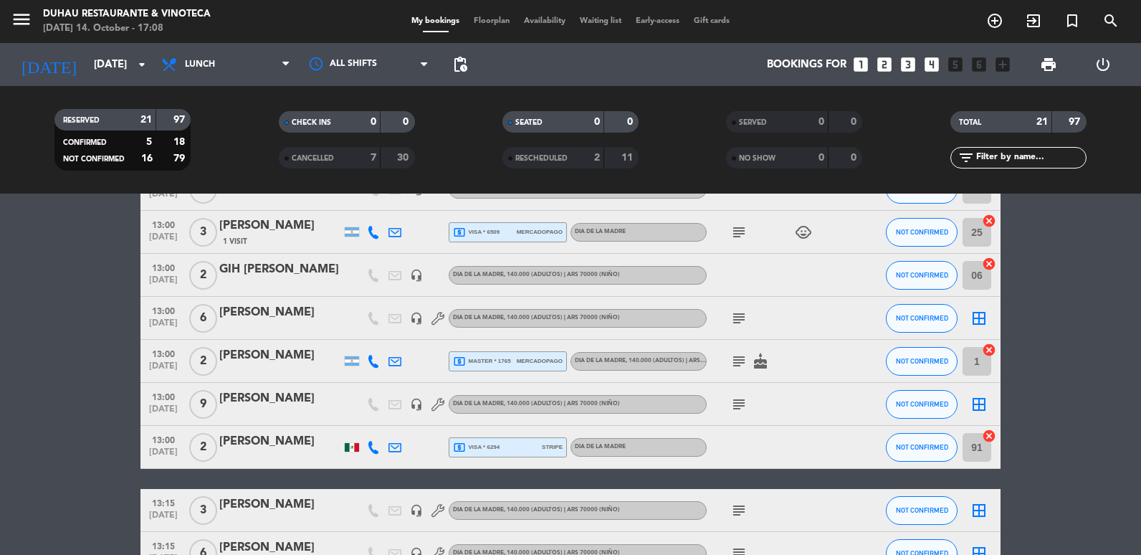
scroll to position [358, 0]
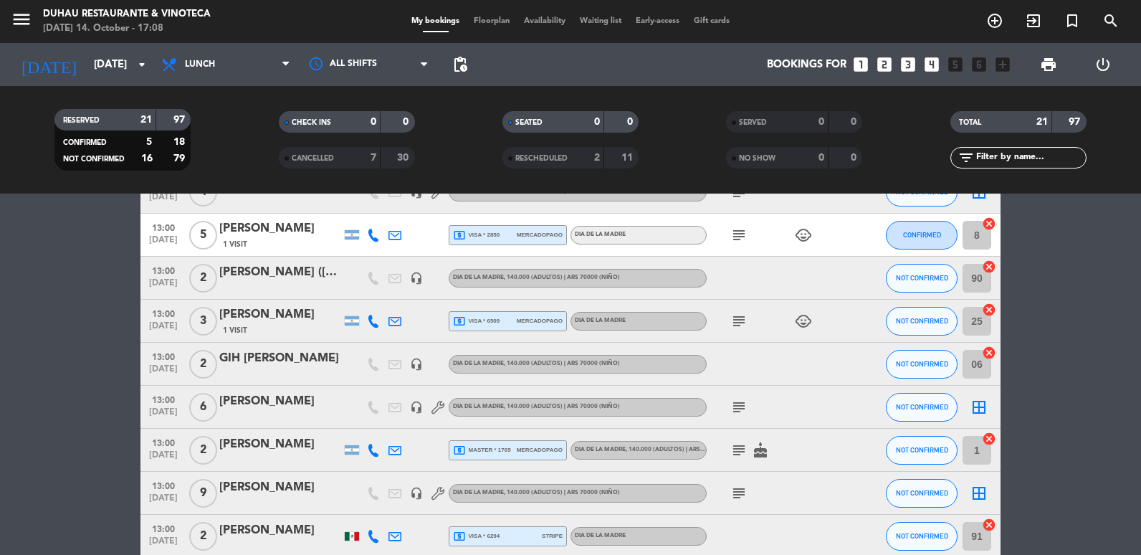
click at [281, 367] on div "GIH [PERSON_NAME]" at bounding box center [280, 358] width 122 height 19
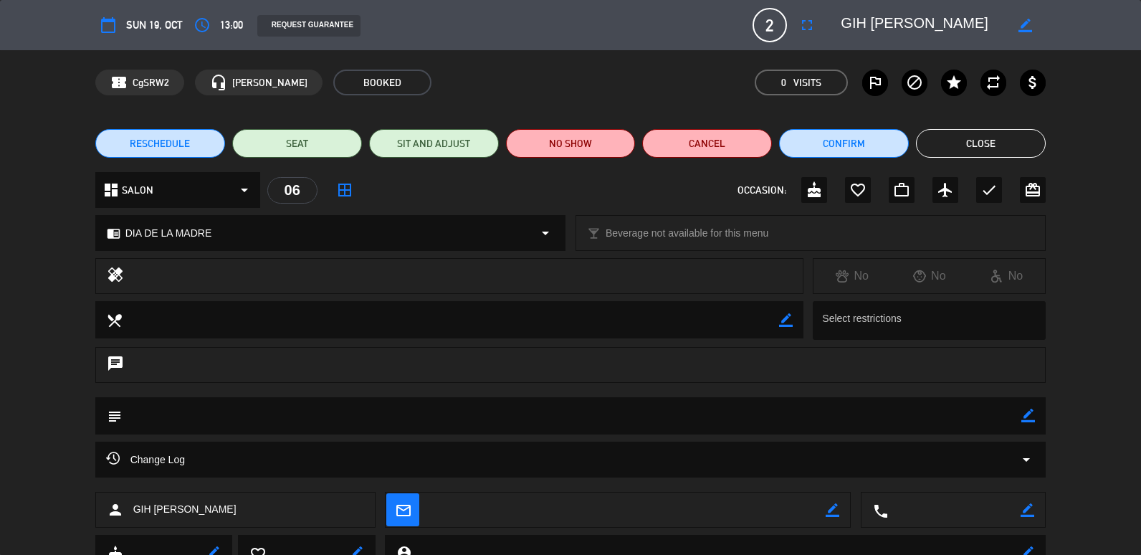
click at [998, 147] on button "Close" at bounding box center [981, 143] width 130 height 29
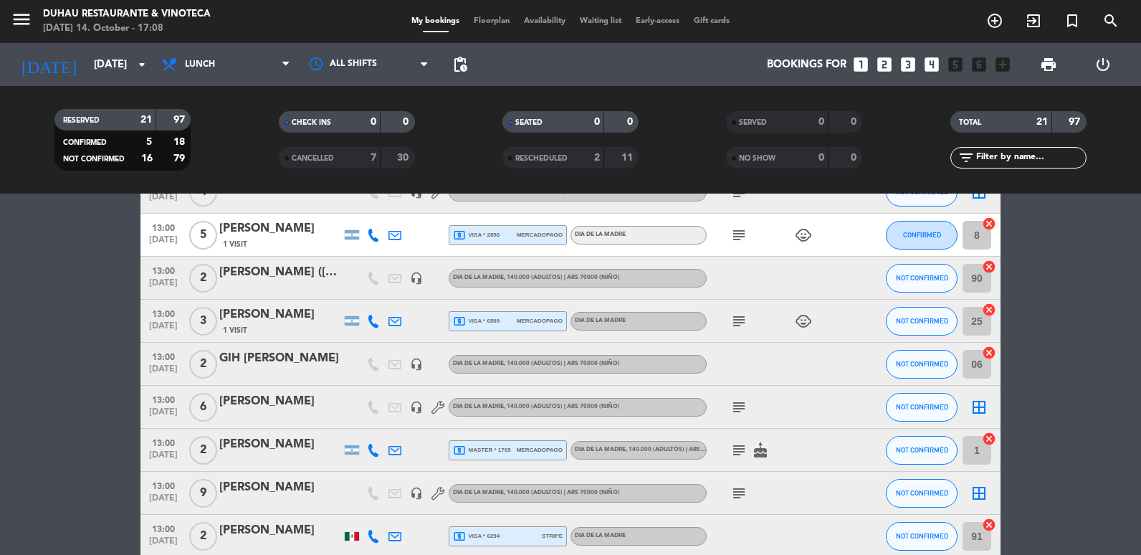
click at [242, 328] on span "1 Visit" at bounding box center [235, 330] width 24 height 11
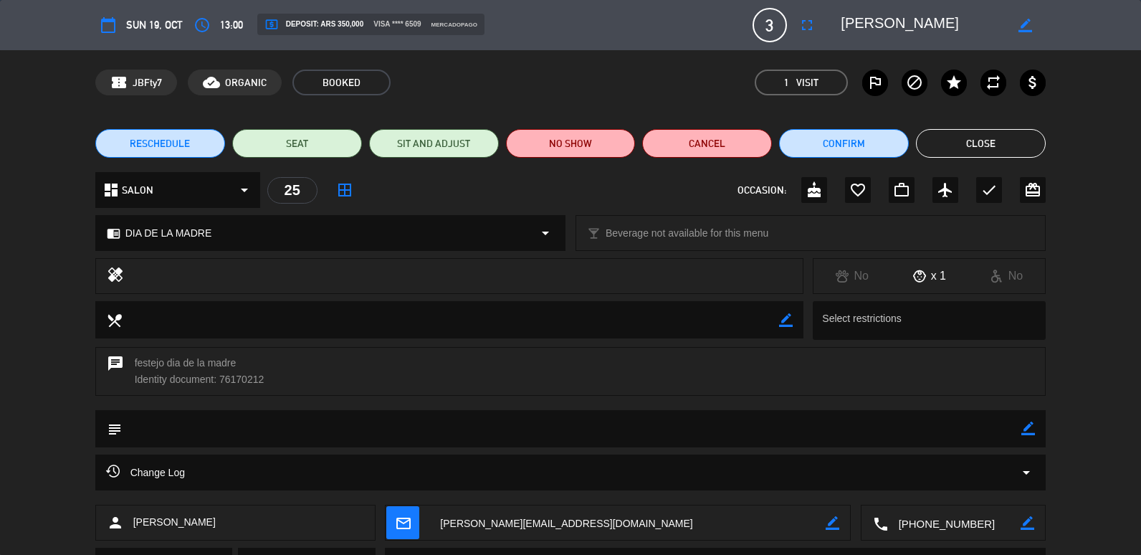
click at [196, 462] on div "Change Log arrow_drop_down" at bounding box center [570, 473] width 951 height 36
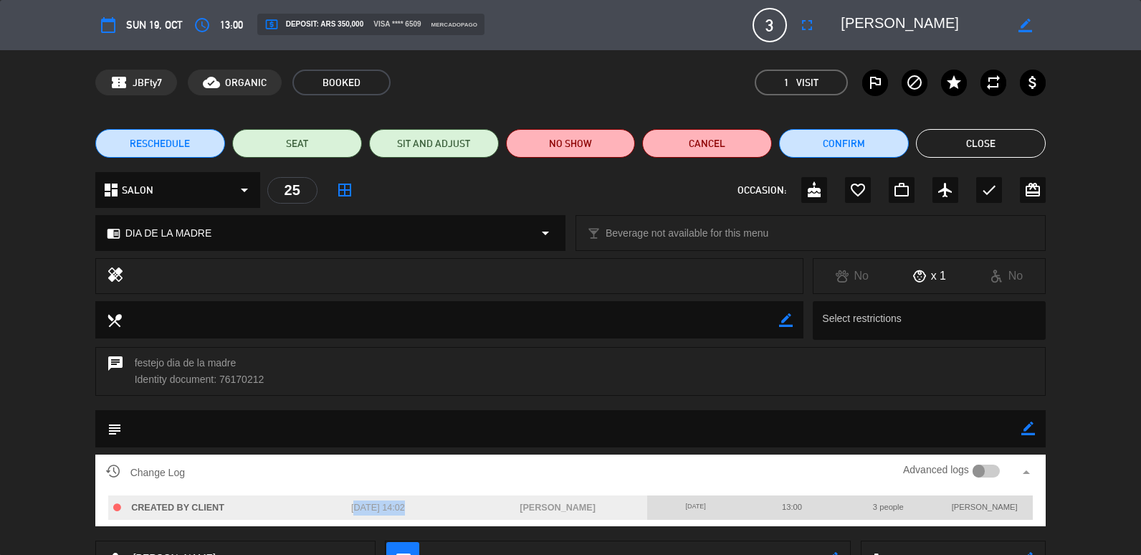
drag, startPoint x: 361, startPoint y: 495, endPoint x: 305, endPoint y: 493, distance: 56.0
click at [305, 493] on div "CREATED BY CLIENT [DATE] 14:02 [PERSON_NAME] [DATE] 13:00 3 people [PERSON_NAME]" at bounding box center [571, 508] width 930 height 36
click at [985, 148] on button "Close" at bounding box center [981, 143] width 130 height 29
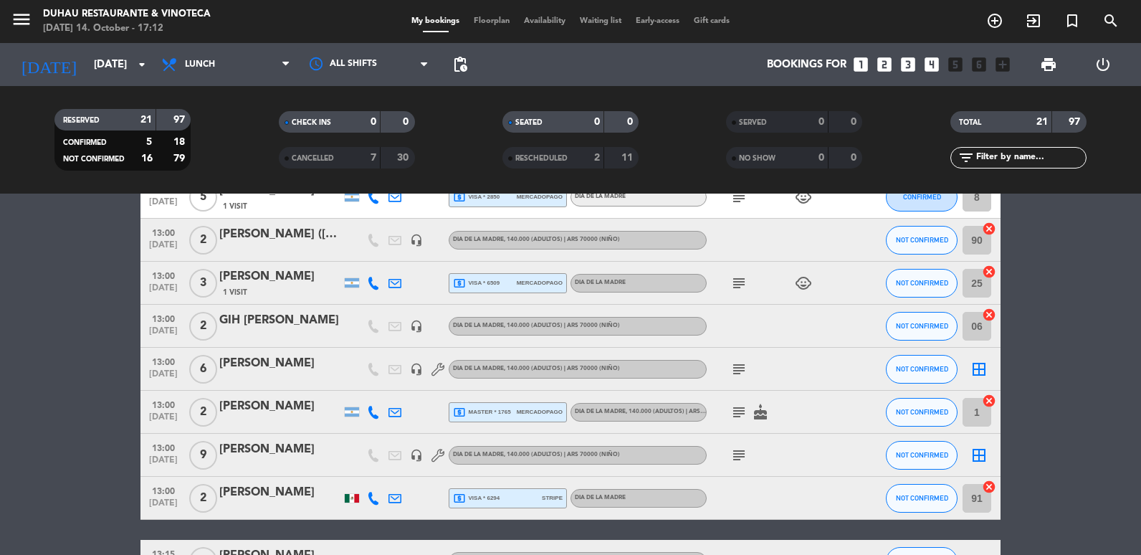
scroll to position [430, 0]
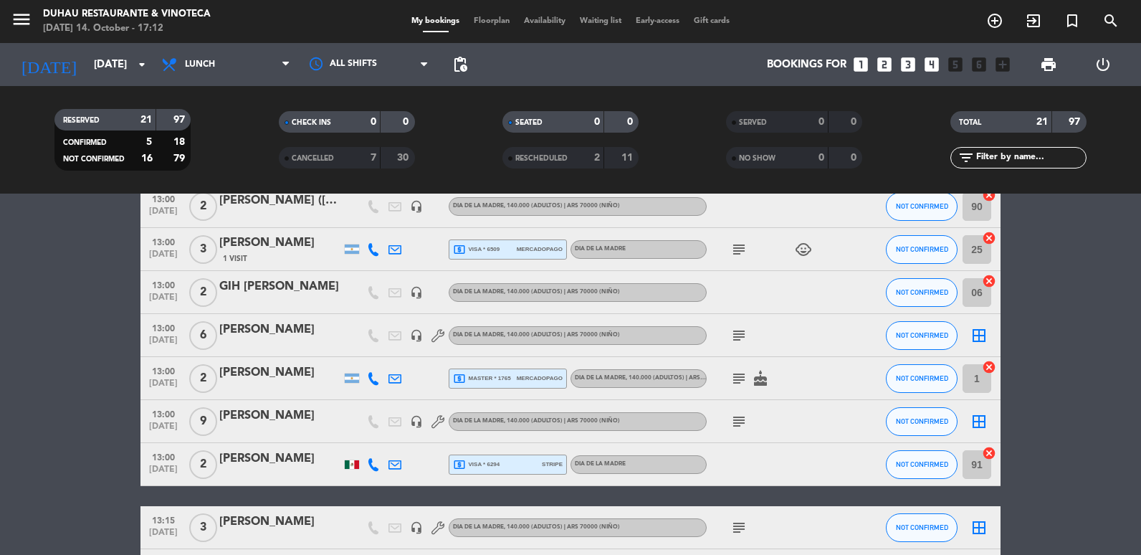
click at [260, 291] on div "GIH [PERSON_NAME]" at bounding box center [280, 286] width 122 height 19
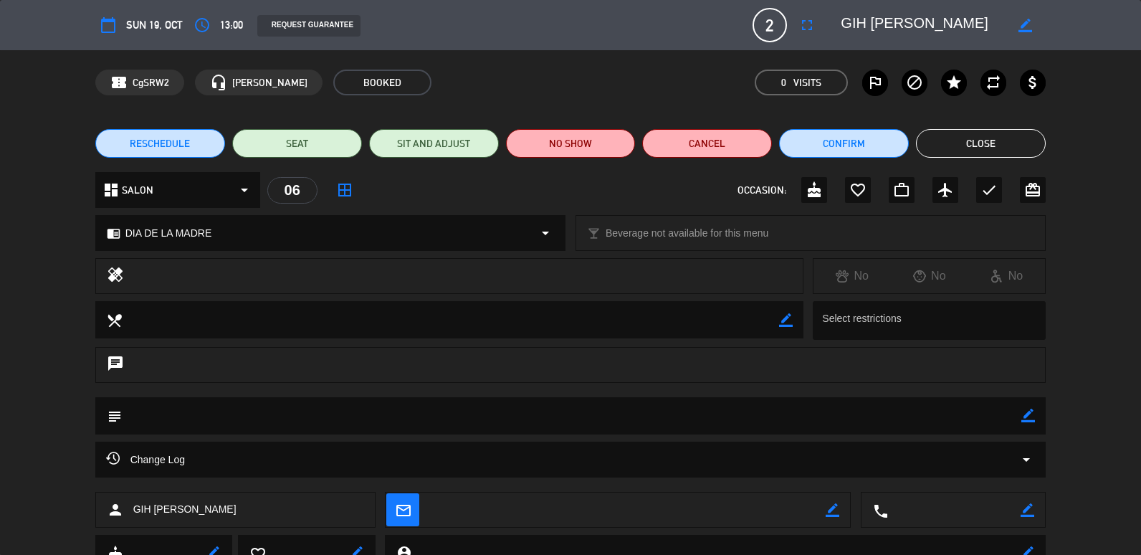
drag, startPoint x: 836, startPoint y: 16, endPoint x: 1111, endPoint y: 22, distance: 274.6
click at [1111, 22] on div "calendar_today Sun 19, Oct access_time 13:00 REQUEST GUARANTEE 2 GIH [PERSON_NA…" at bounding box center [570, 25] width 1141 height 50
copy div "border_color"
click at [714, 148] on button "Cancel" at bounding box center [707, 143] width 130 height 29
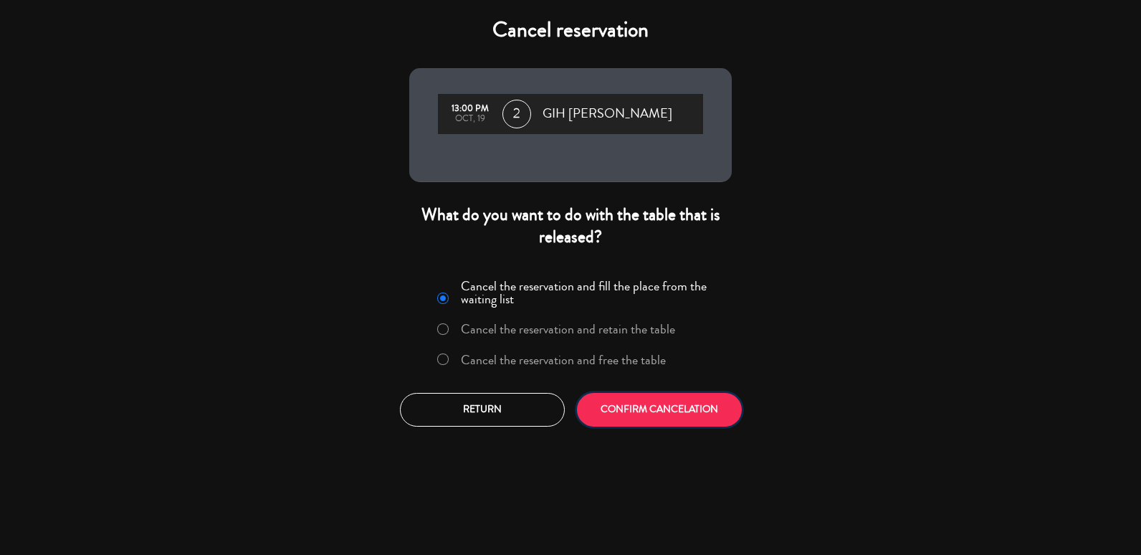
click at [646, 412] on button "CONFIRM CANCELATION" at bounding box center [659, 410] width 165 height 34
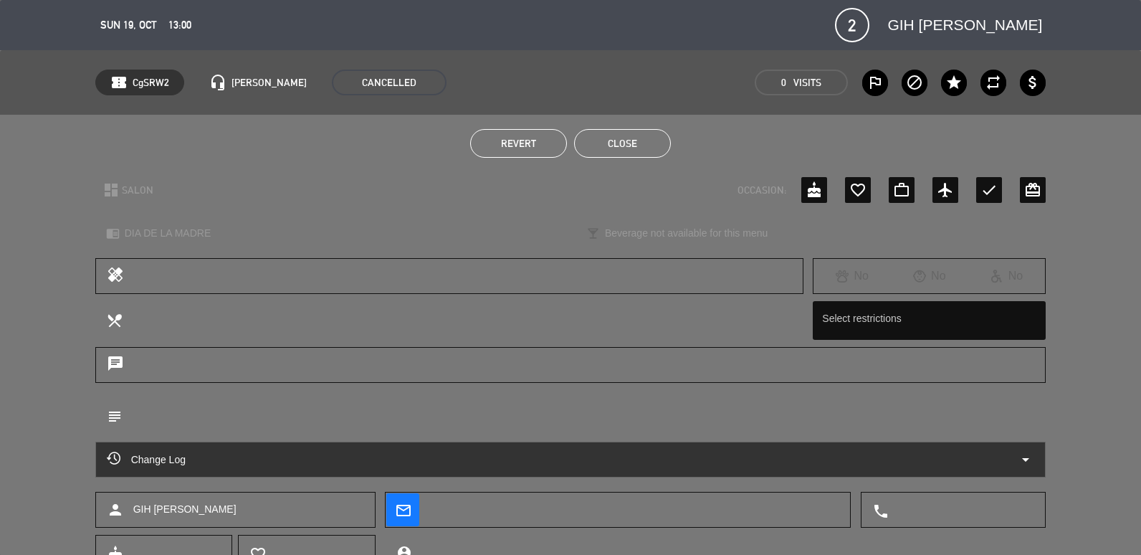
click at [617, 151] on button "Close" at bounding box center [622, 143] width 97 height 29
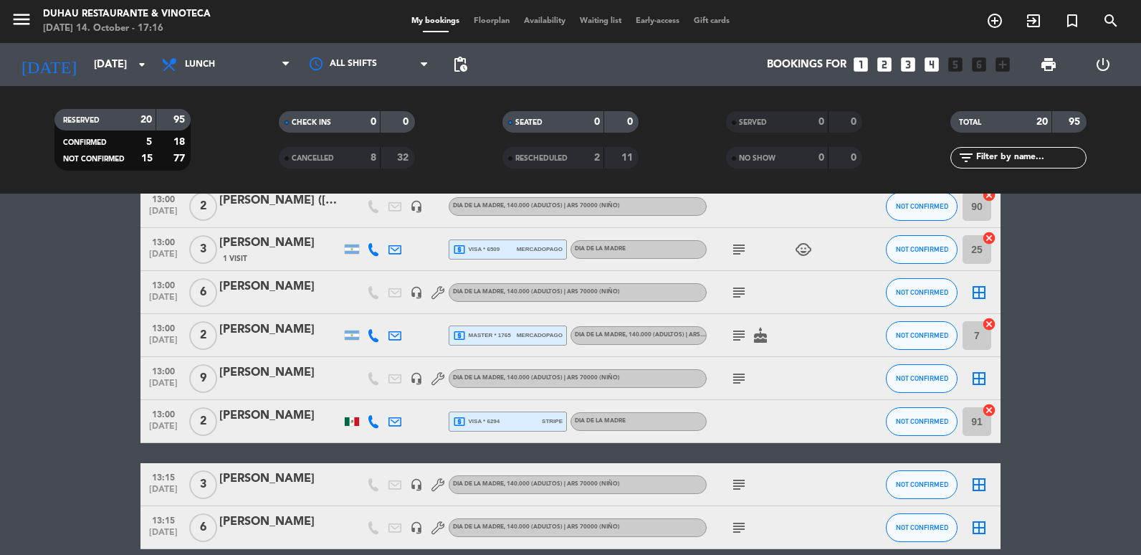
click at [277, 387] on div at bounding box center [280, 387] width 122 height 11
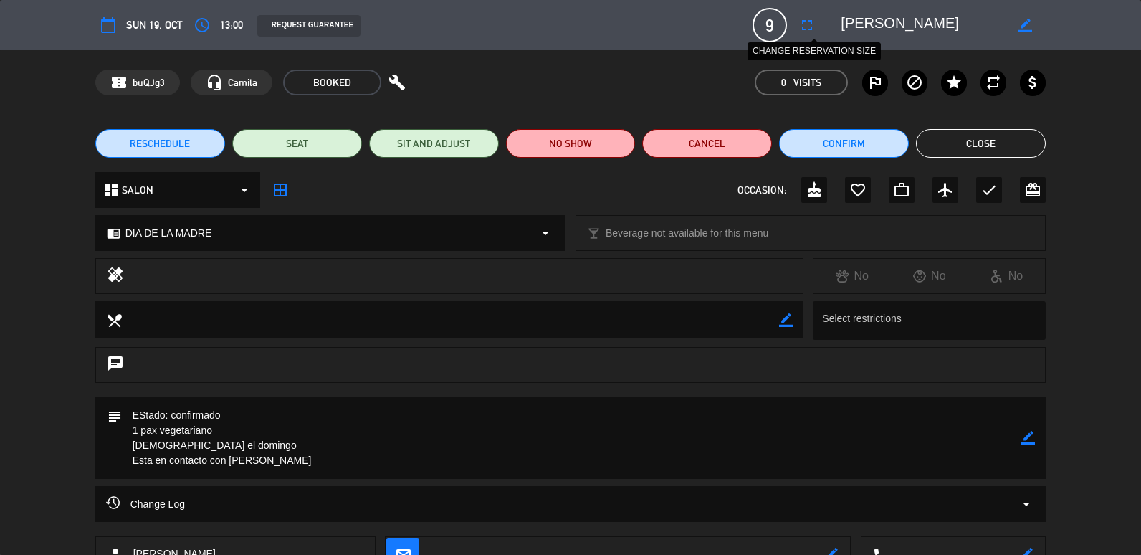
click at [814, 26] on icon "fullscreen" at bounding box center [807, 24] width 17 height 17
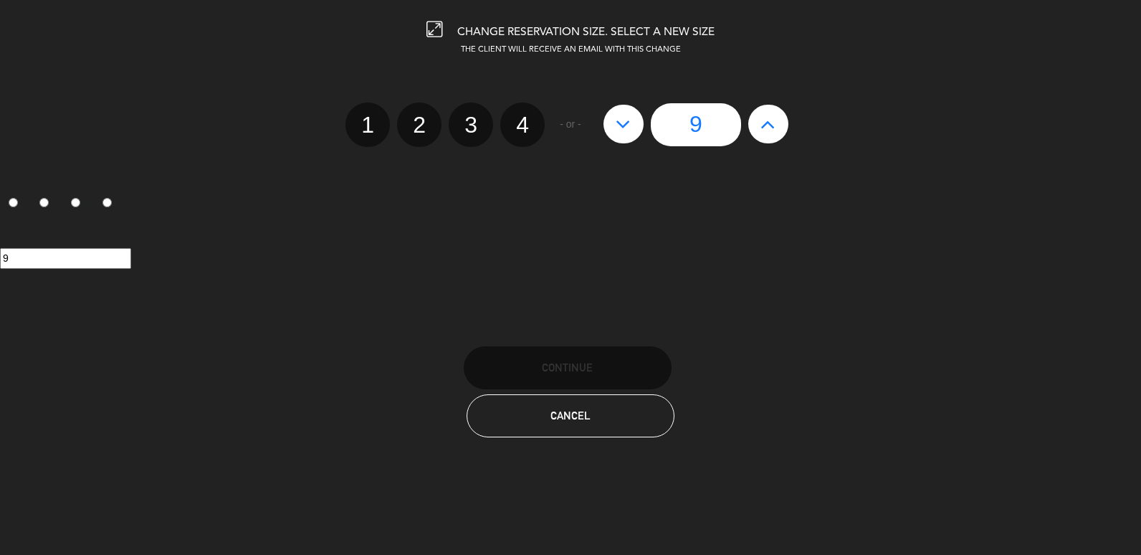
click at [633, 136] on button at bounding box center [624, 124] width 40 height 39
type input "8"
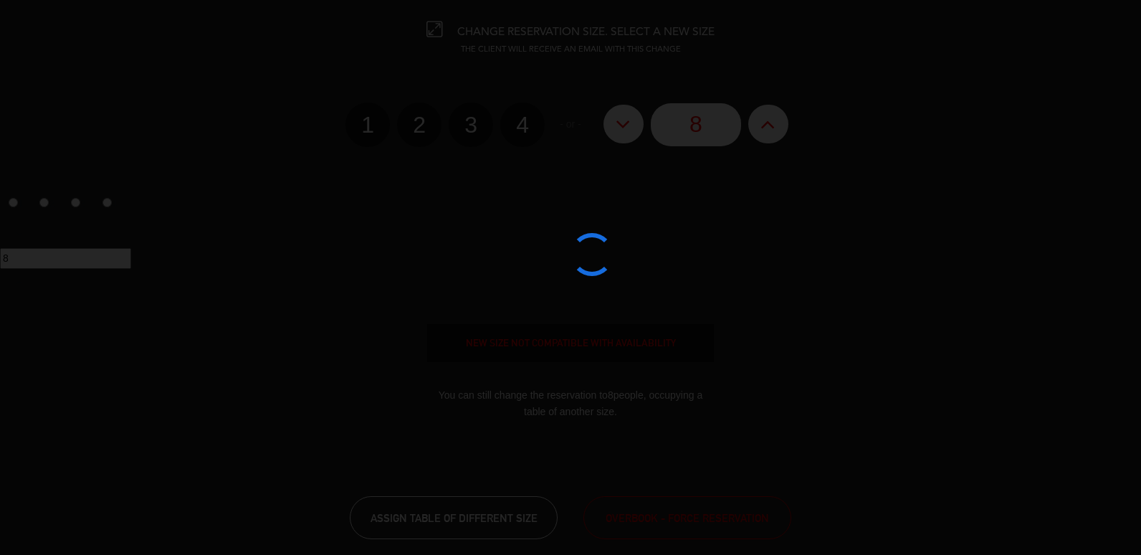
click at [764, 120] on div at bounding box center [570, 277] width 1141 height 555
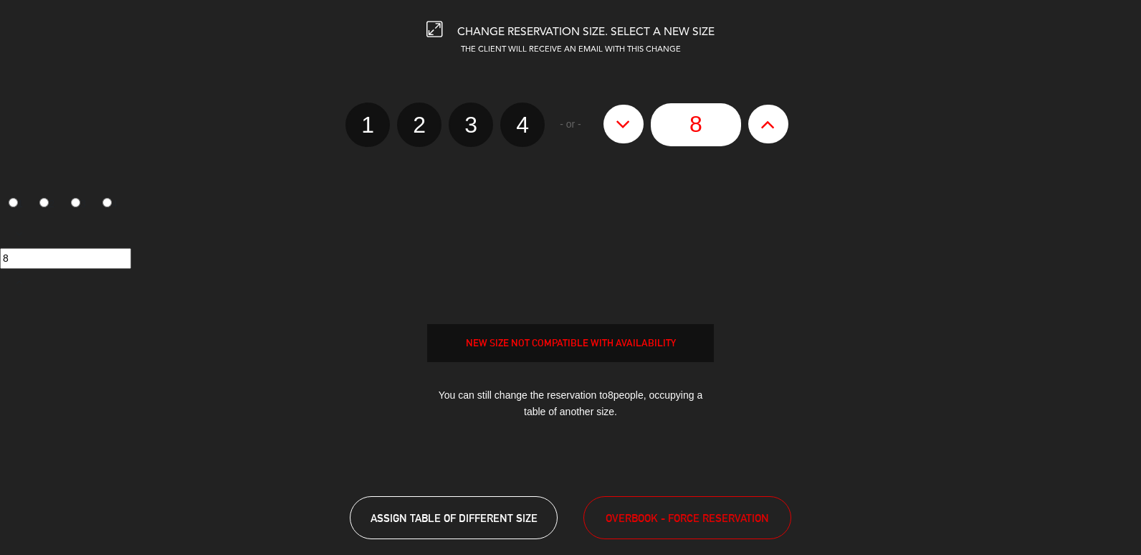
click at [769, 125] on icon at bounding box center [768, 124] width 15 height 23
type input "9"
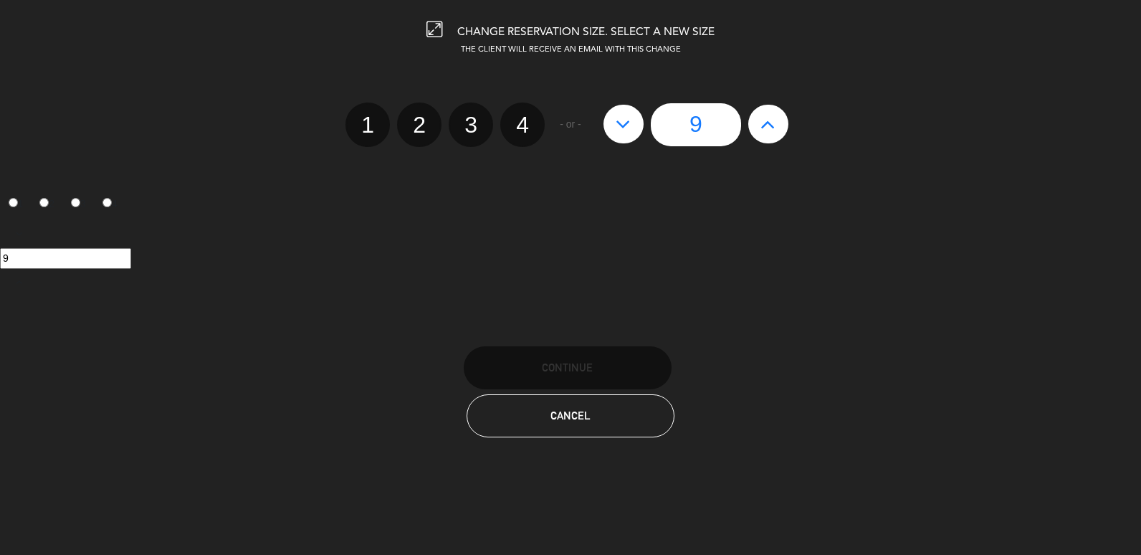
click at [769, 125] on icon at bounding box center [768, 124] width 15 height 23
type input "10"
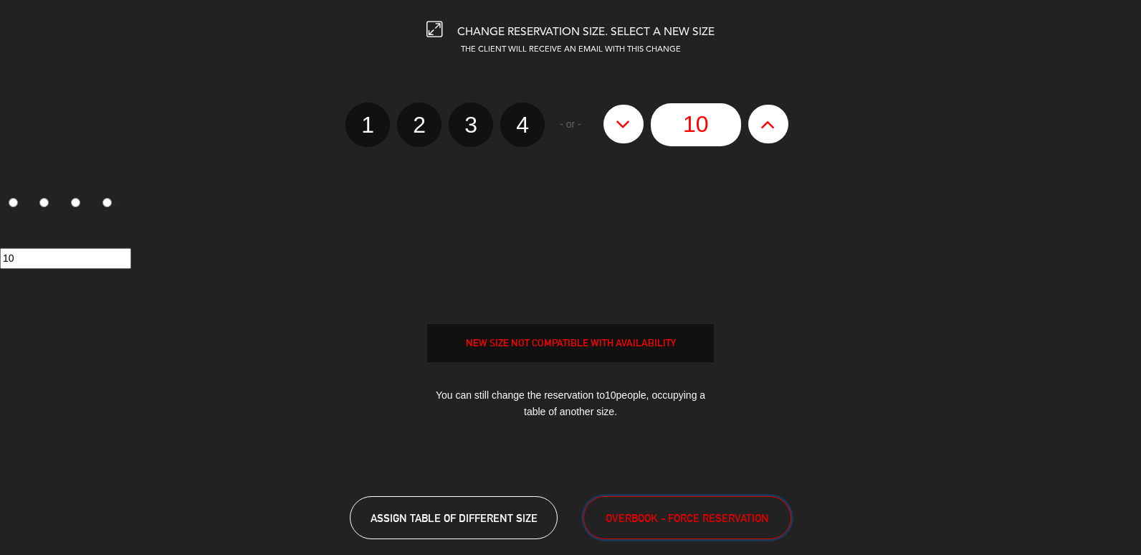
click at [717, 510] on span "OVERBOOK - FORCE RESERVATION" at bounding box center [687, 518] width 163 height 16
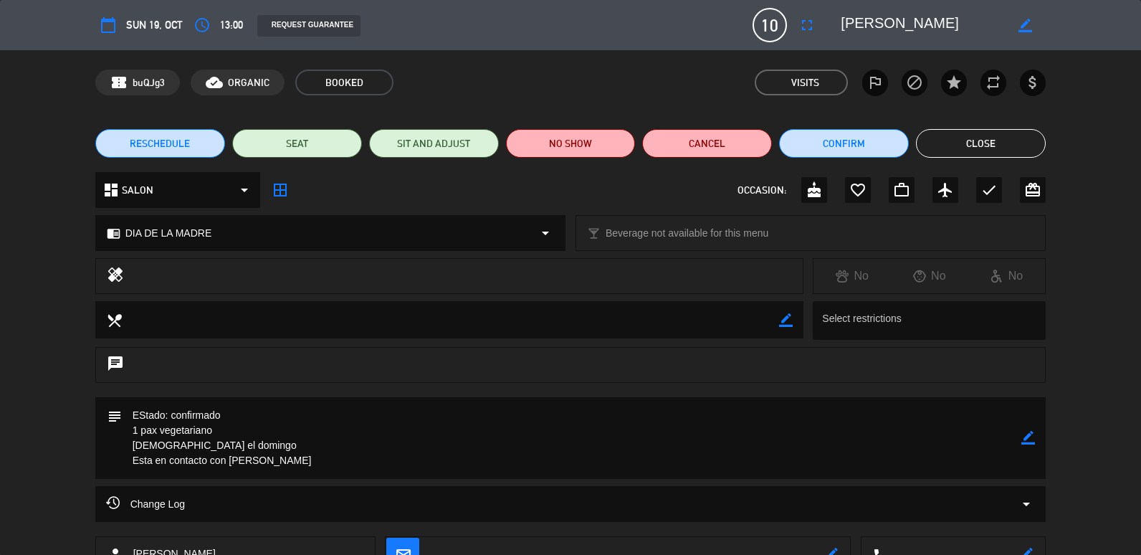
click at [952, 142] on button "Close" at bounding box center [981, 143] width 130 height 29
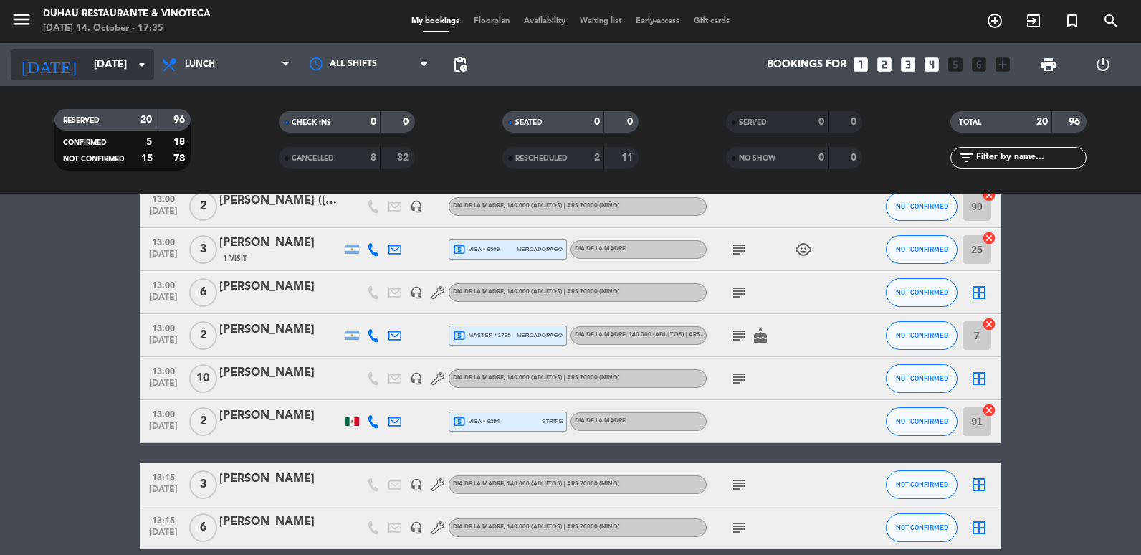
click at [128, 58] on input "[DATE]" at bounding box center [156, 65] width 138 height 27
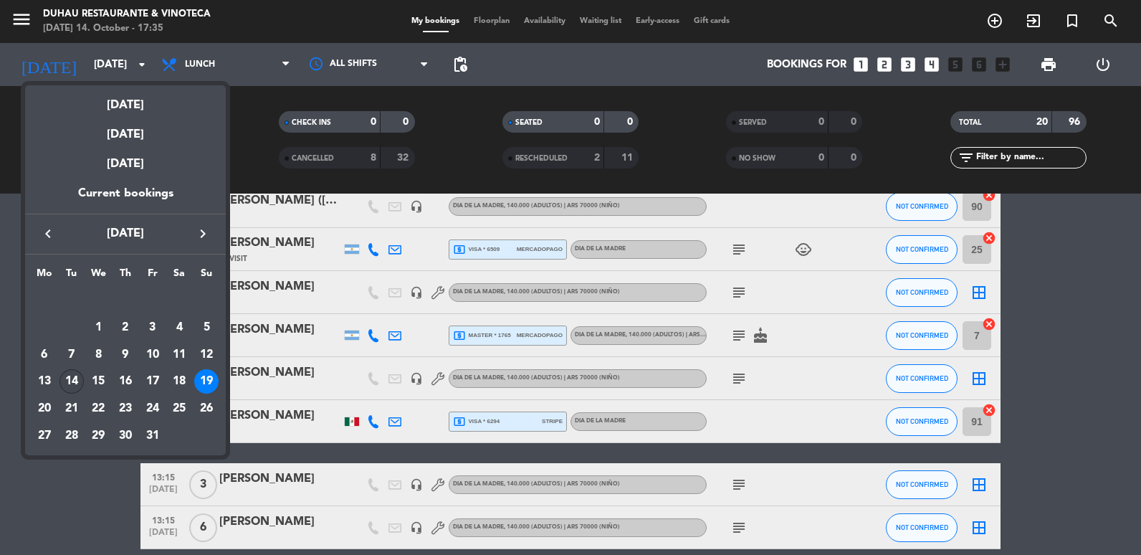
click at [81, 385] on div "14" at bounding box center [72, 381] width 24 height 24
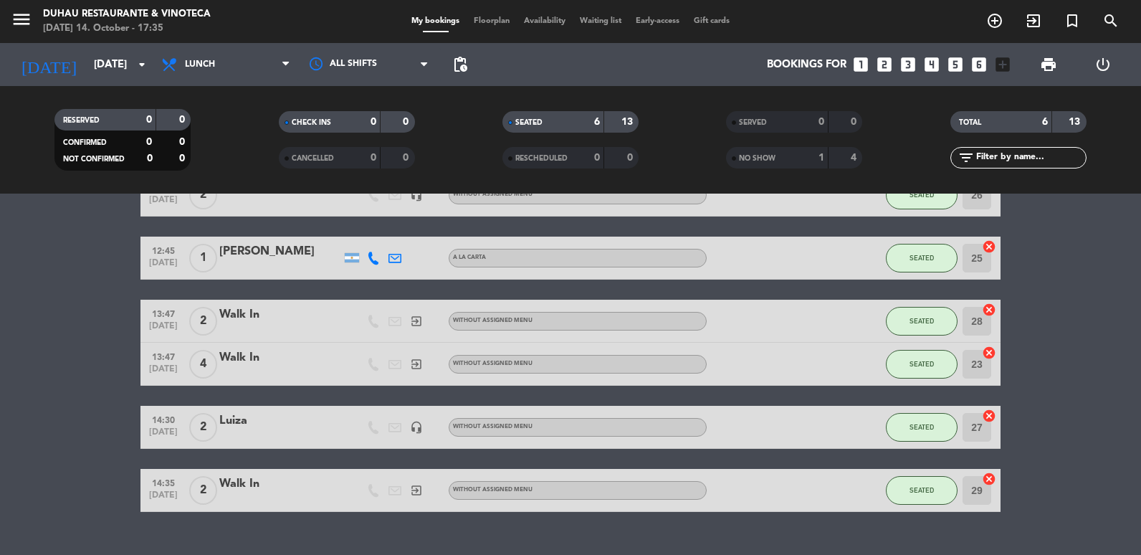
scroll to position [115, 0]
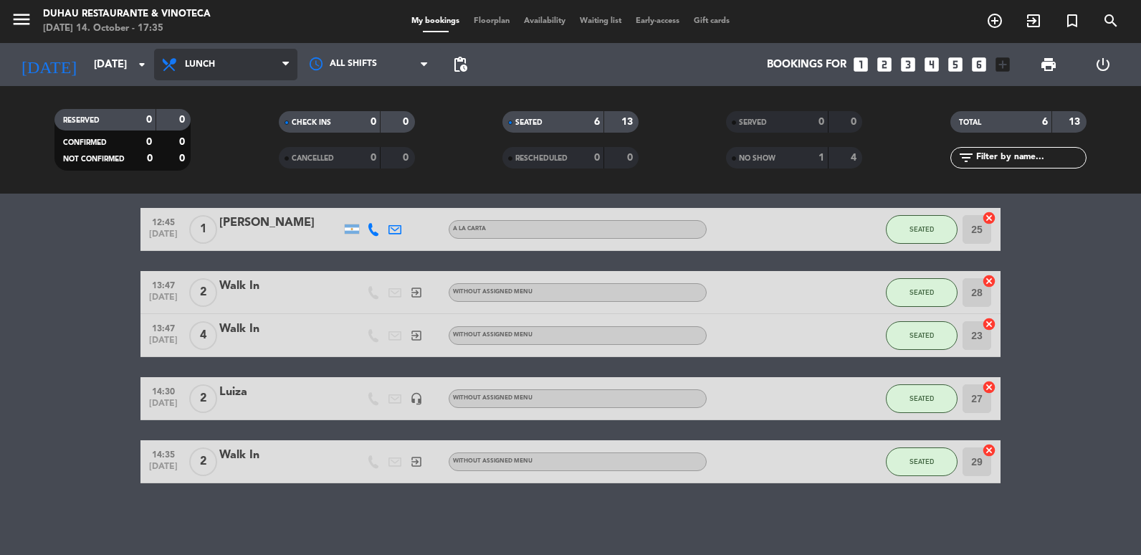
click at [214, 74] on span "Lunch" at bounding box center [225, 65] width 143 height 32
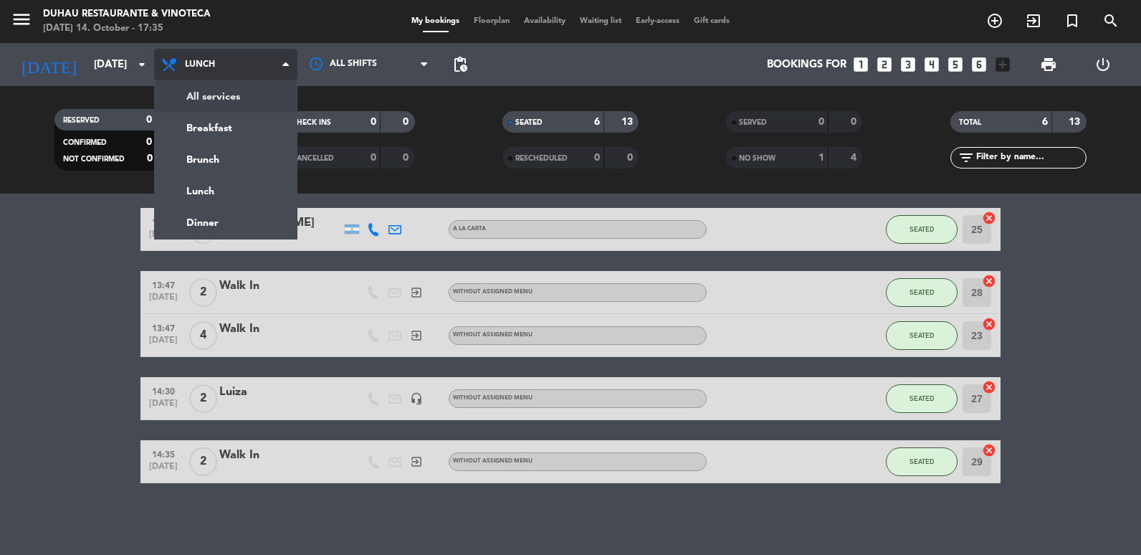
click at [218, 96] on div "menu Duhau Restaurante & Vinoteca [DATE] 14. October - 17:35 My bookings Floorp…" at bounding box center [570, 97] width 1141 height 194
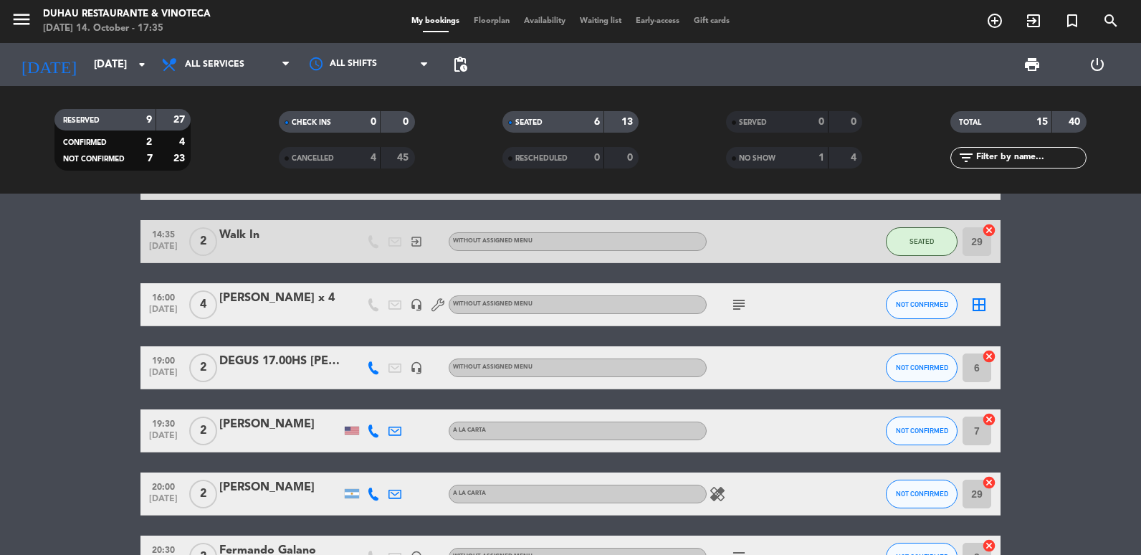
scroll to position [294, 0]
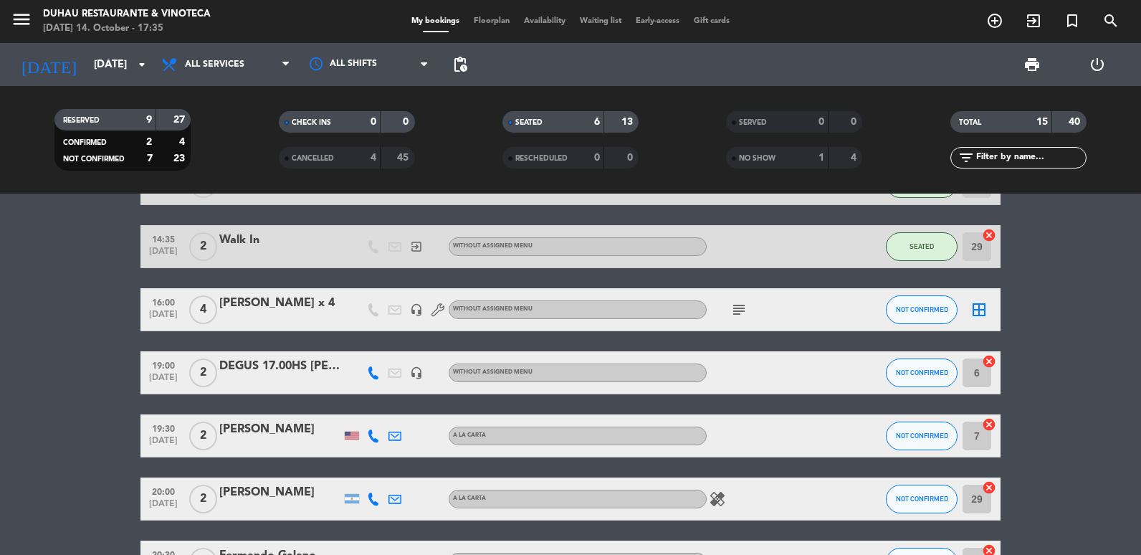
click at [739, 313] on icon "subject" at bounding box center [739, 309] width 17 height 17
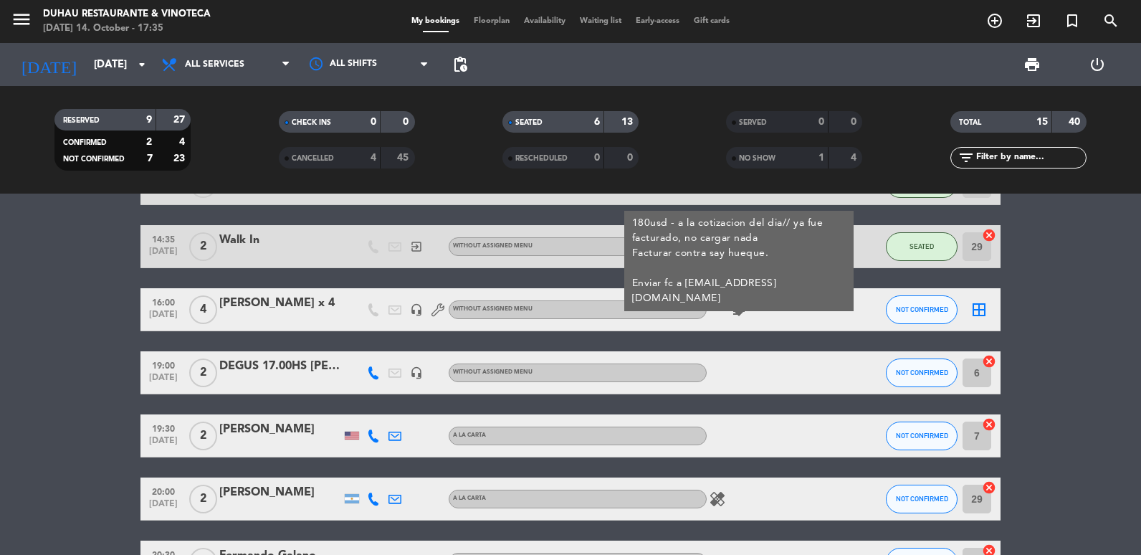
copy div "[PERSON_NAME][EMAIL_ADDRESS][DOMAIN_NAME]"
drag, startPoint x: 683, startPoint y: 280, endPoint x: 849, endPoint y: 287, distance: 165.8
click at [849, 287] on div "180usd - a la cotizacion del dia// ya fue facturado, no cargar nada Facturar co…" at bounding box center [738, 261] width 229 height 100
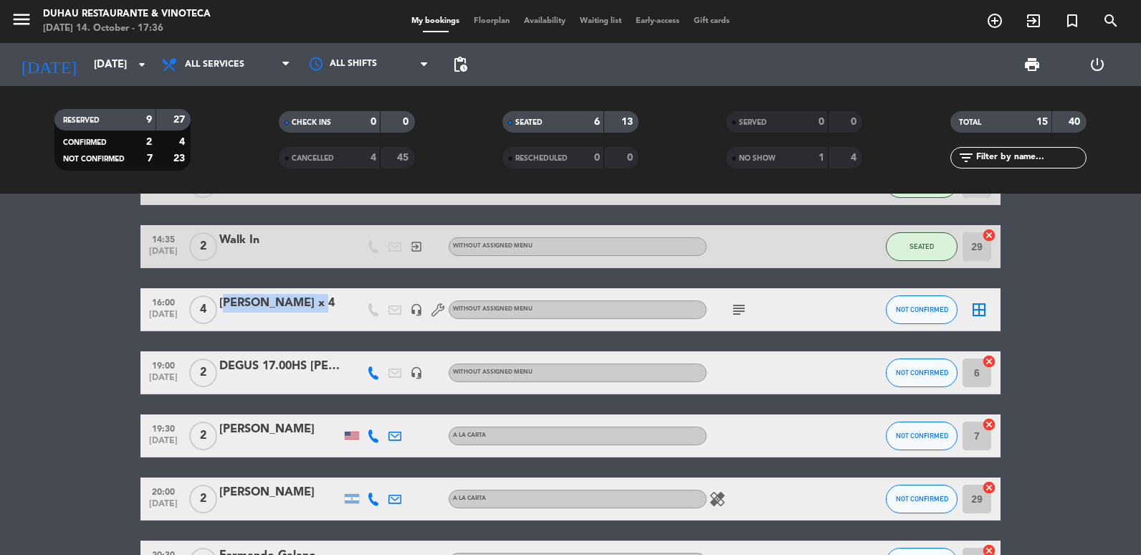
copy div "[PERSON_NAME]"
drag, startPoint x: 220, startPoint y: 298, endPoint x: 314, endPoint y: 308, distance: 94.5
click at [314, 308] on div "[PERSON_NAME] x 4" at bounding box center [280, 303] width 122 height 19
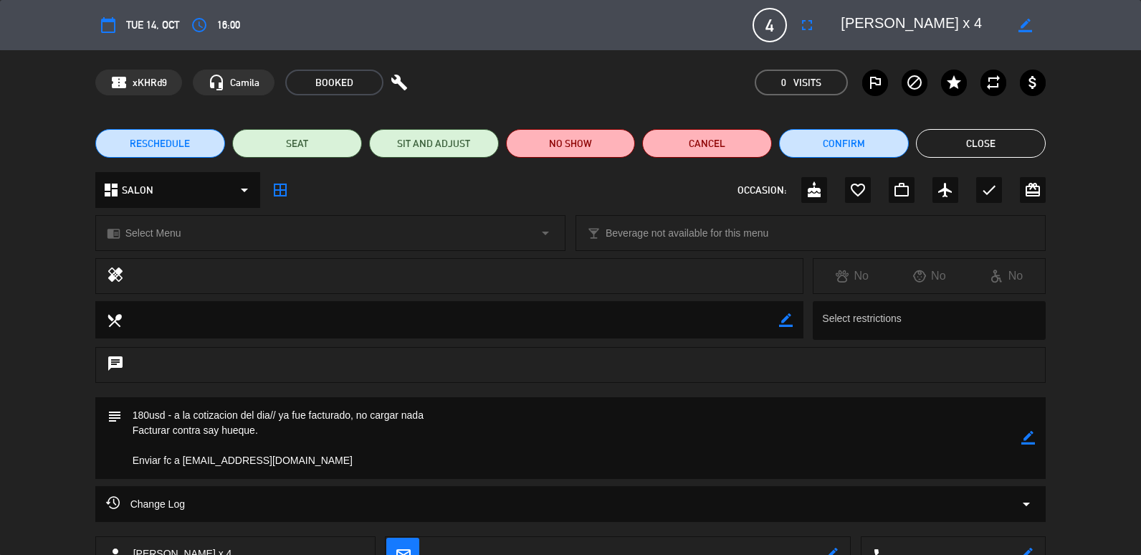
click at [966, 150] on button "Close" at bounding box center [981, 143] width 130 height 29
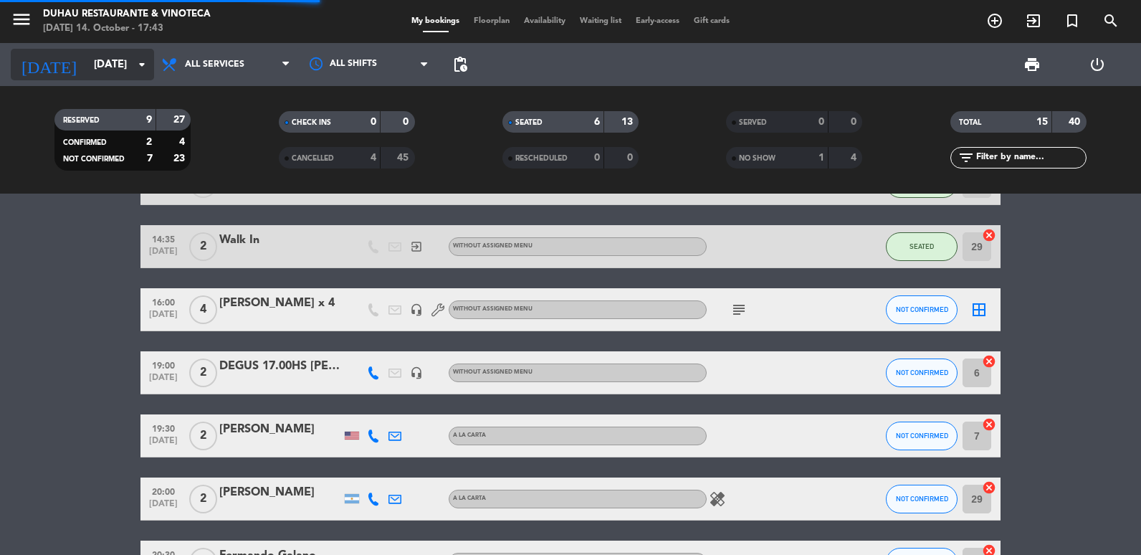
click at [112, 64] on input "[DATE]" at bounding box center [156, 65] width 138 height 27
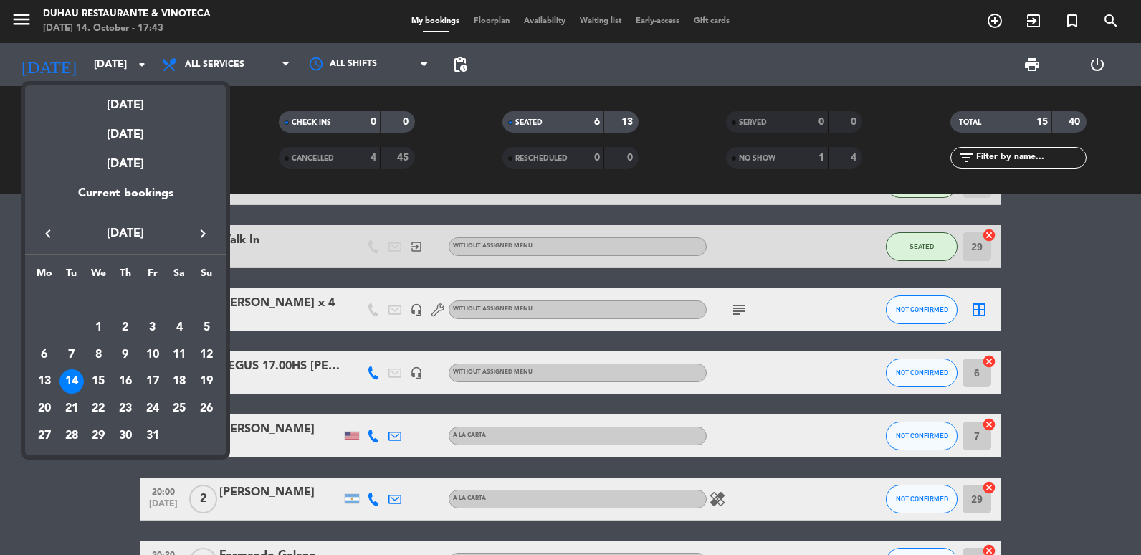
click at [196, 229] on icon "keyboard_arrow_right" at bounding box center [202, 233] width 17 height 17
click at [128, 325] on div "6" at bounding box center [125, 327] width 24 height 24
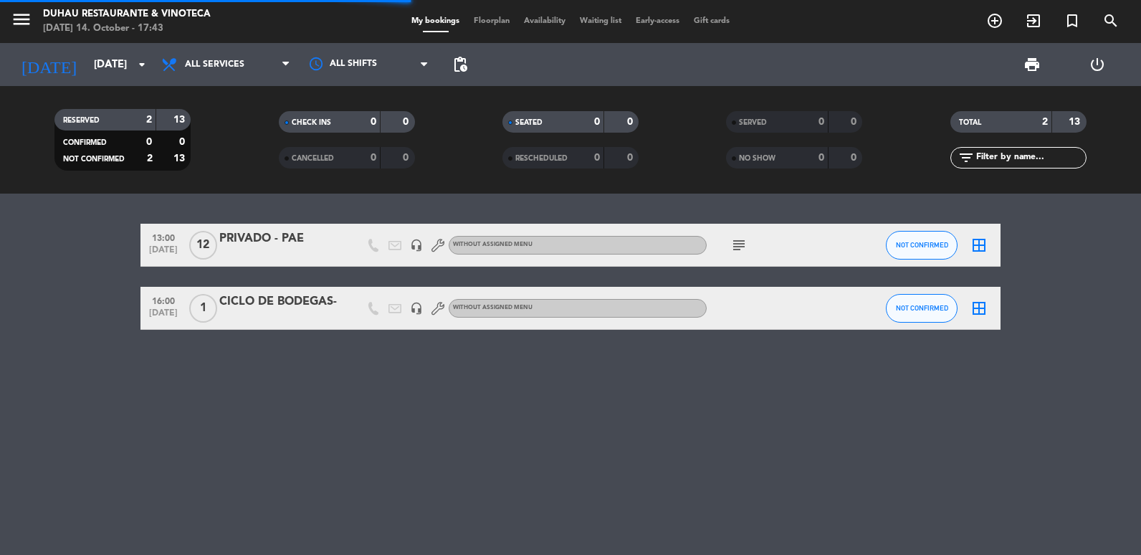
scroll to position [0, 0]
click at [325, 239] on div "PRIVADO - PAE" at bounding box center [280, 238] width 122 height 19
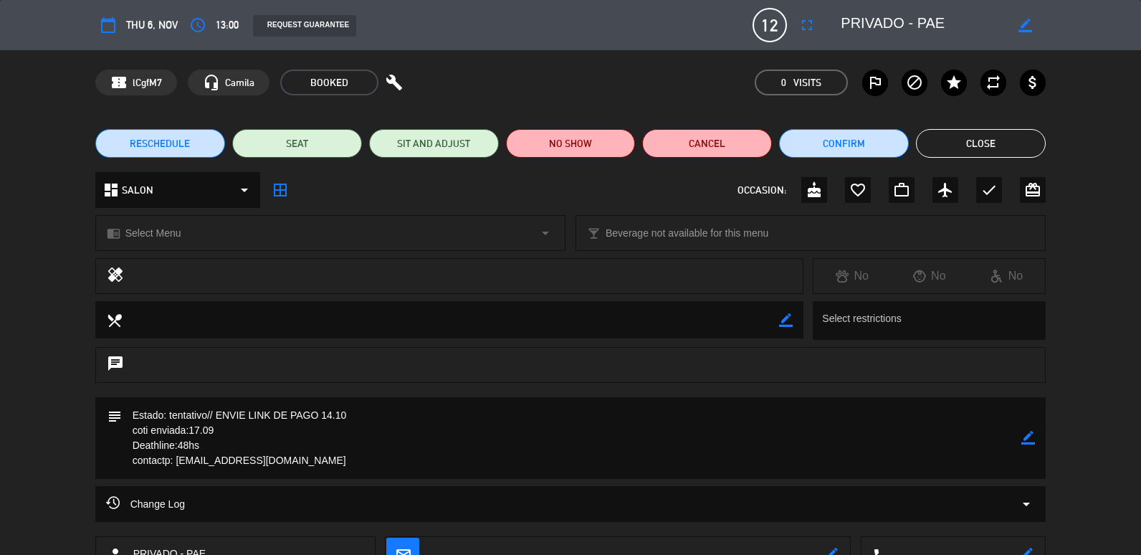
click at [970, 146] on button "Close" at bounding box center [981, 143] width 130 height 29
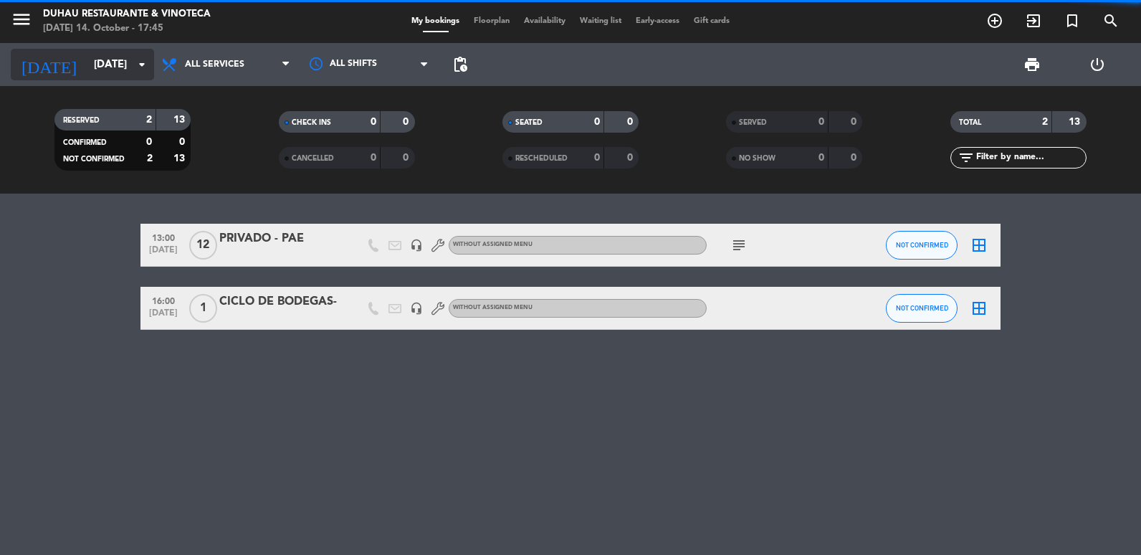
click at [137, 72] on icon "arrow_drop_down" at bounding box center [141, 64] width 17 height 17
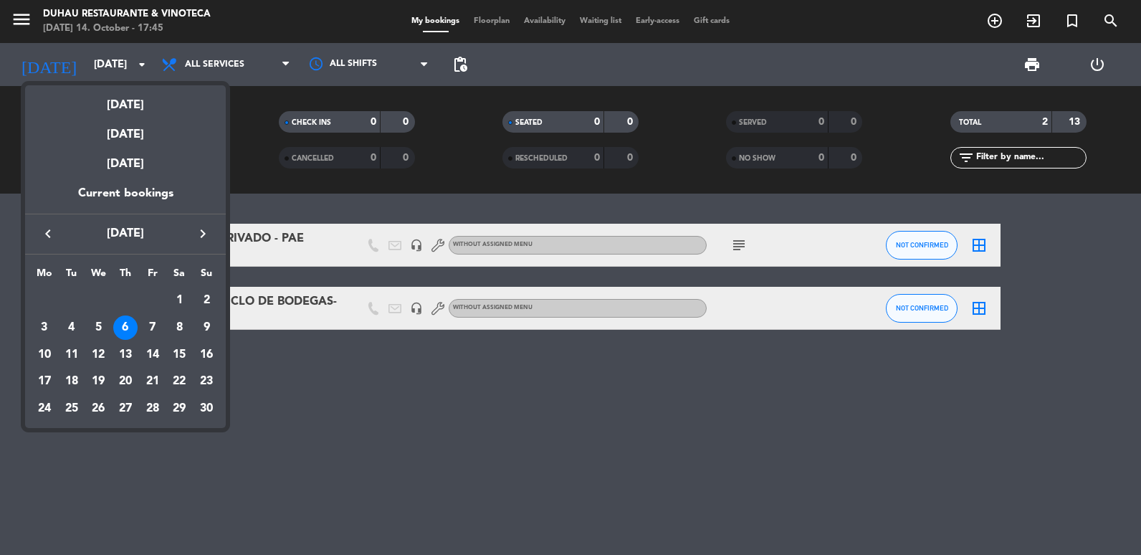
click at [41, 224] on div "keyboard_arrow_left [DATE] keyboard_arrow_right" at bounding box center [125, 234] width 201 height 40
click at [217, 374] on td "23" at bounding box center [206, 381] width 27 height 27
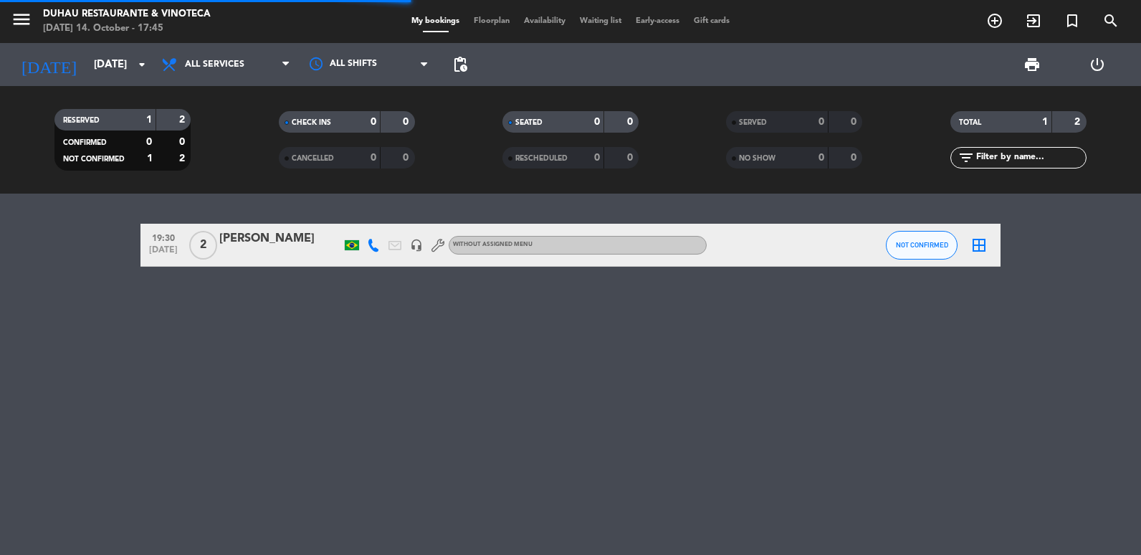
click at [72, 42] on div "menu Duhau Restaurante & Vinoteca [DATE] 14. October - 17:45 My bookings Floorp…" at bounding box center [570, 21] width 1141 height 43
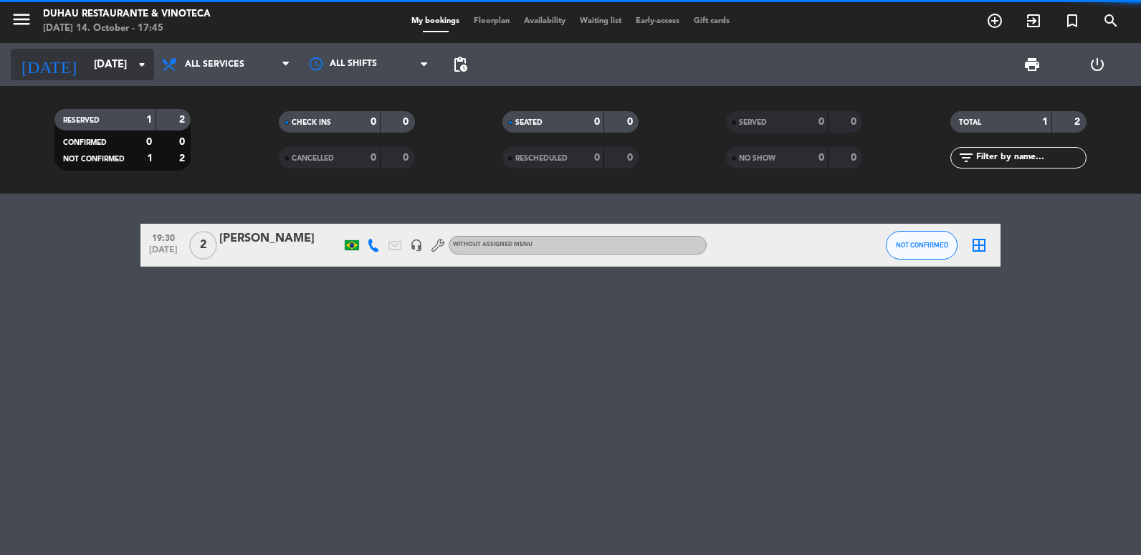
click at [87, 54] on input "[DATE]" at bounding box center [156, 65] width 138 height 27
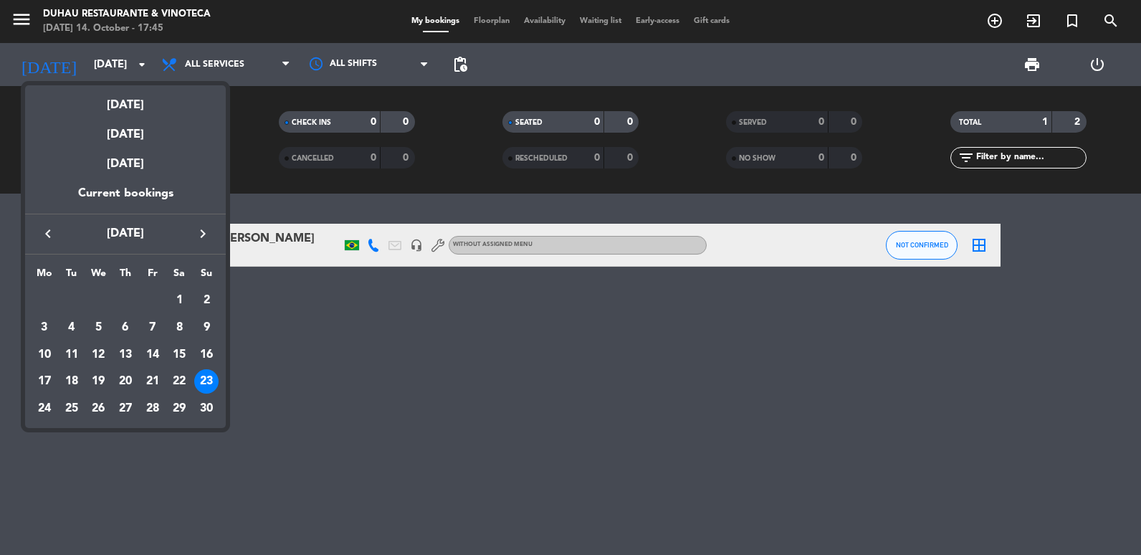
click at [41, 232] on icon "keyboard_arrow_left" at bounding box center [47, 233] width 17 height 17
click at [136, 411] on div "23" at bounding box center [125, 408] width 24 height 24
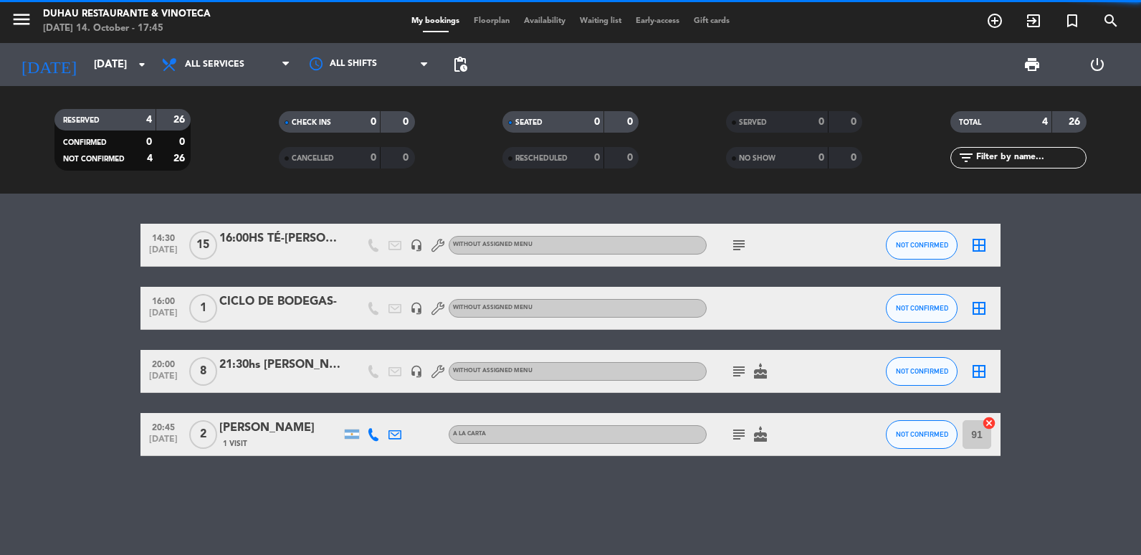
click at [343, 376] on div at bounding box center [352, 371] width 22 height 42
click at [300, 382] on div at bounding box center [280, 380] width 122 height 11
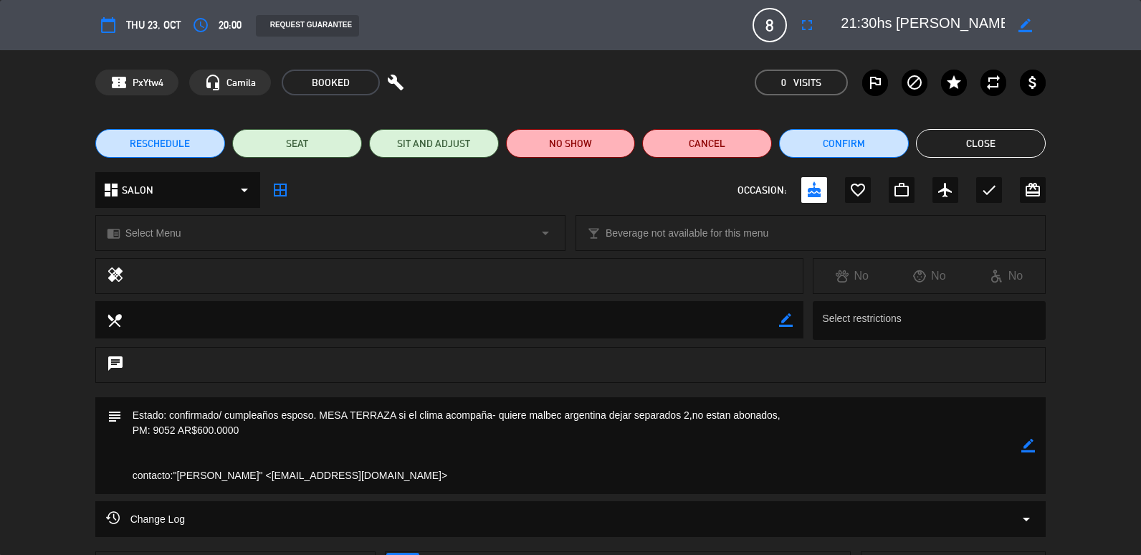
click at [983, 142] on button "Close" at bounding box center [981, 143] width 130 height 29
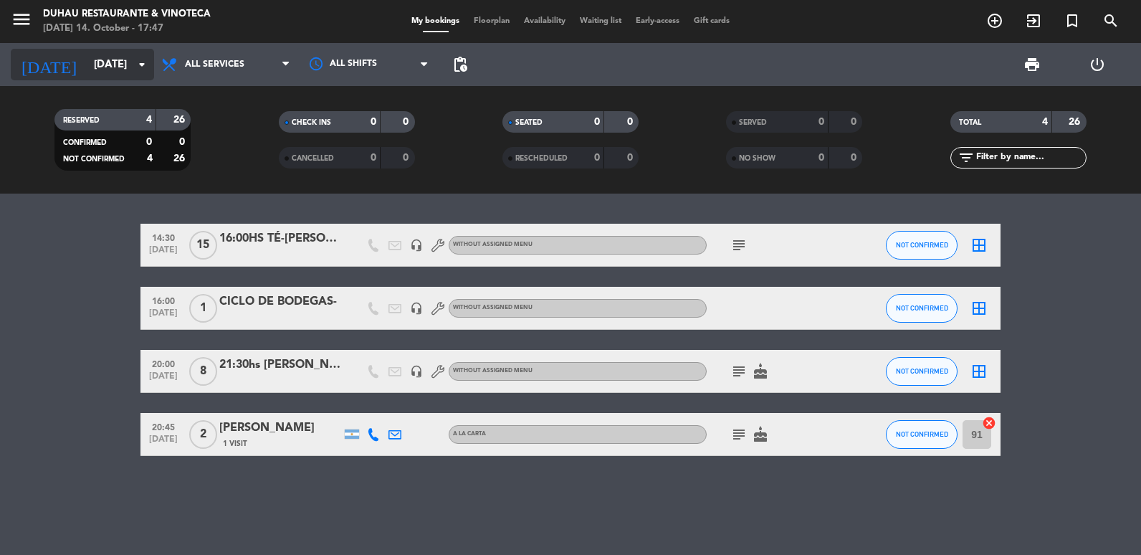
click at [87, 77] on input "[DATE]" at bounding box center [156, 65] width 138 height 27
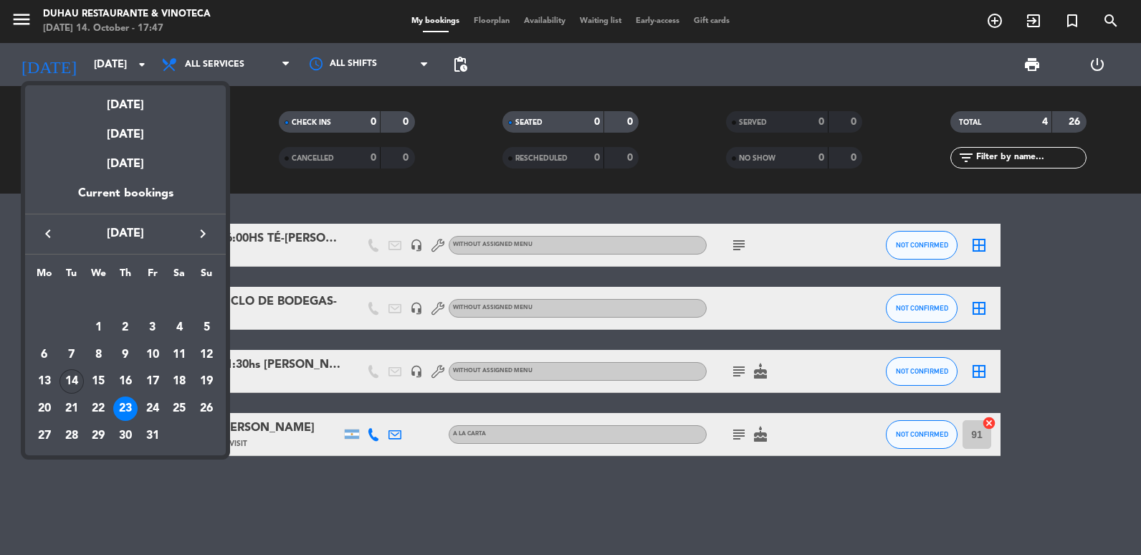
click at [79, 389] on div "14" at bounding box center [72, 381] width 24 height 24
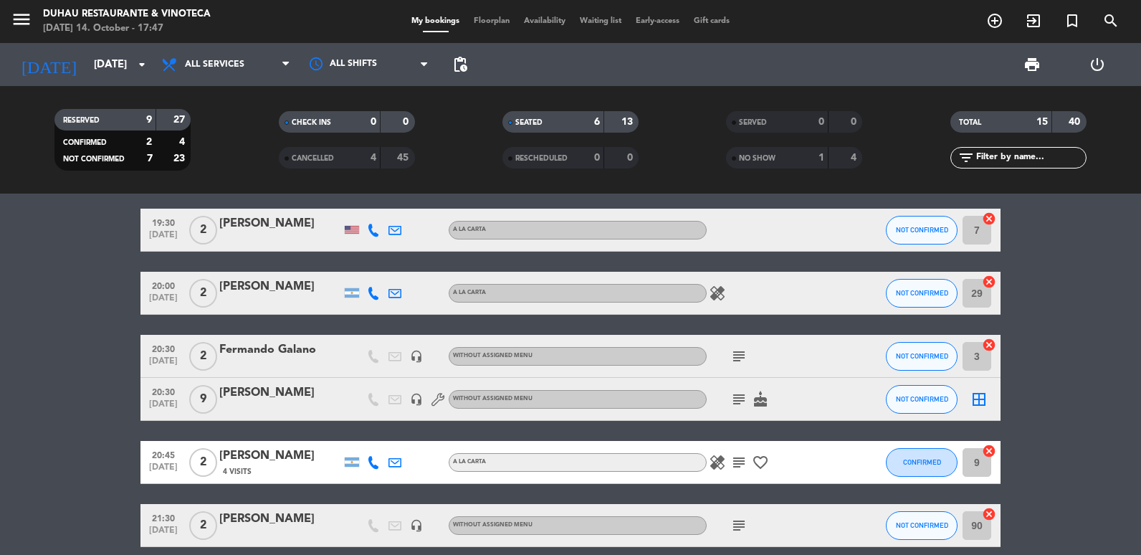
scroll to position [483, 0]
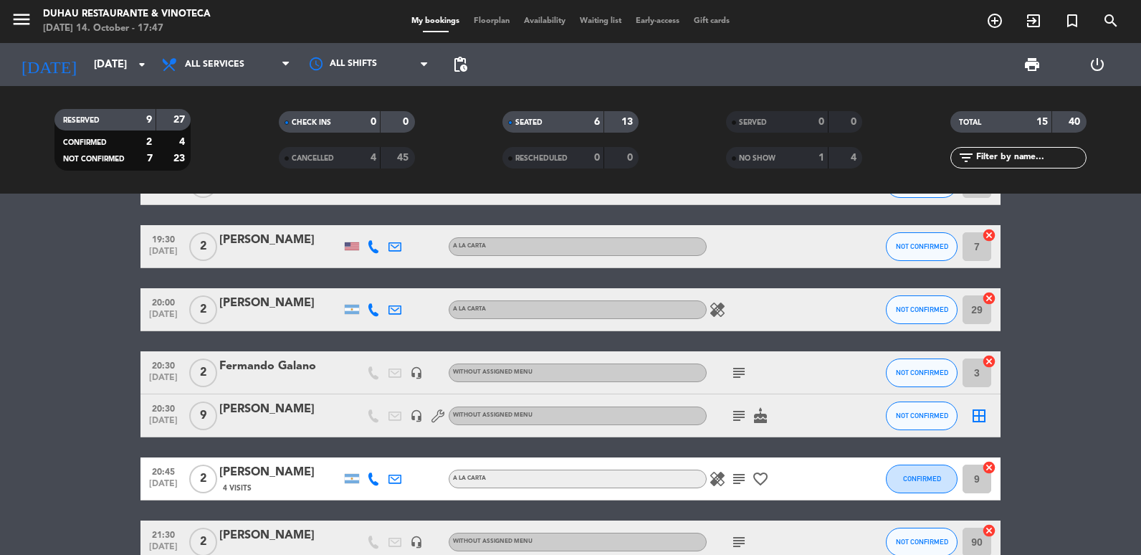
click at [733, 415] on icon "subject" at bounding box center [739, 415] width 17 height 17
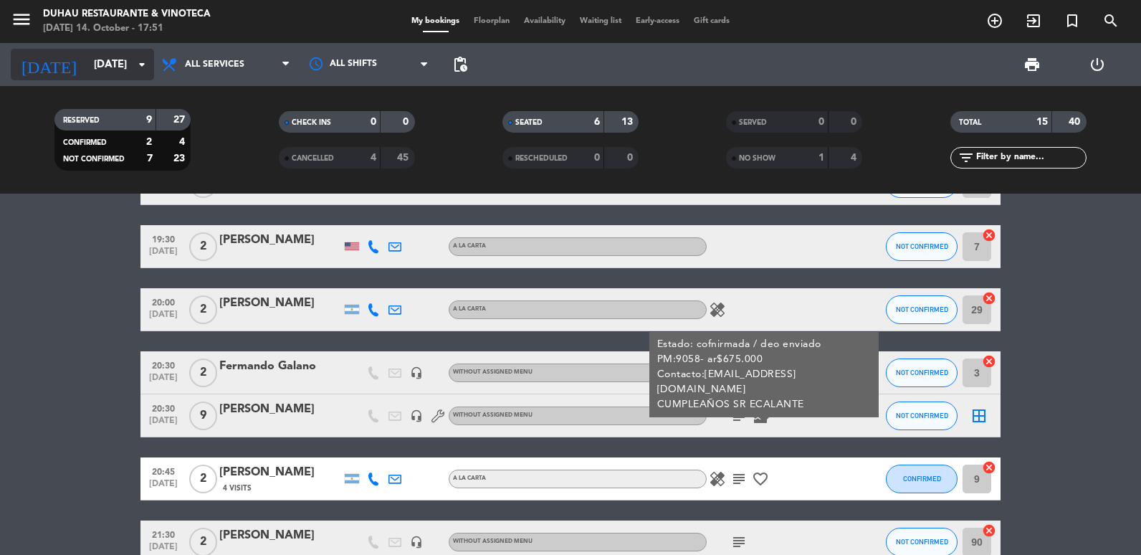
click at [131, 67] on input "[DATE]" at bounding box center [156, 65] width 138 height 27
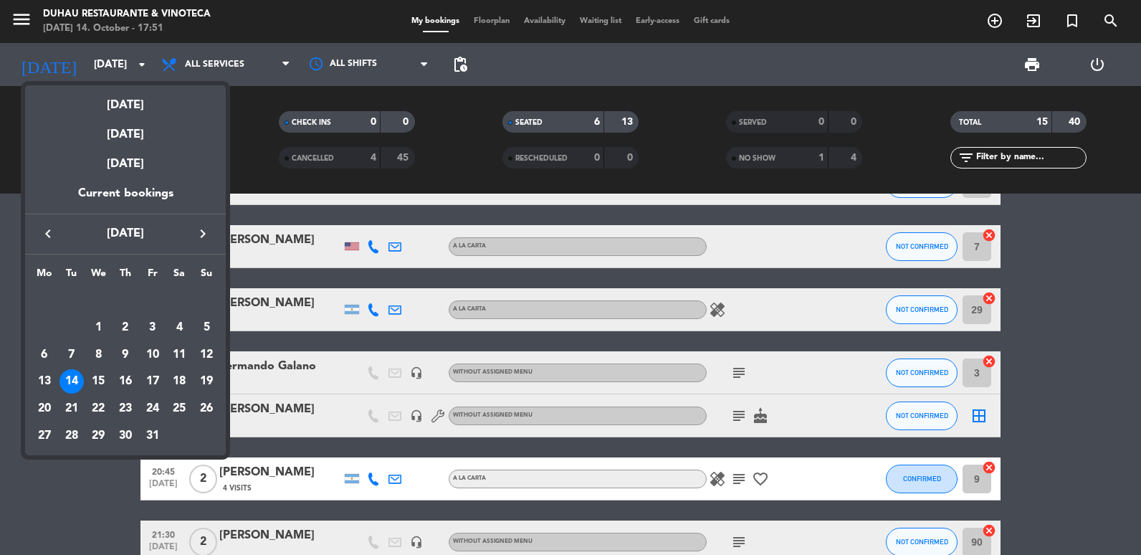
click at [209, 232] on icon "keyboard_arrow_right" at bounding box center [202, 233] width 17 height 17
click at [130, 327] on div "6" at bounding box center [125, 327] width 24 height 24
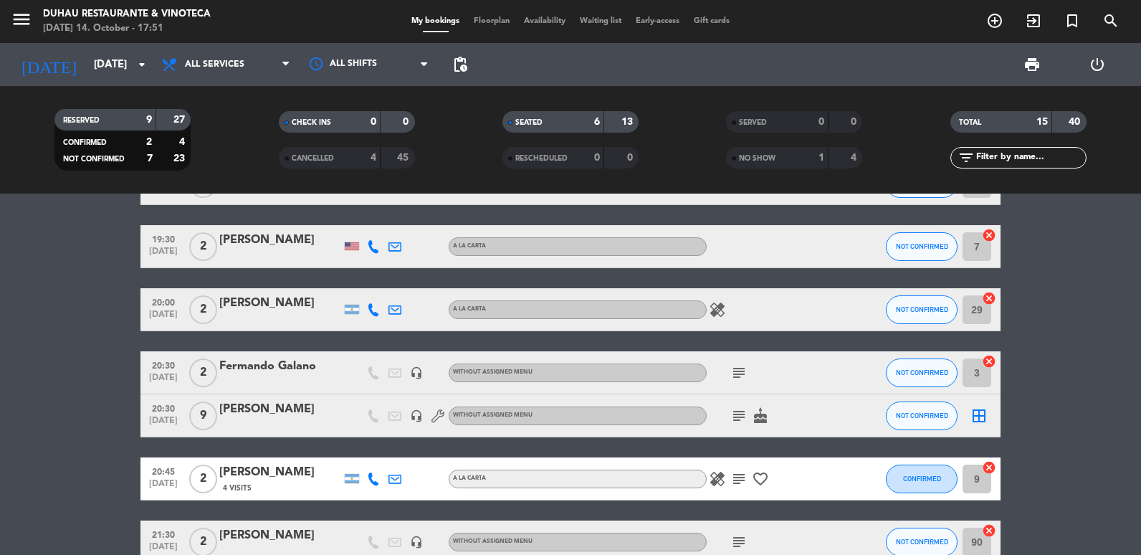
type input "[DATE]"
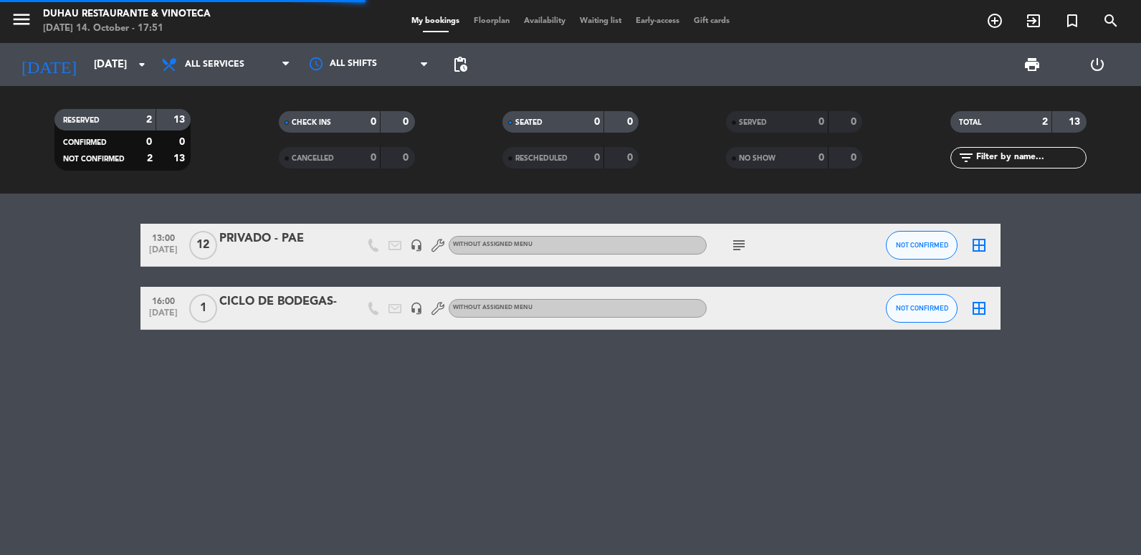
scroll to position [0, 0]
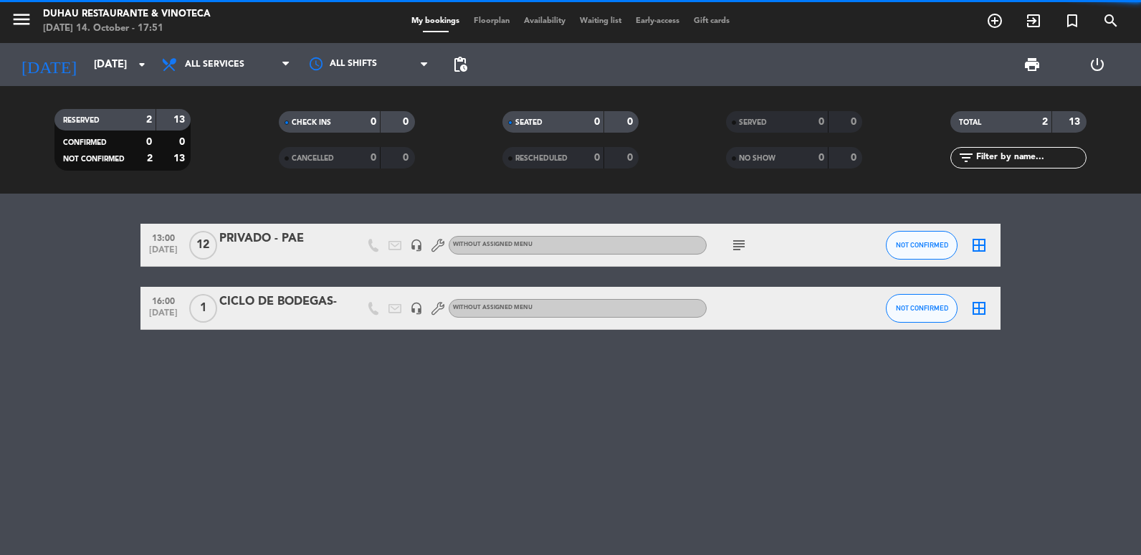
click at [299, 244] on div "PRIVADO - PAE" at bounding box center [280, 238] width 122 height 19
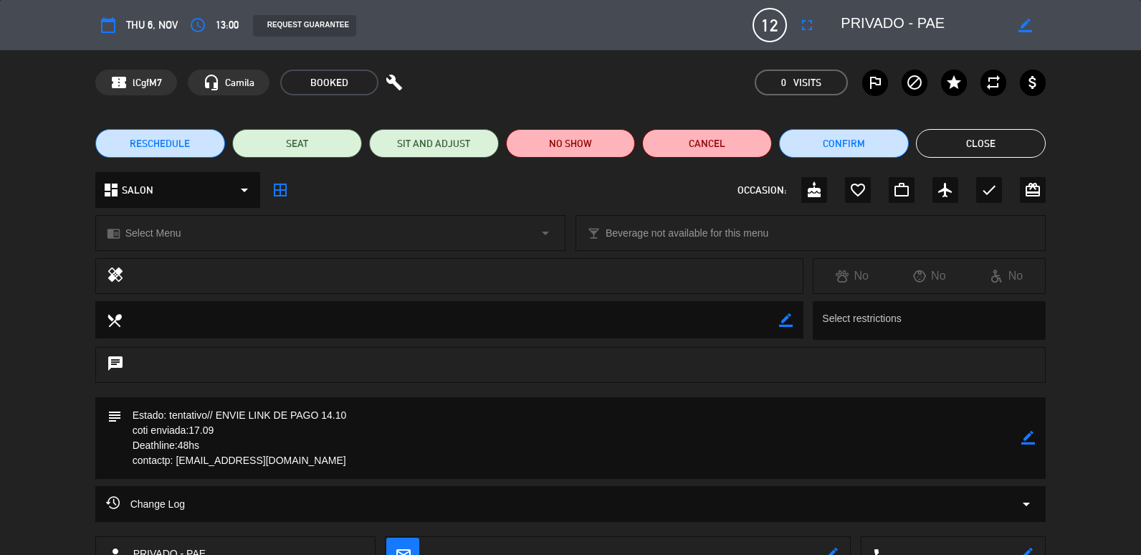
click at [1027, 437] on icon "border_color" at bounding box center [1029, 438] width 14 height 14
drag, startPoint x: 239, startPoint y: 435, endPoint x: 168, endPoint y: 408, distance: 76.7
click at [168, 408] on textarea at bounding box center [572, 438] width 900 height 82
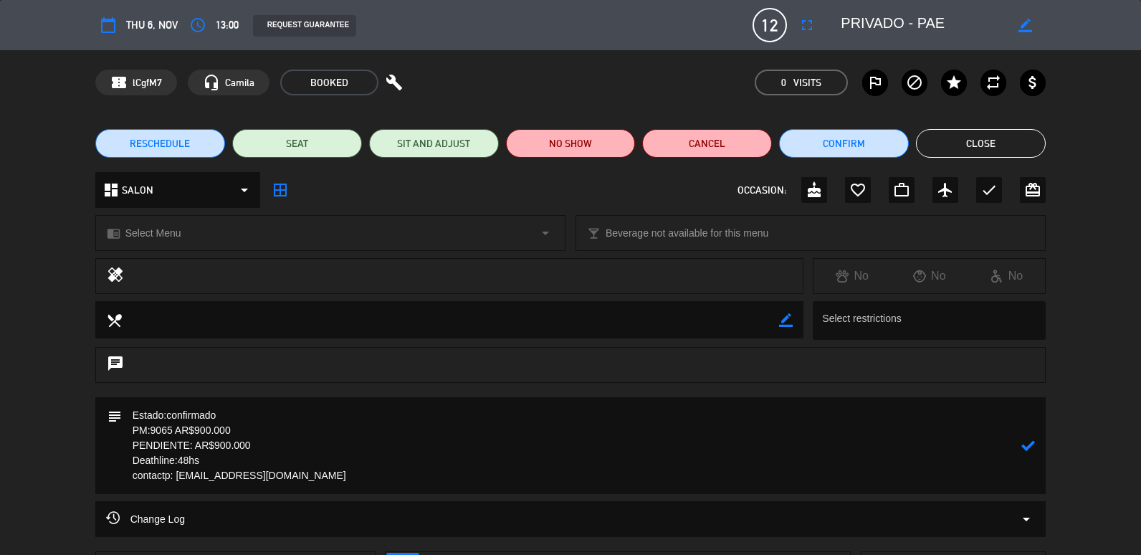
type textarea "Estado:confirmado PM:9065 AR$900.000 PENDIENTE: AR$900.000 Deathline:48hs conta…"
click at [1024, 444] on icon at bounding box center [1029, 446] width 14 height 14
click at [948, 152] on button "Close" at bounding box center [981, 143] width 130 height 29
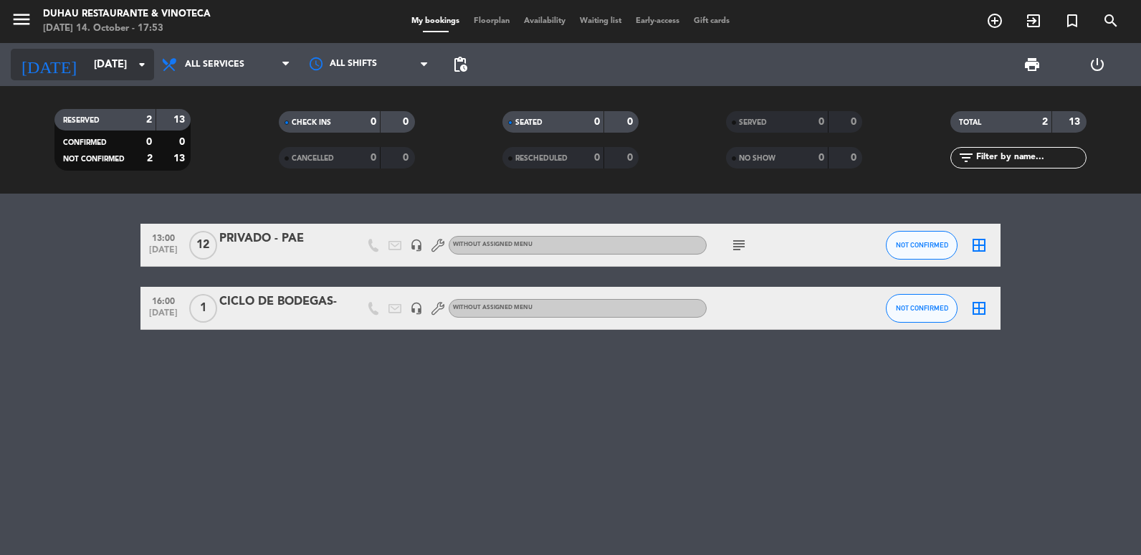
click at [88, 79] on div "[DATE] [DATE] arrow_drop_down" at bounding box center [82, 65] width 143 height 32
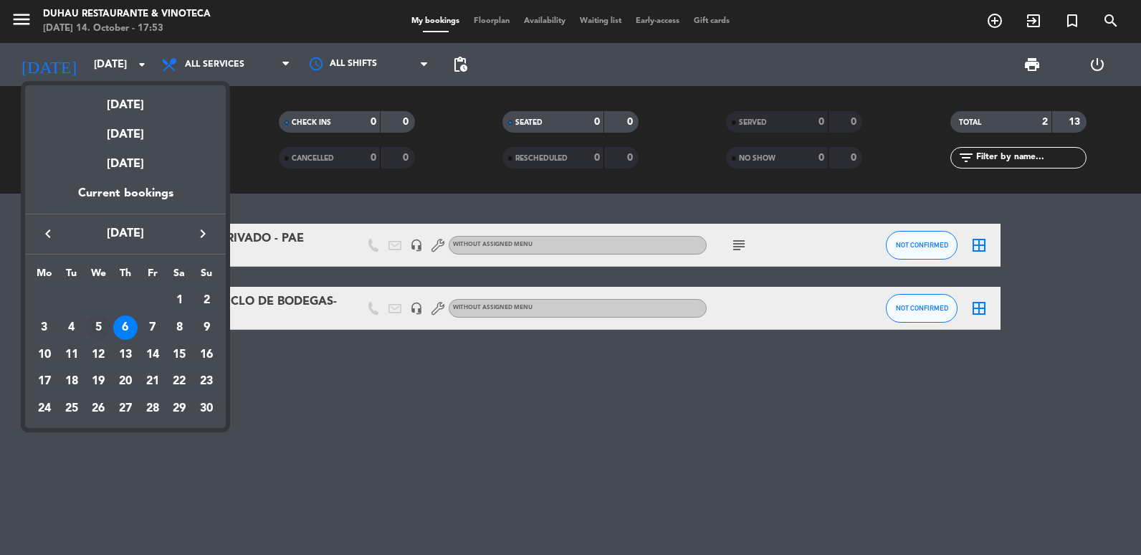
click at [99, 328] on div "5" at bounding box center [98, 327] width 24 height 24
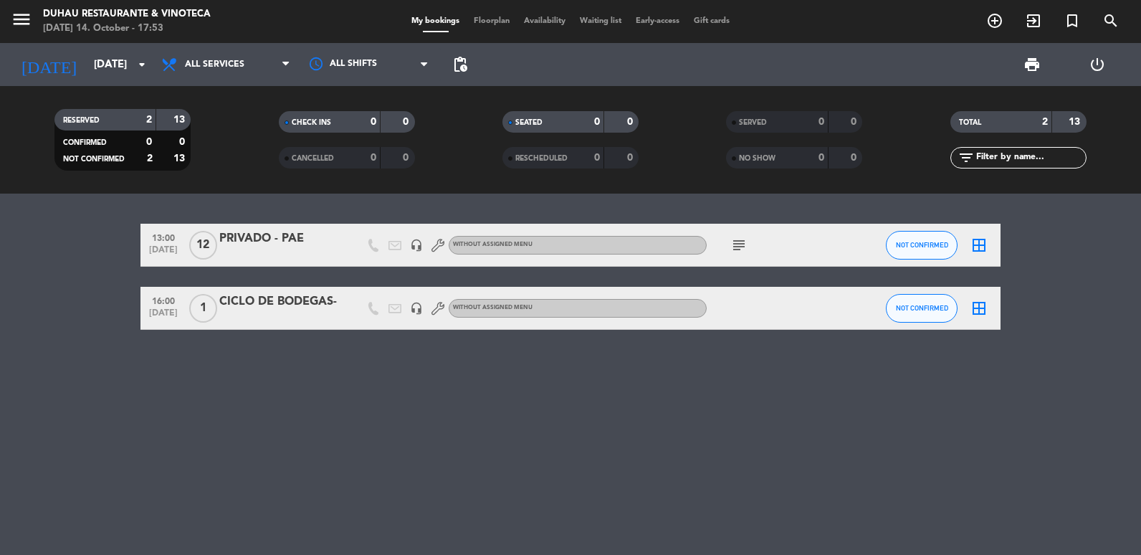
type input "[DATE]"
